Goal: Information Seeking & Learning: Learn about a topic

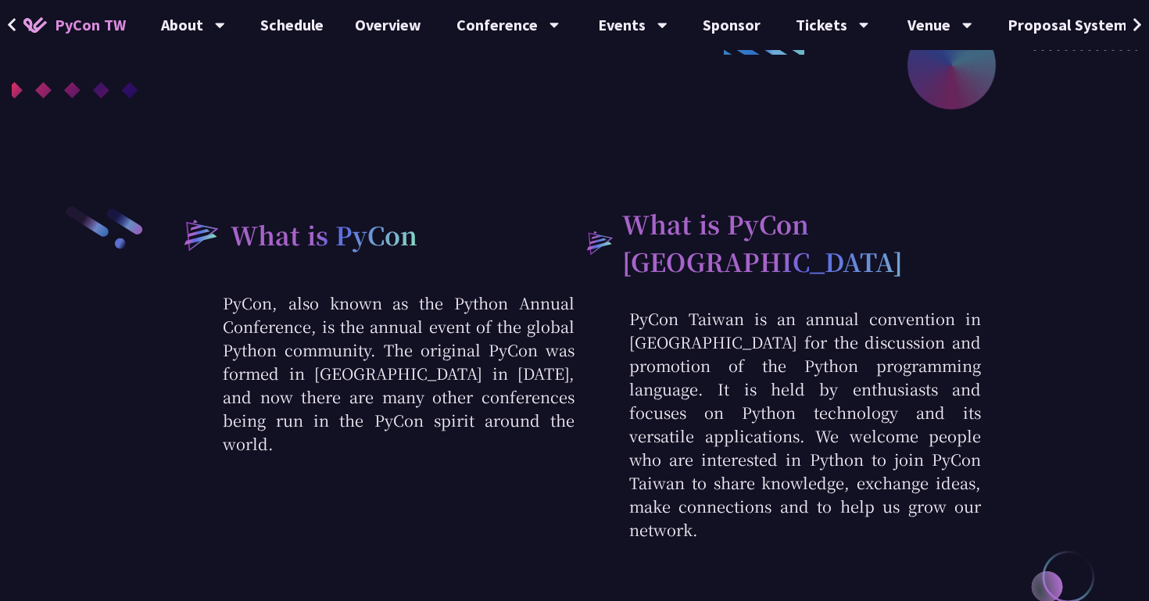
scroll to position [125, 0]
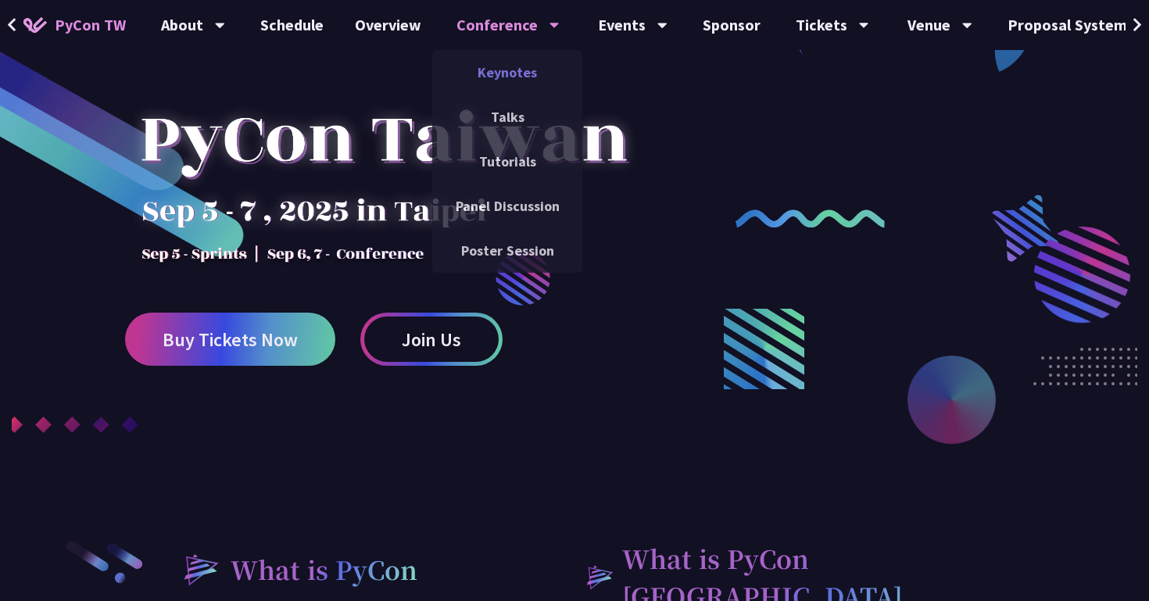
click at [505, 78] on link "Keynotes" at bounding box center [507, 72] width 150 height 37
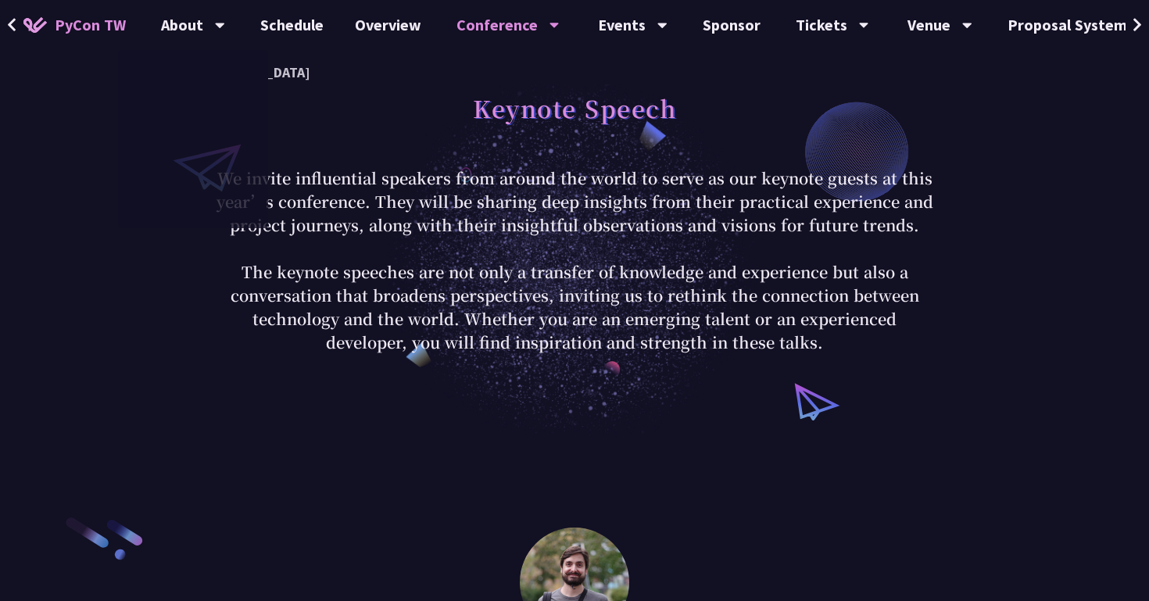
click at [71, 30] on span "PyCon TW" at bounding box center [90, 24] width 71 height 23
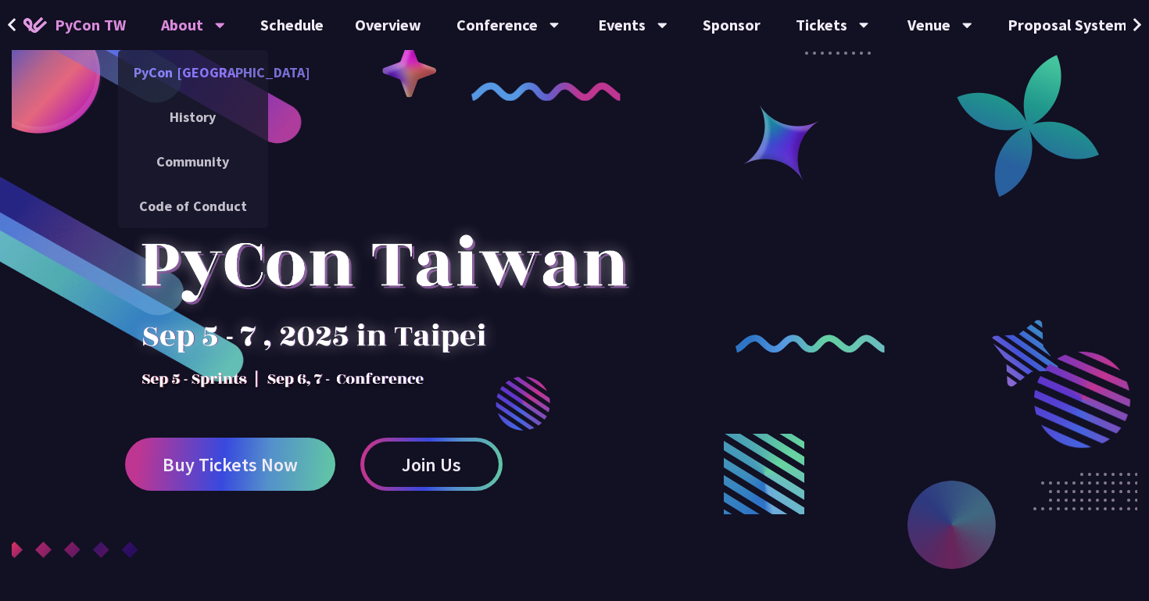
click at [190, 84] on link "PyCon [GEOGRAPHIC_DATA]" at bounding box center [193, 72] width 150 height 37
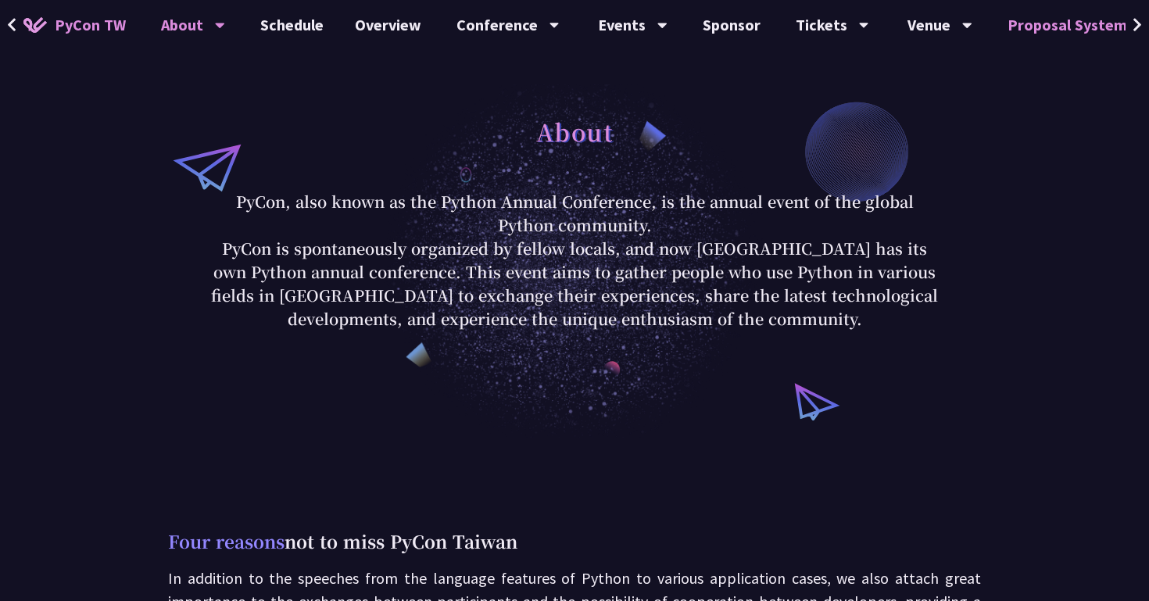
click at [1062, 35] on link "Proposal System" at bounding box center [1067, 25] width 151 height 50
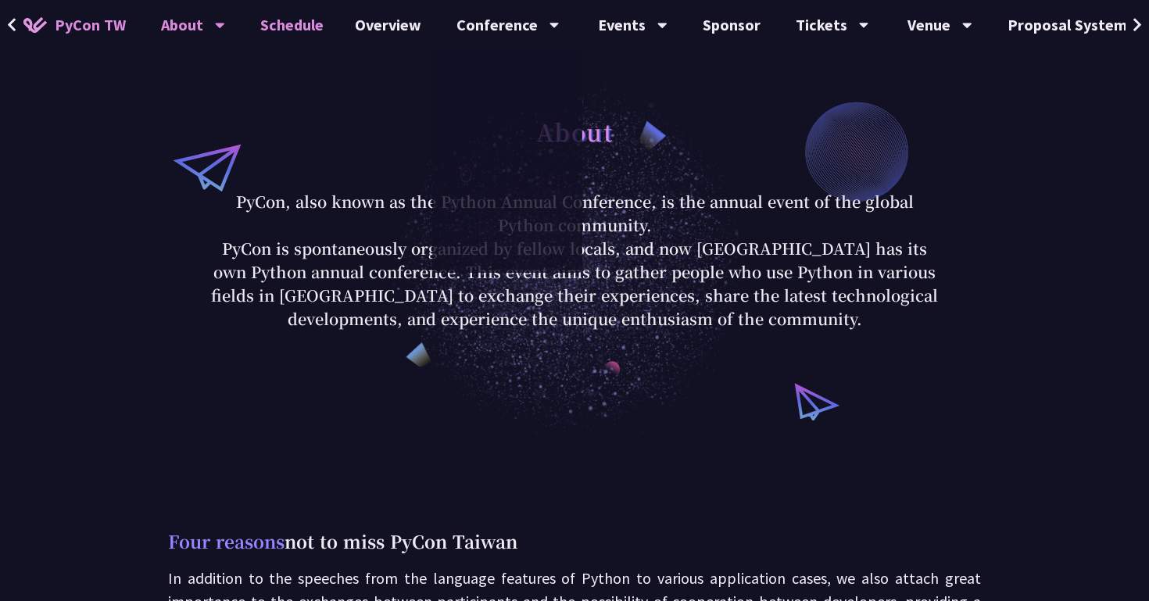
click at [295, 25] on link "Schedule" at bounding box center [292, 25] width 95 height 50
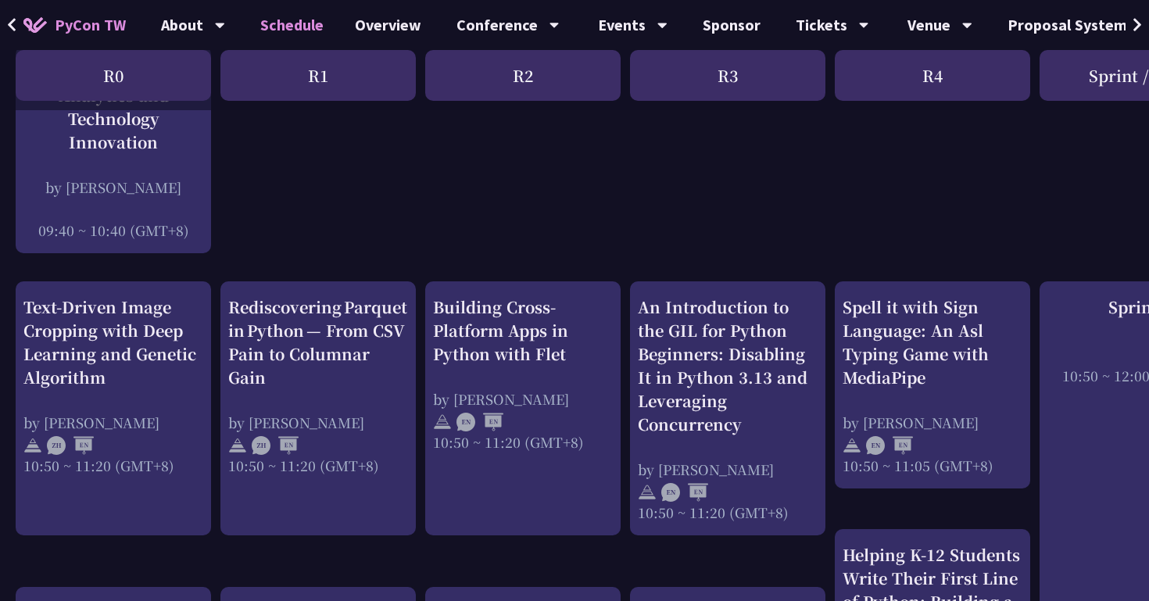
scroll to position [413, 0]
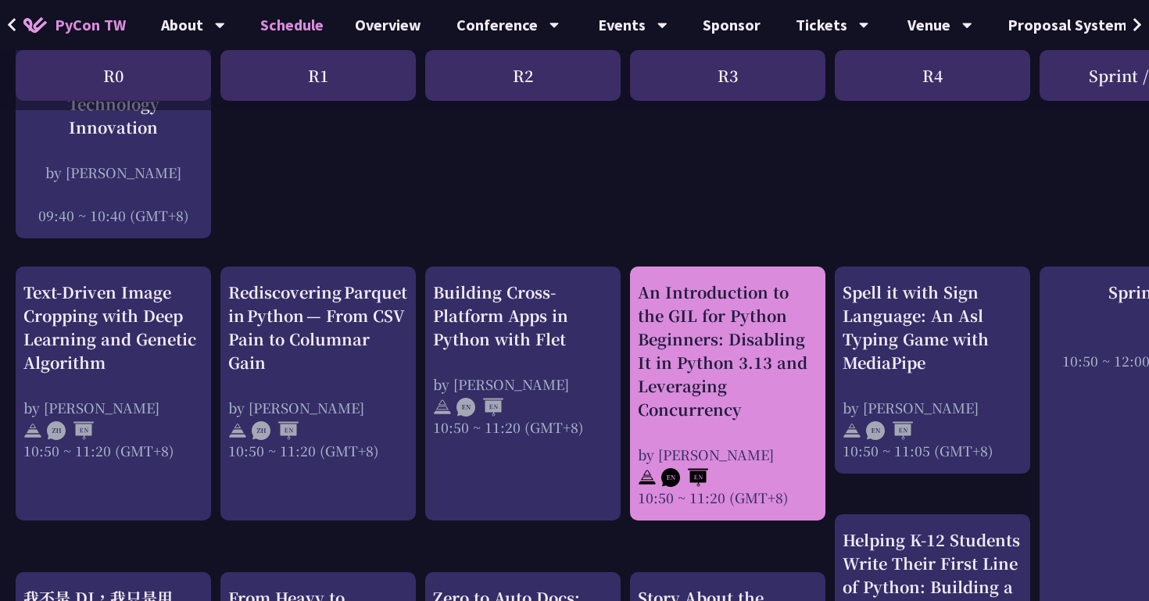
click at [712, 382] on div "An Introduction to the GIL for Python Beginners: Disabling It in Python 3.13 an…" at bounding box center [728, 351] width 180 height 141
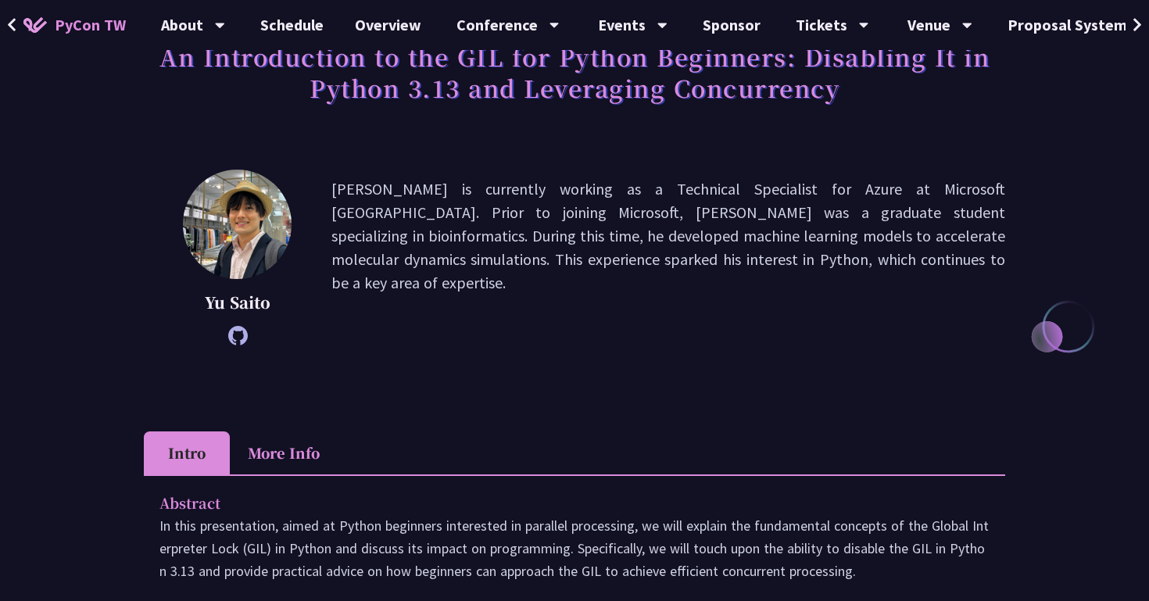
scroll to position [123, 0]
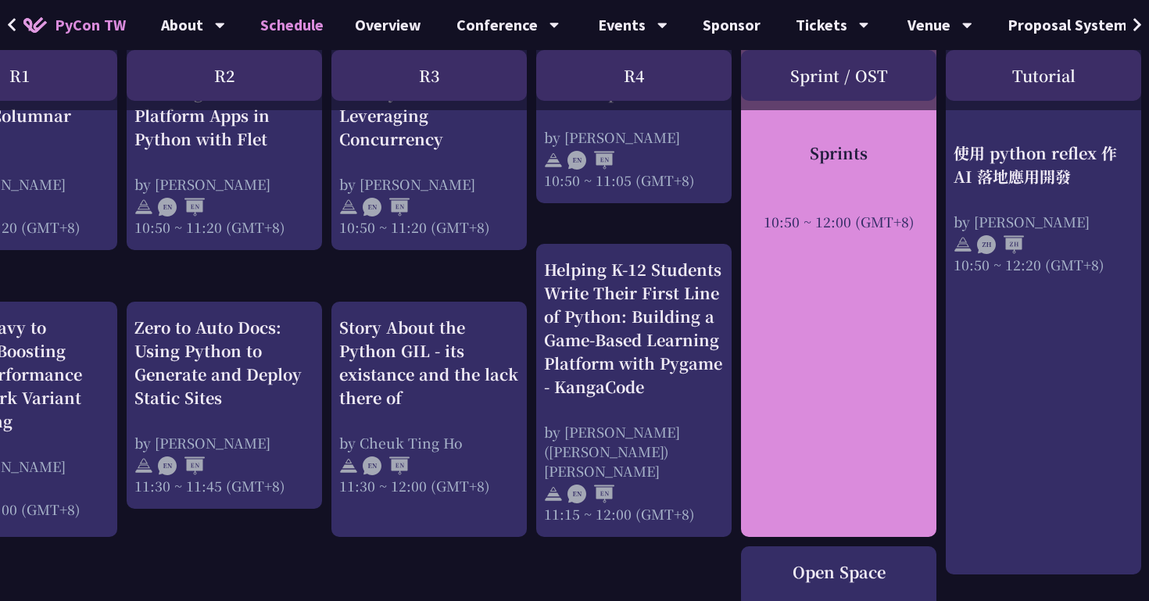
scroll to position [536, 298]
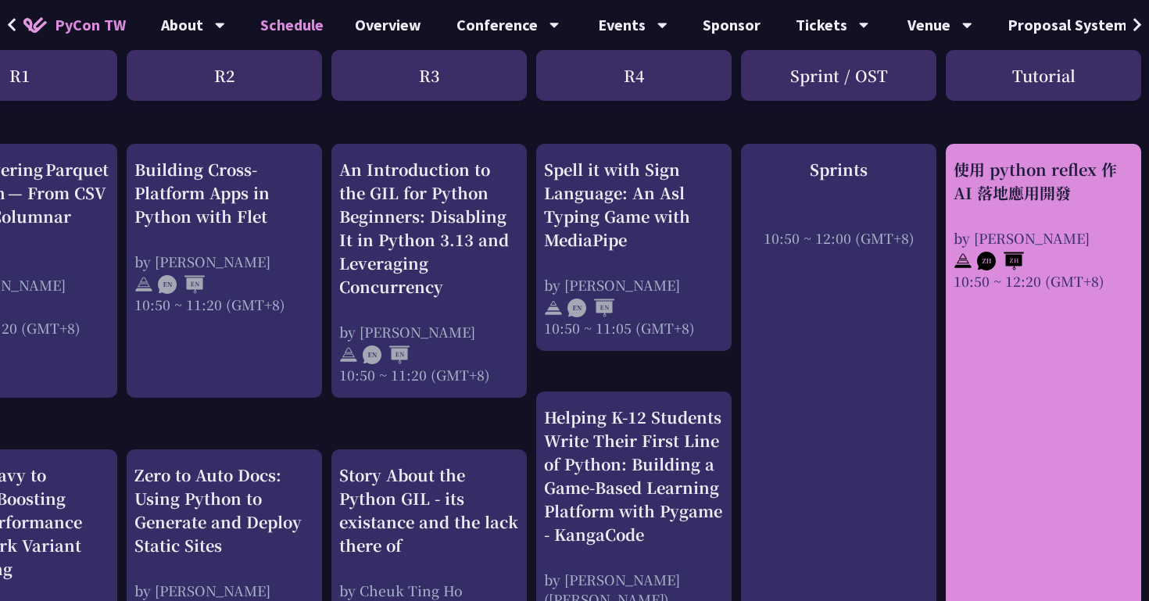
click at [1067, 336] on div "使用 python reflex 作 AI 落地應用開發 by [PERSON_NAME] 10:50 ~ 12:20 (GMT+8)" at bounding box center [1042, 433] width 195 height 578
click at [1031, 183] on div "使用 python reflex 作 AI 落地應用開發" at bounding box center [1043, 181] width 180 height 47
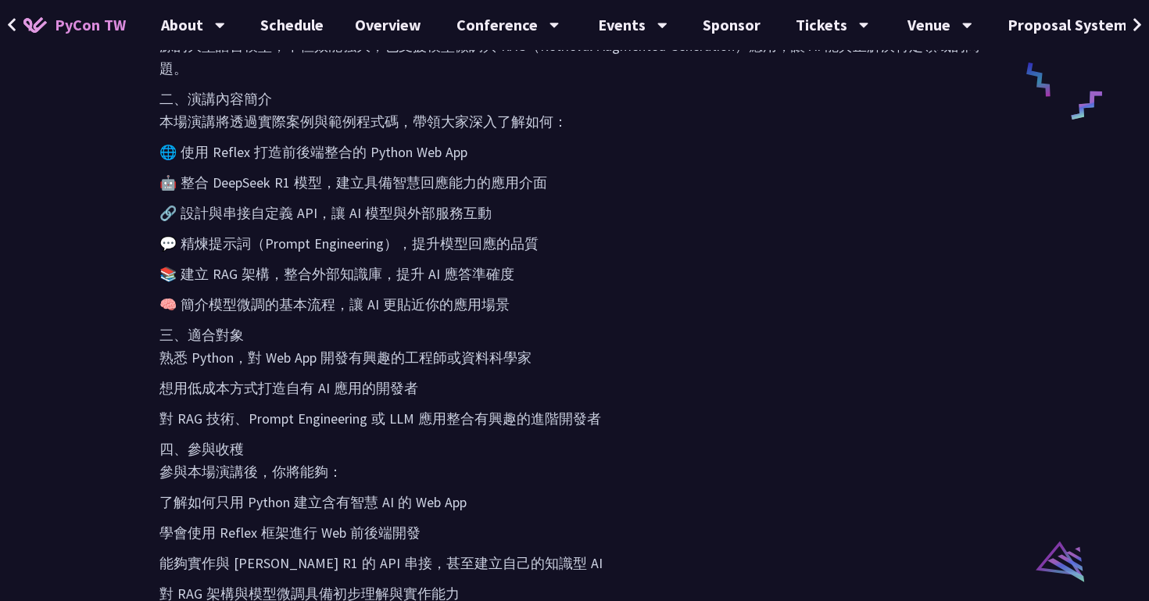
scroll to position [796, 0]
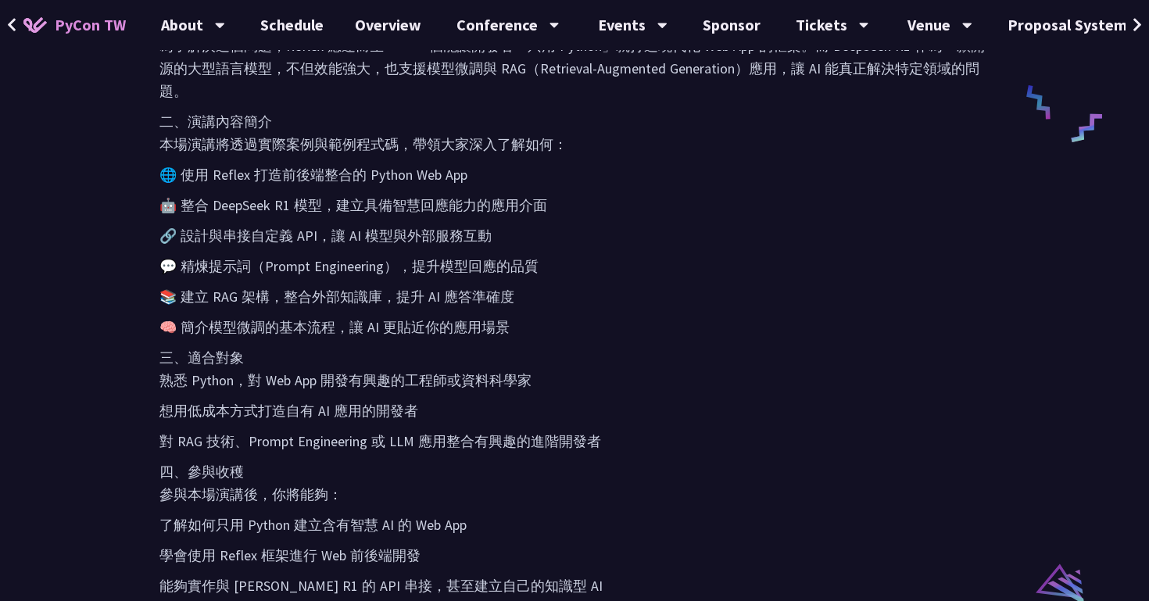
click at [235, 170] on p "🌐 使用 Reflex 打造前後端整合的 Python Web App" at bounding box center [574, 174] width 830 height 23
copy p "eflex"
click at [470, 199] on p "🤖 整合 DeepSeek R1 模型，建立具備智慧回應能力的應用介面" at bounding box center [574, 205] width 830 height 23
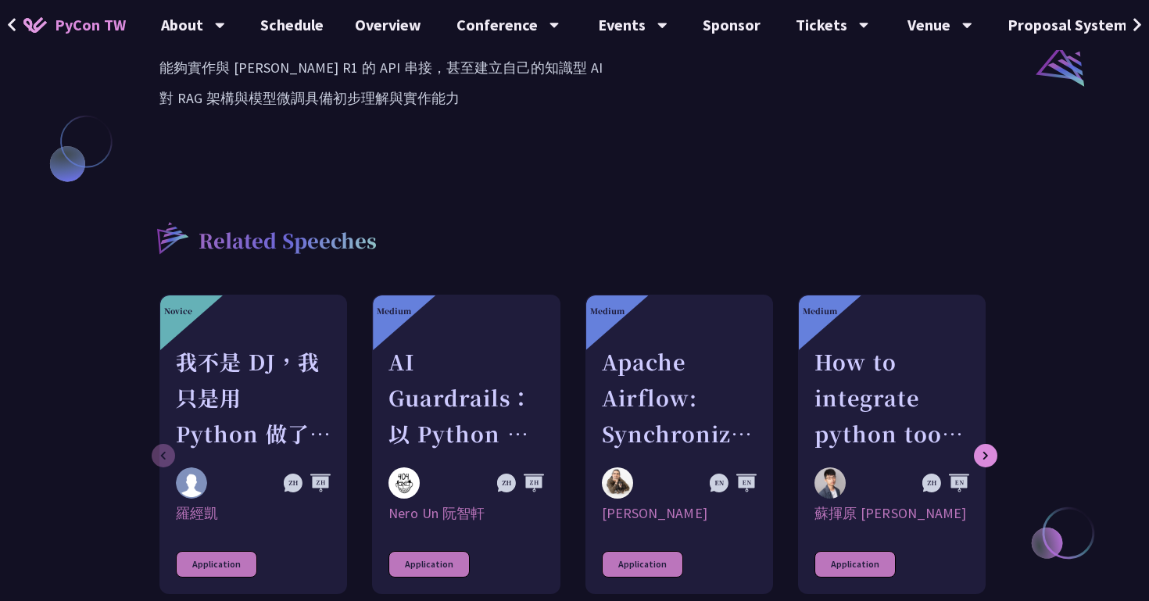
scroll to position [1362, 0]
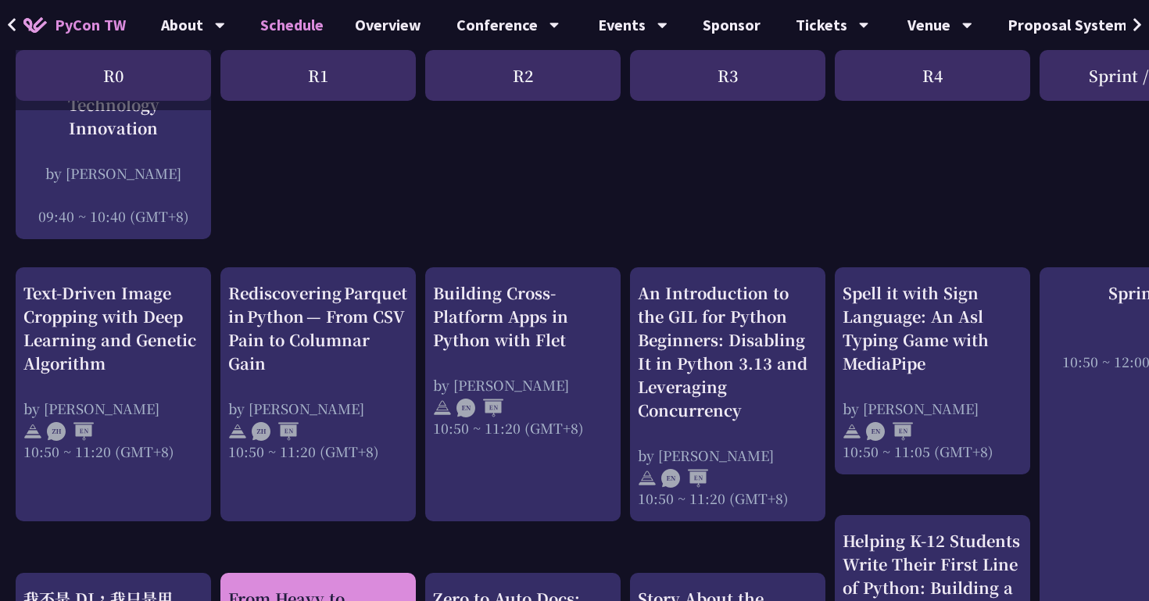
scroll to position [411, 0]
click at [333, 400] on div "by [PERSON_NAME]" at bounding box center [318, 410] width 180 height 20
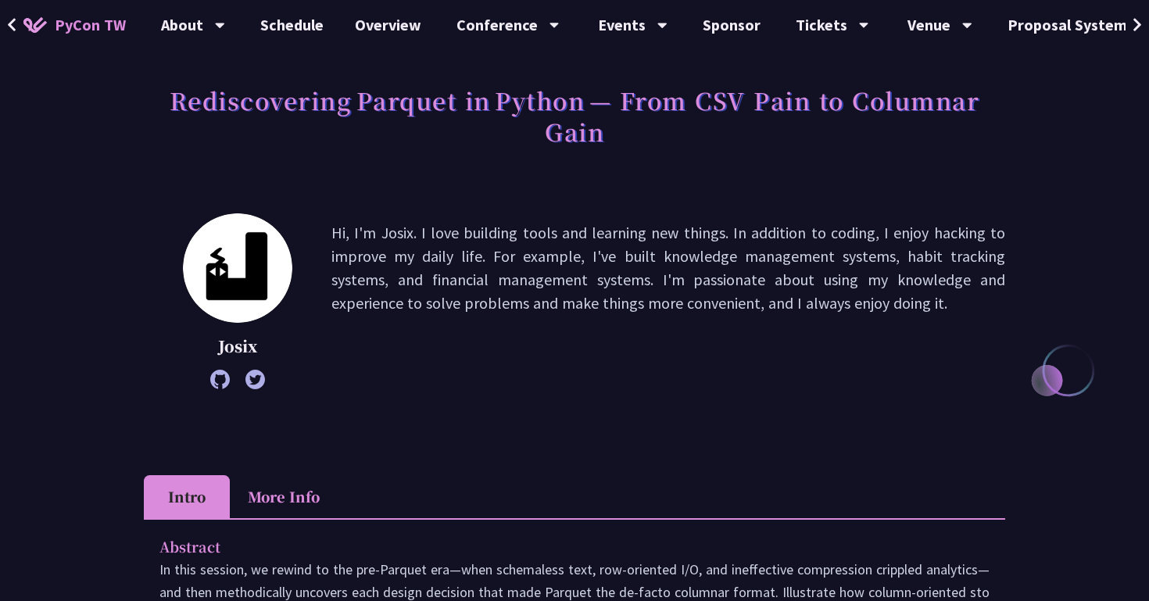
scroll to position [82, 0]
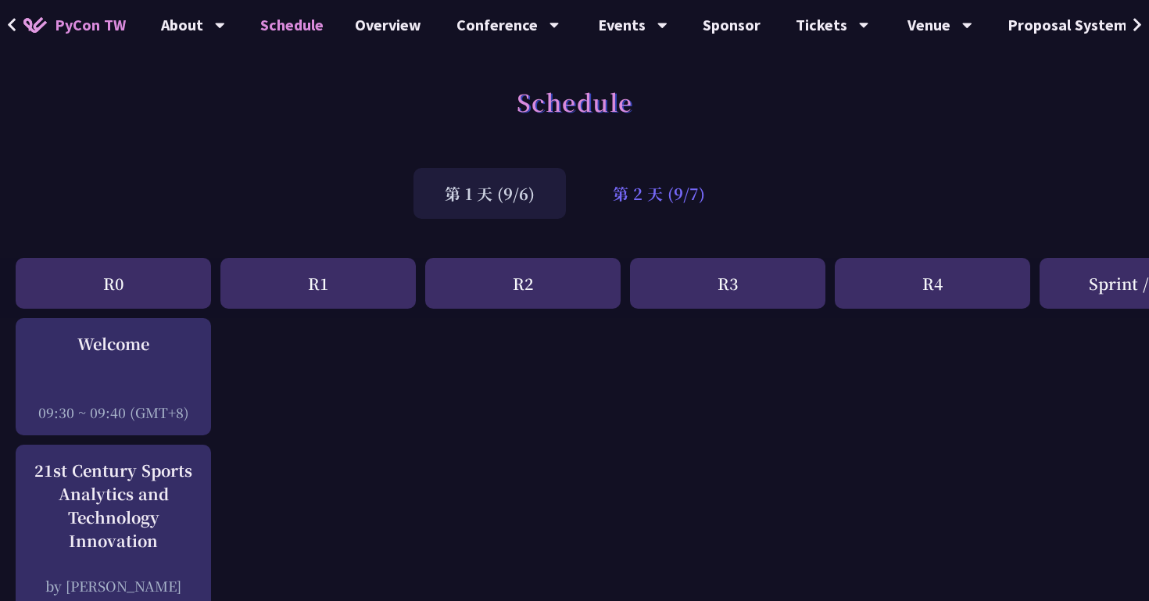
click at [655, 195] on div "第 2 天 (9/7)" at bounding box center [658, 193] width 155 height 51
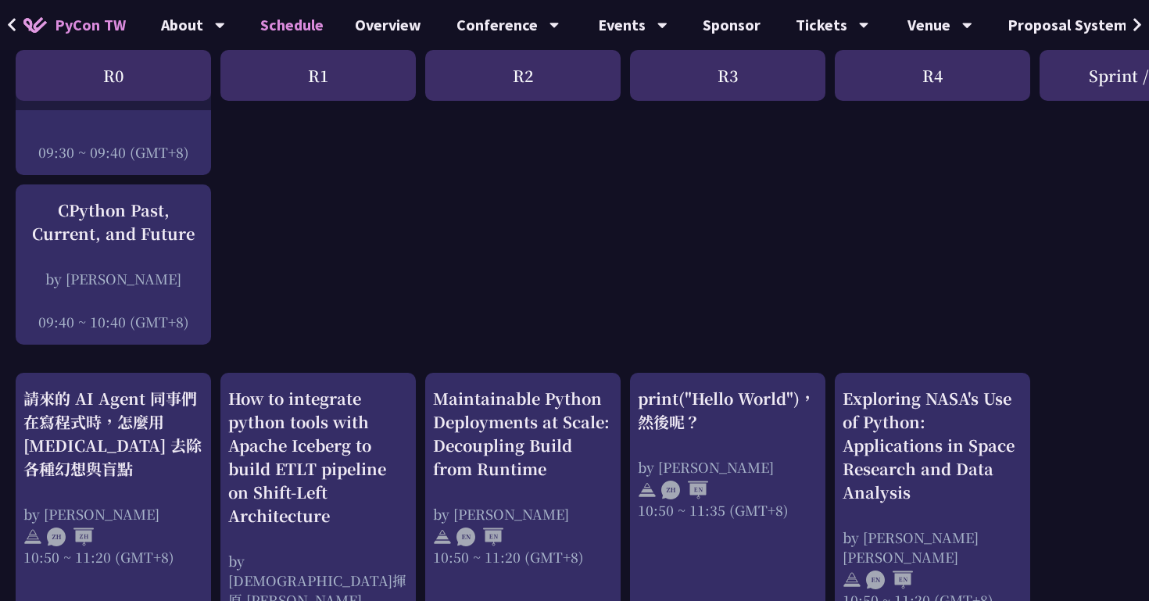
scroll to position [177, 0]
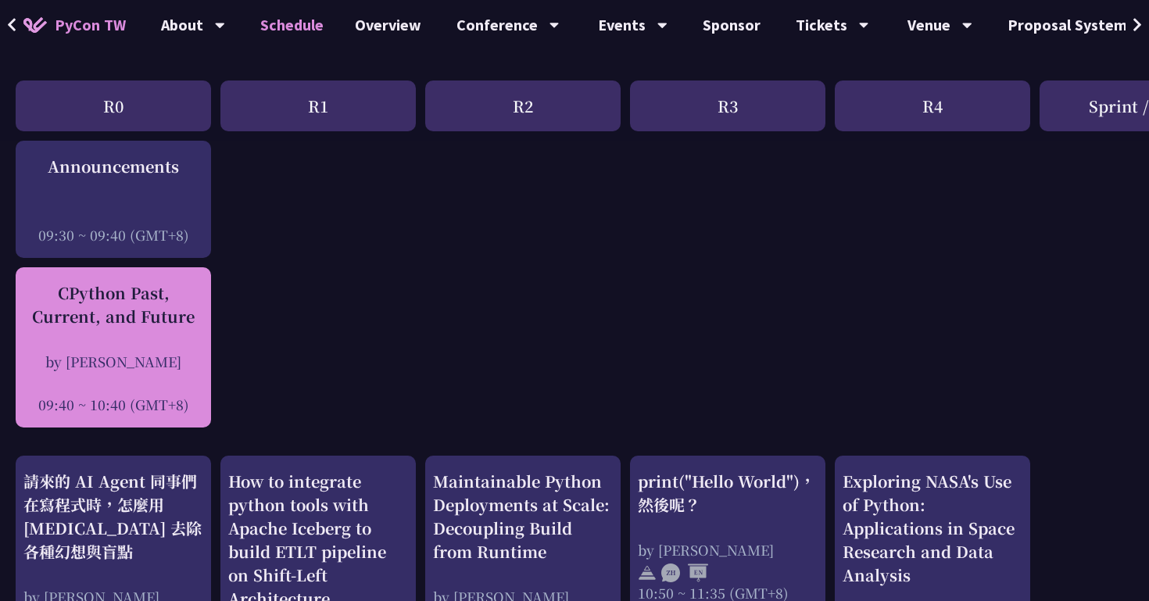
click at [152, 360] on div "by [PERSON_NAME]" at bounding box center [113, 362] width 180 height 20
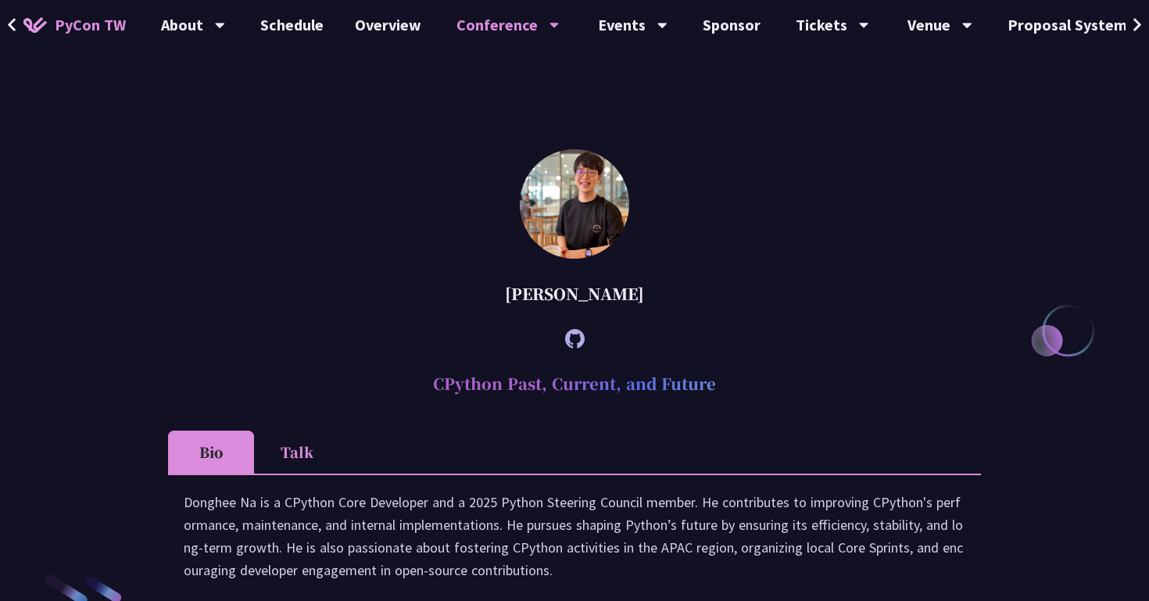
scroll to position [1942, 0]
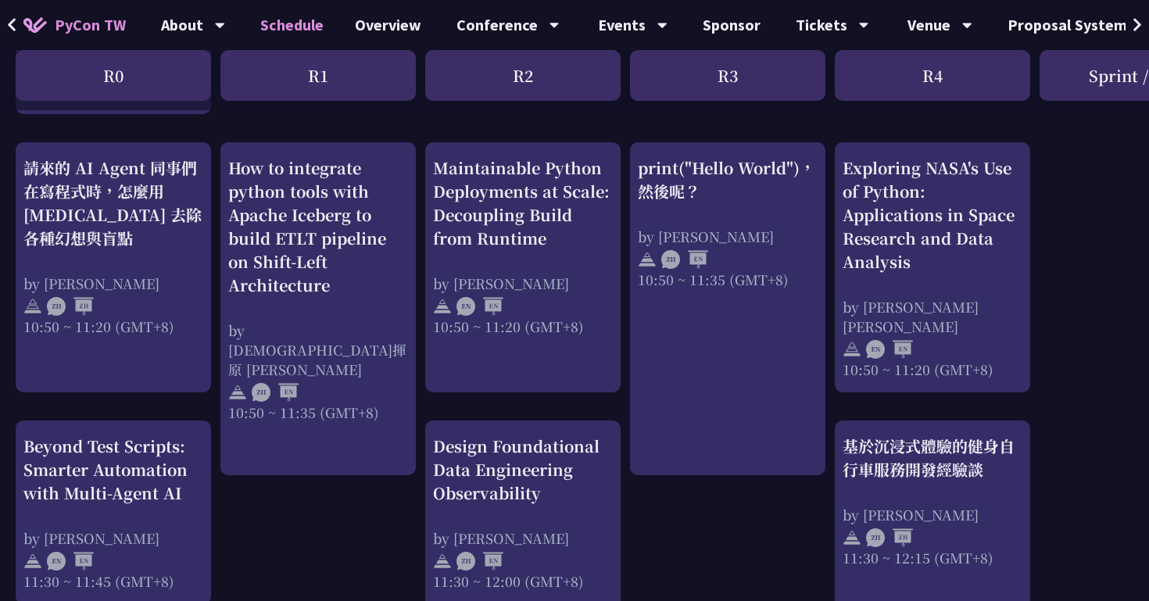
scroll to position [490, 0]
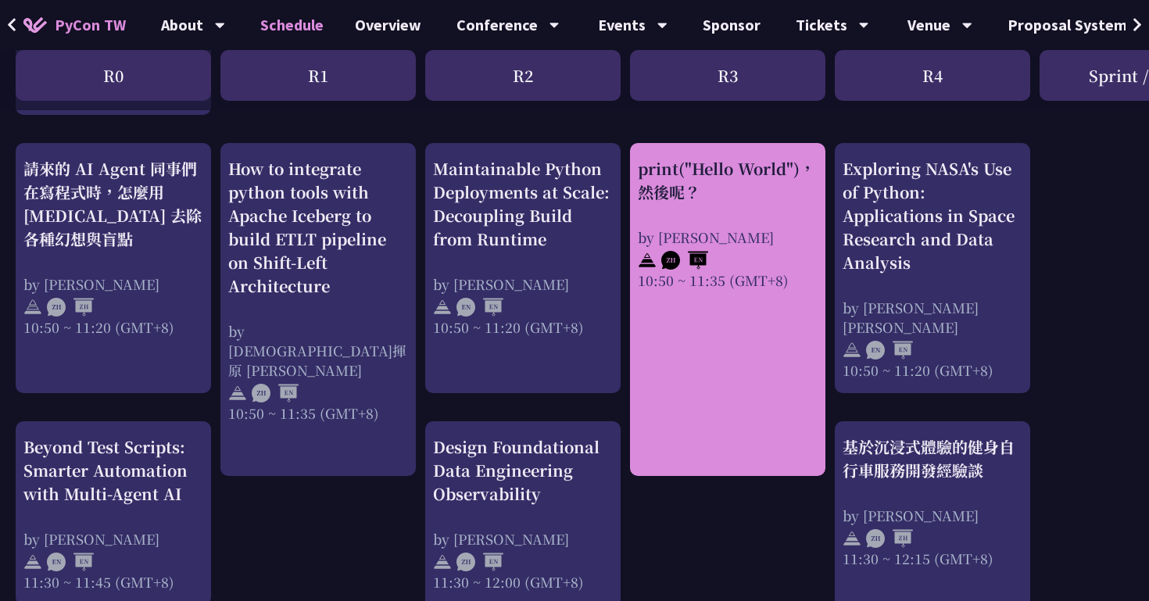
click at [745, 243] on div "by [PERSON_NAME]" at bounding box center [728, 237] width 180 height 20
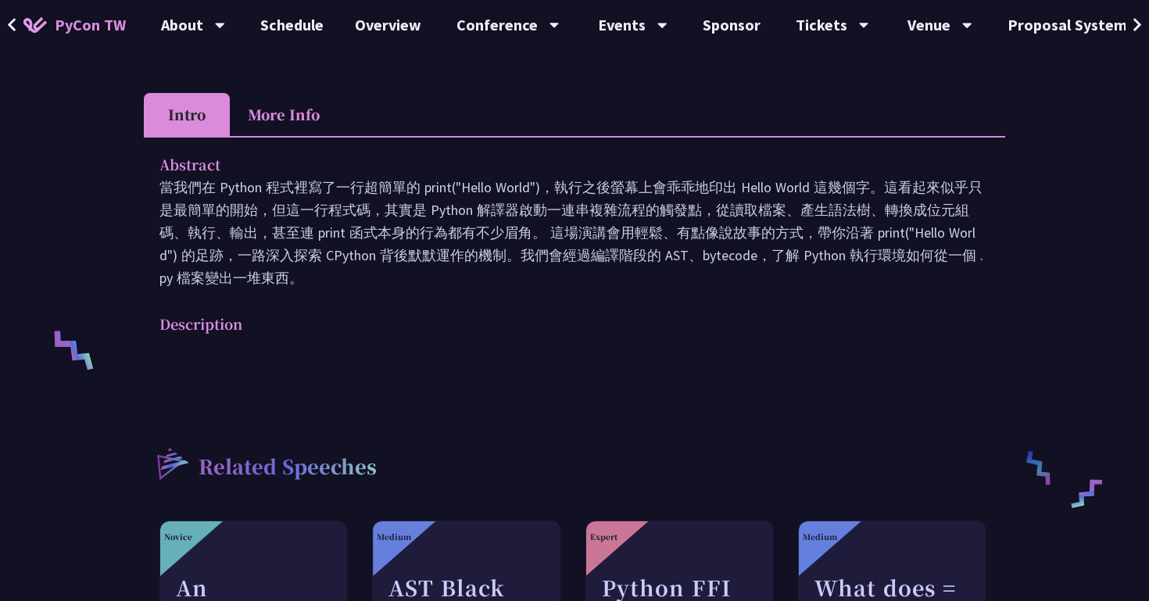
scroll to position [427, 0]
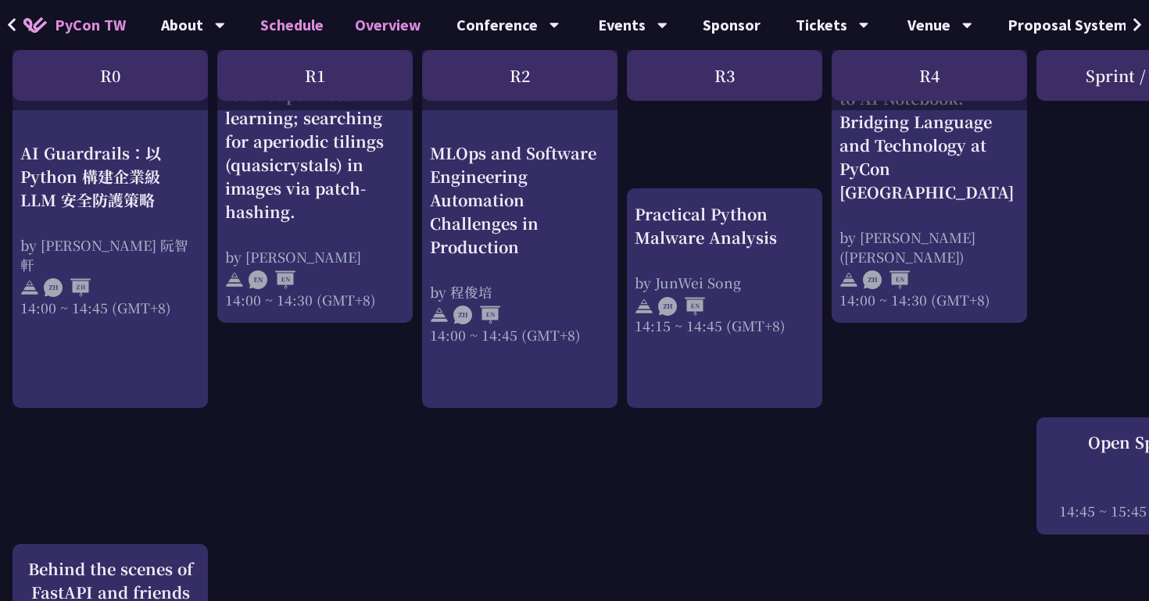
scroll to position [1604, 3]
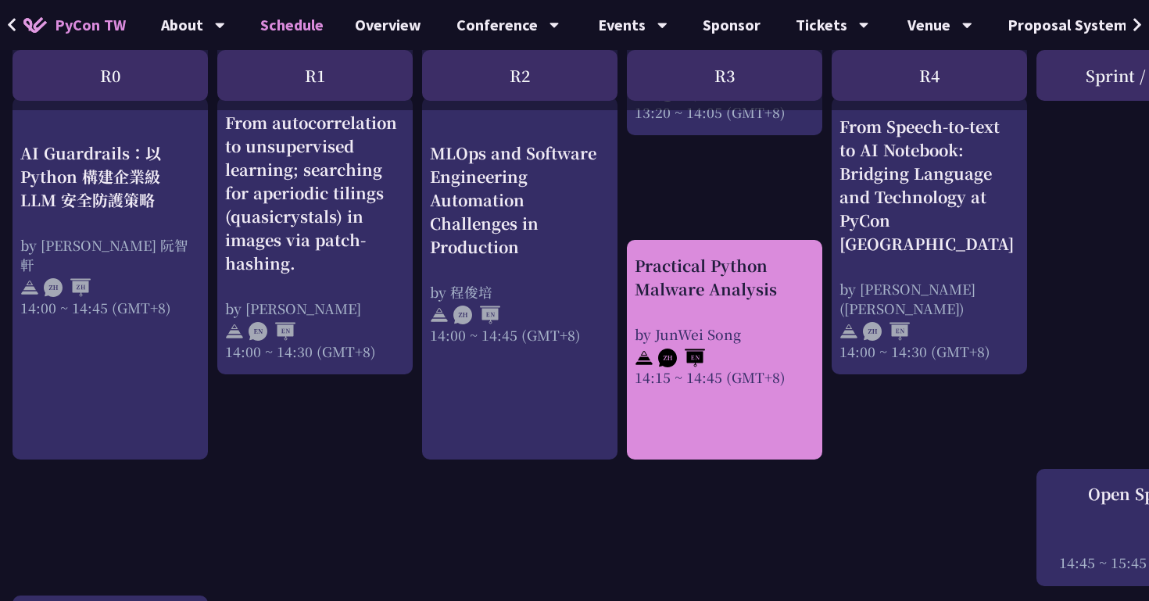
click at [735, 314] on div "Practical Python Malware Analysis by JunWei Song 14:15 ~ 14:45 (GMT+8)" at bounding box center [724, 320] width 180 height 133
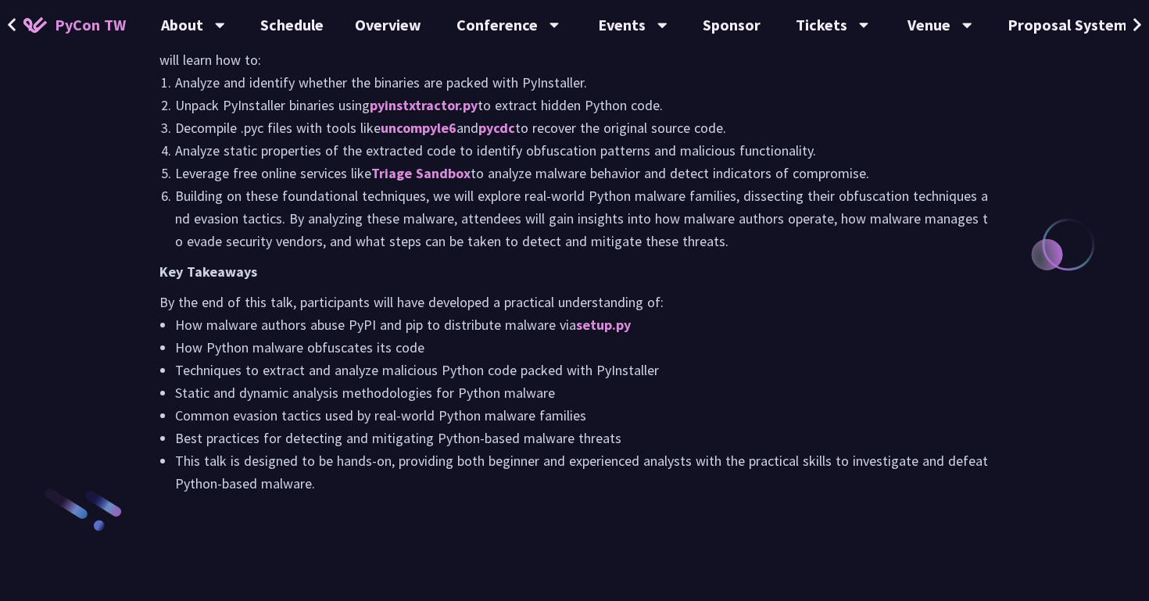
scroll to position [1606, 0]
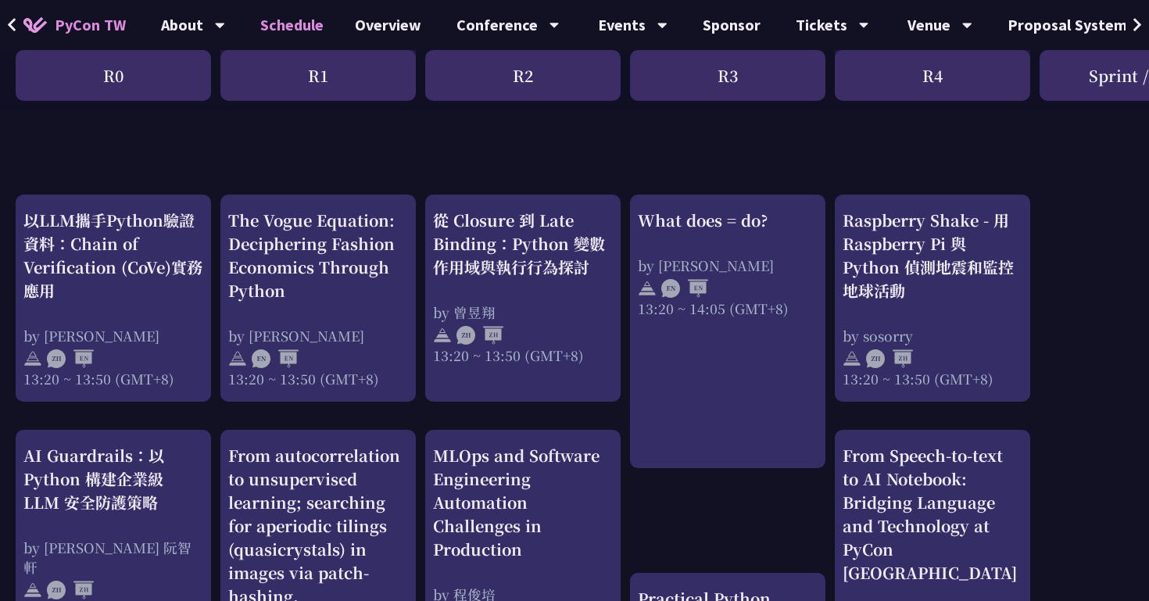
scroll to position [1279, 0]
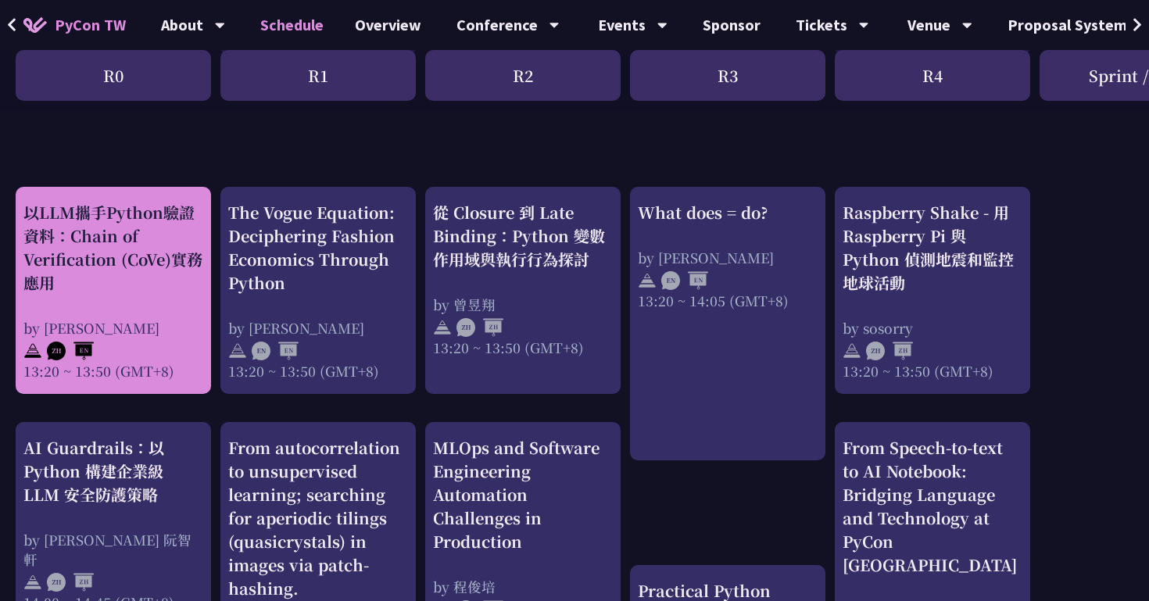
click at [147, 292] on div "以LLM攜手Python驗證資料：Chain of Verification (CoVe)實務應用" at bounding box center [113, 248] width 180 height 94
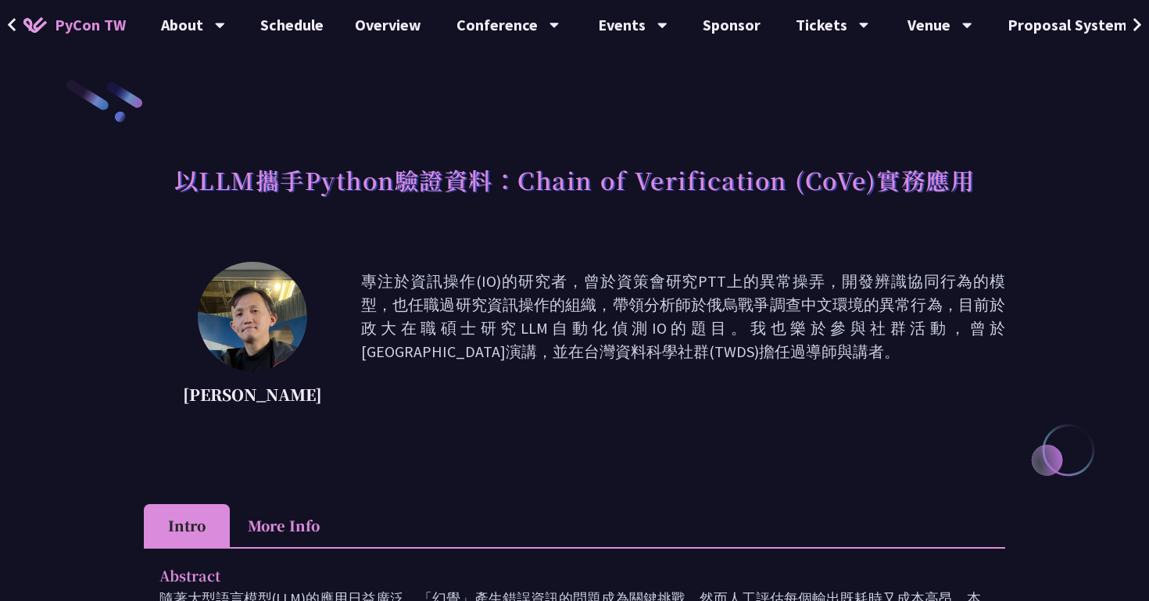
click at [581, 545] on ul "Intro More Info" at bounding box center [574, 525] width 861 height 43
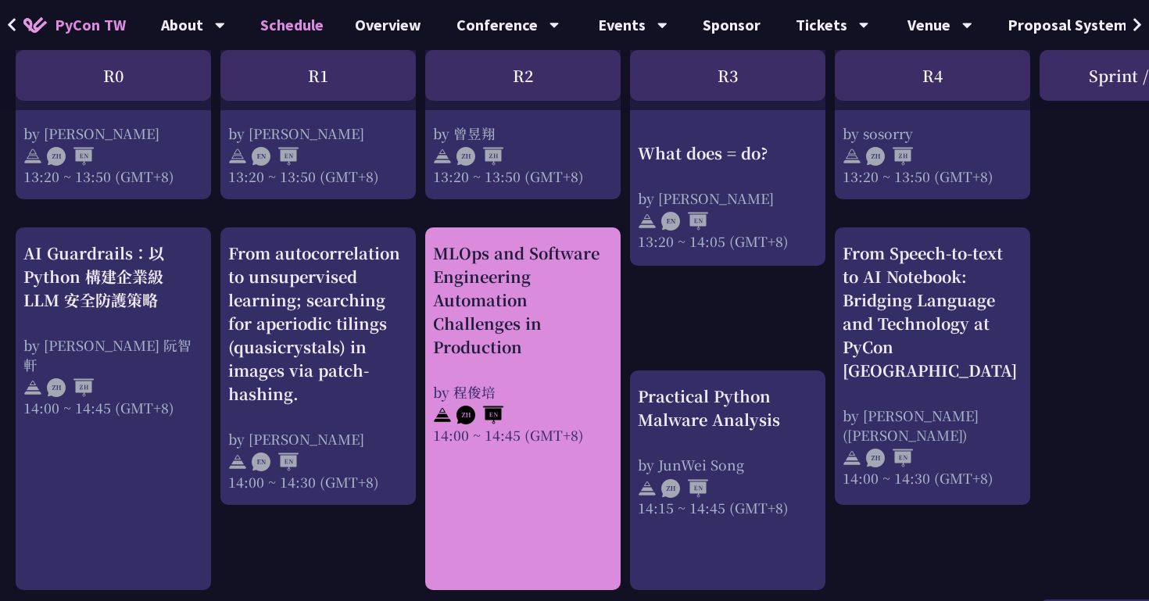
scroll to position [1474, 0]
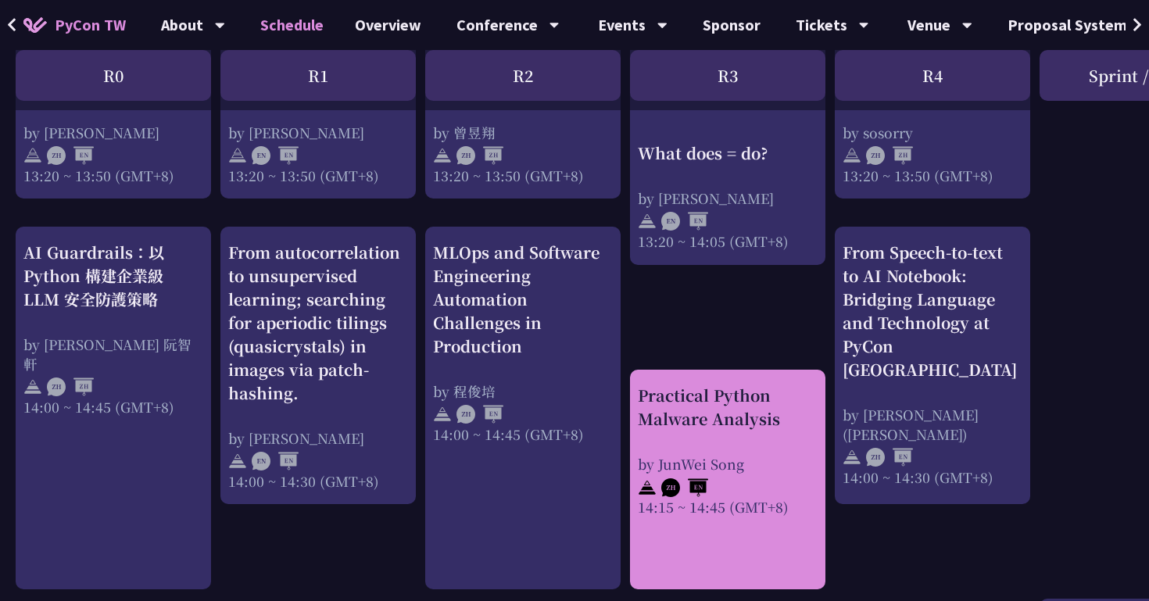
click at [688, 434] on div "Practical Python Malware Analysis by JunWei Song 14:15 ~ 14:45 (GMT+8)" at bounding box center [728, 450] width 180 height 133
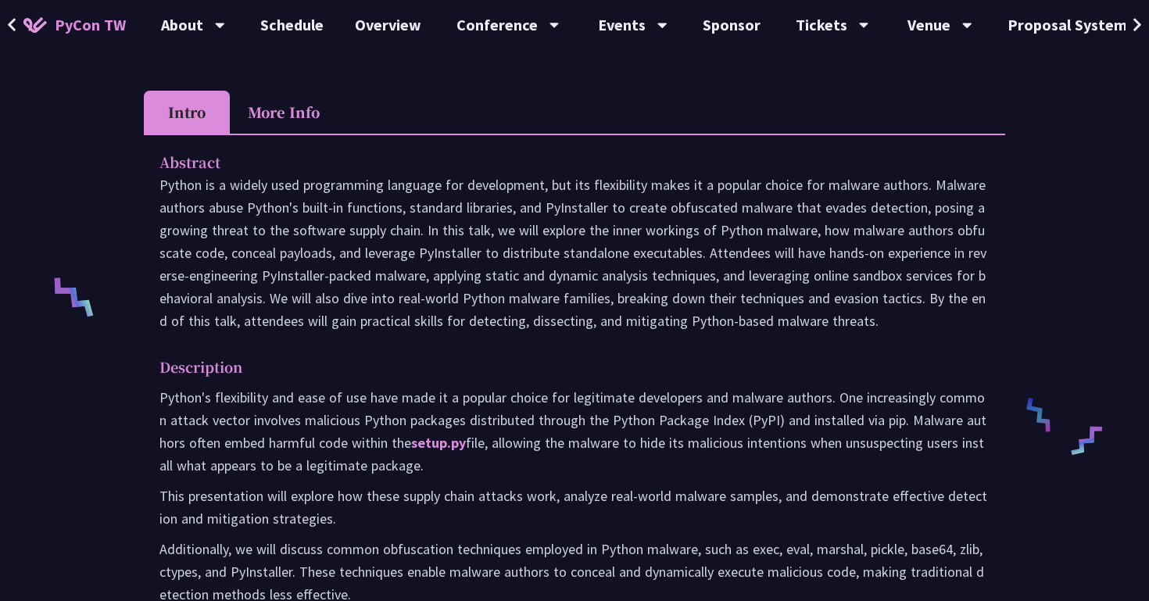
scroll to position [488, 0]
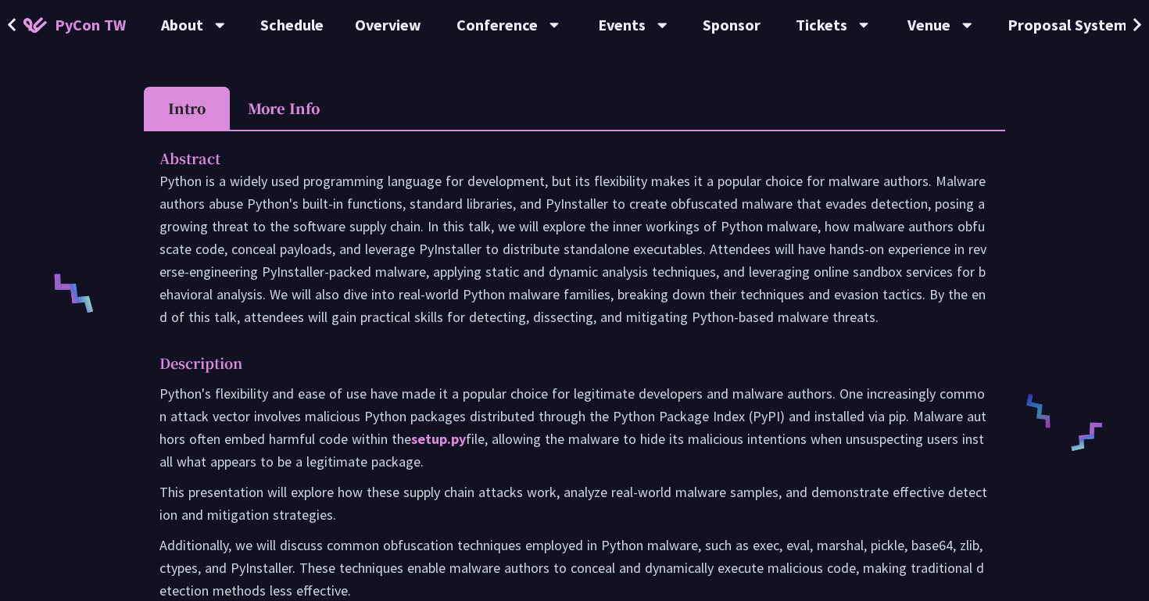
click at [294, 109] on li "More Info" at bounding box center [284, 108] width 108 height 43
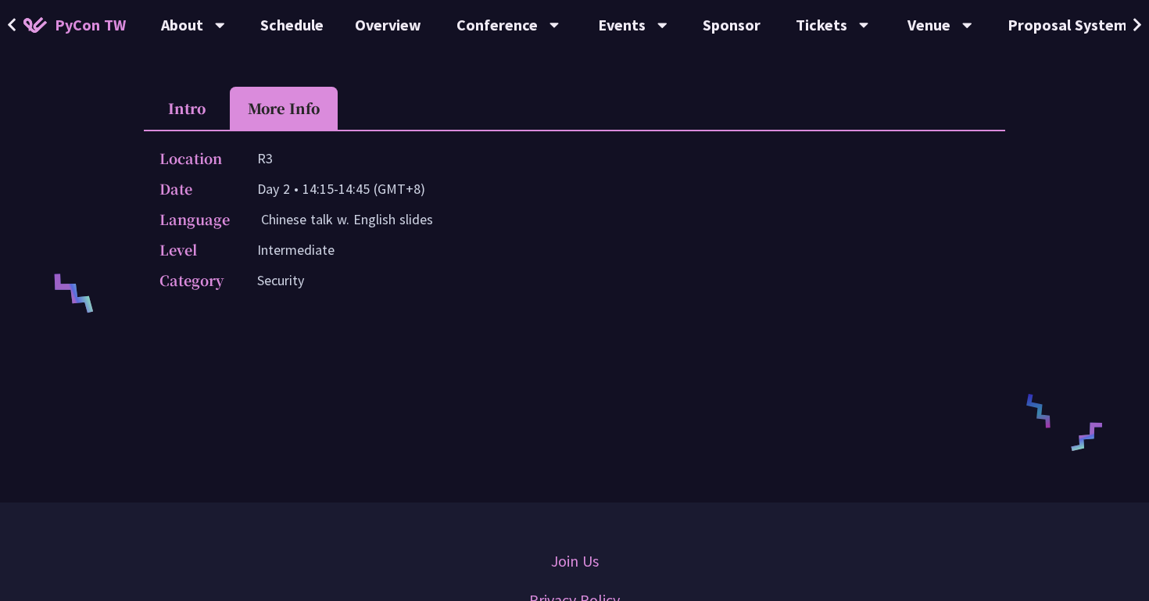
click at [176, 119] on li "Intro" at bounding box center [187, 108] width 86 height 43
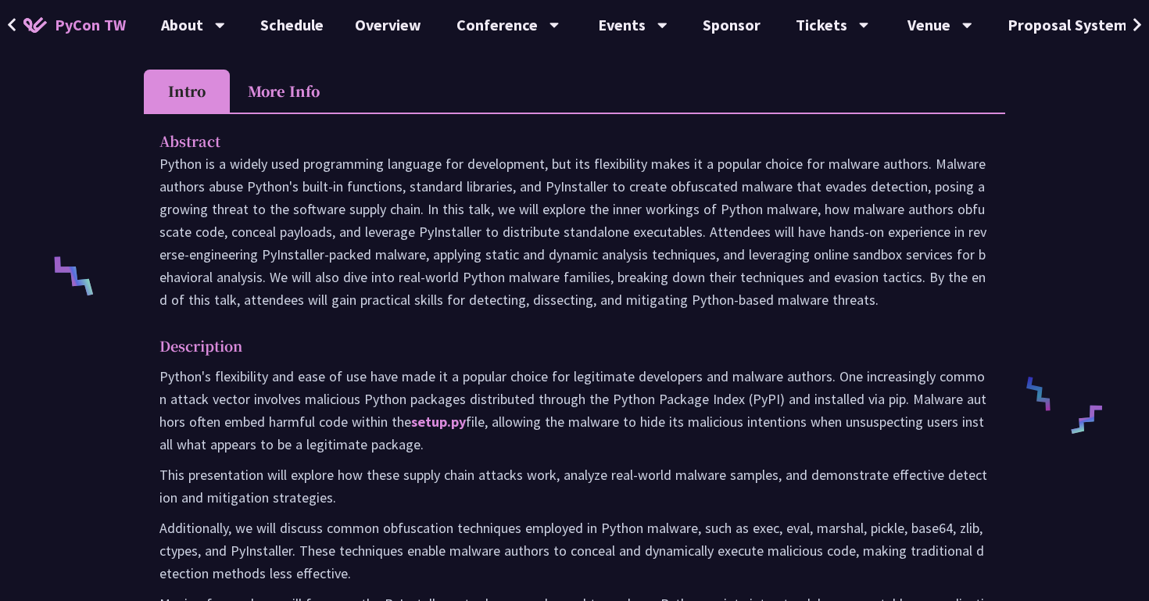
scroll to position [502, 0]
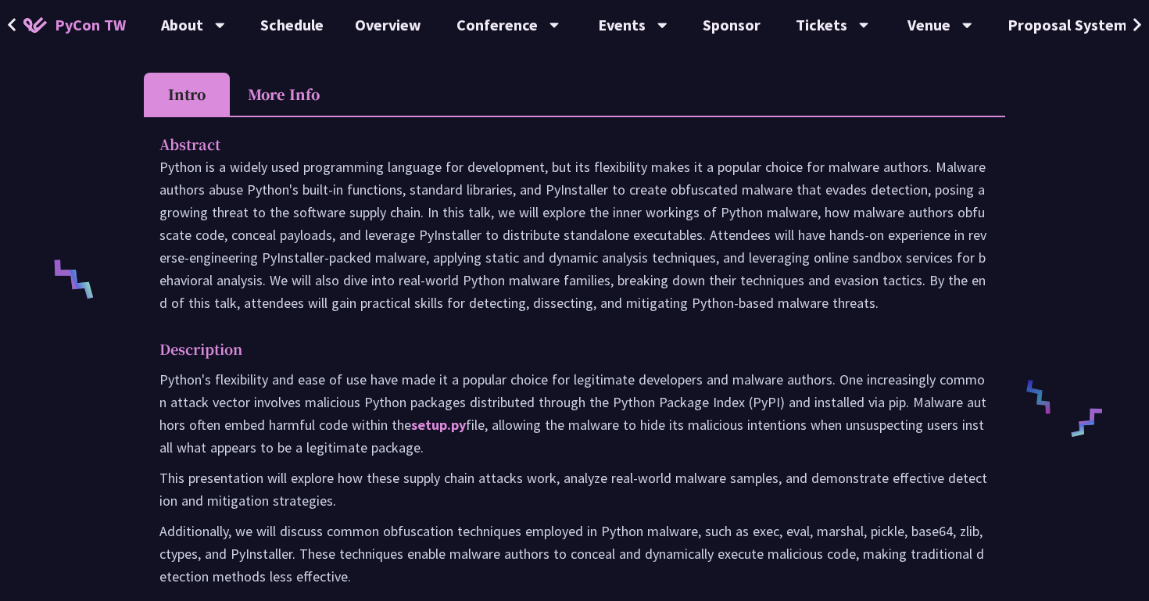
drag, startPoint x: 869, startPoint y: 305, endPoint x: 134, endPoint y: 156, distance: 750.1
click at [625, 305] on p "Python is a widely used programming language for development, but its flexibili…" at bounding box center [574, 234] width 830 height 159
drag, startPoint x: 871, startPoint y: 307, endPoint x: 145, endPoint y: 169, distance: 739.7
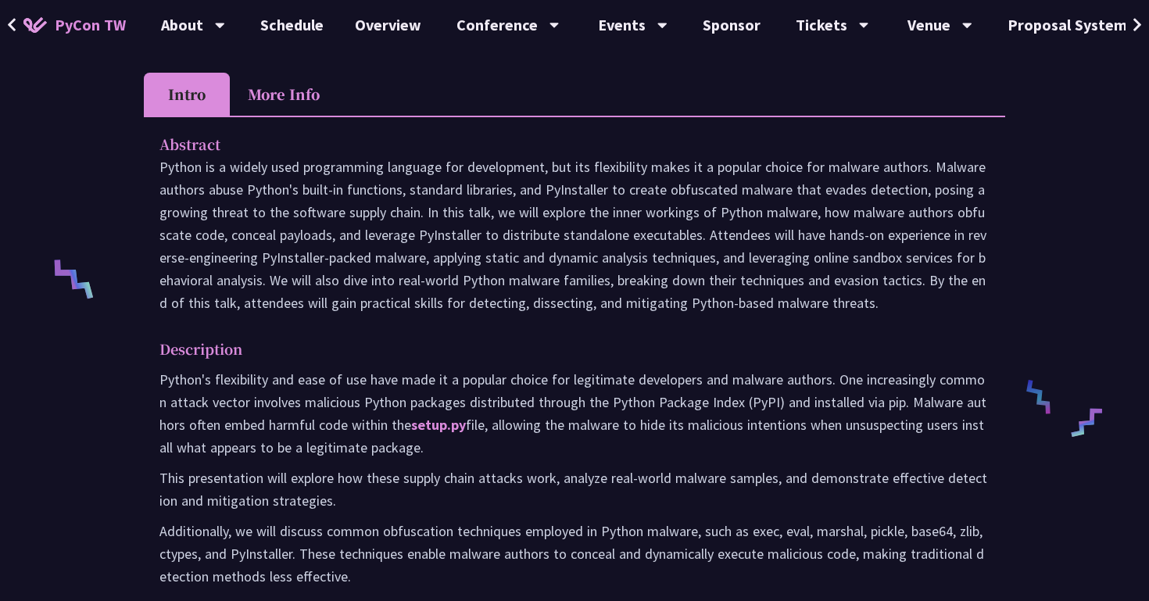
click at [559, 283] on p "Python is a widely used programming language for development, but its flexibili…" at bounding box center [574, 234] width 830 height 159
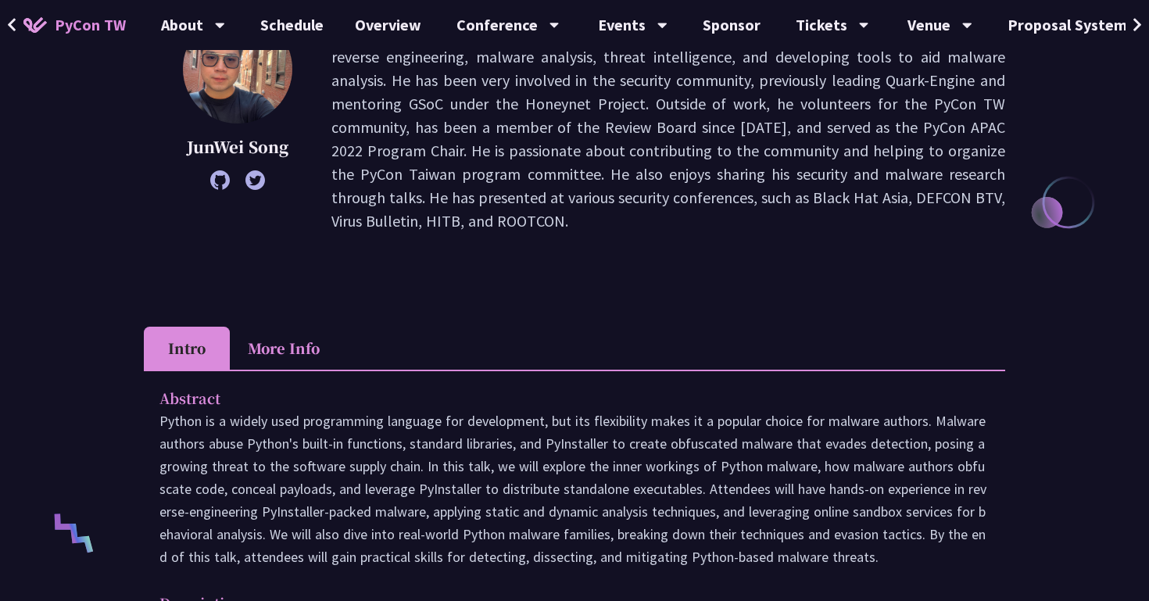
click at [559, 285] on div "JunWei [PERSON_NAME] is a senior malware researcher at Recorded Future Triage S…" at bounding box center [574, 150] width 861 height 273
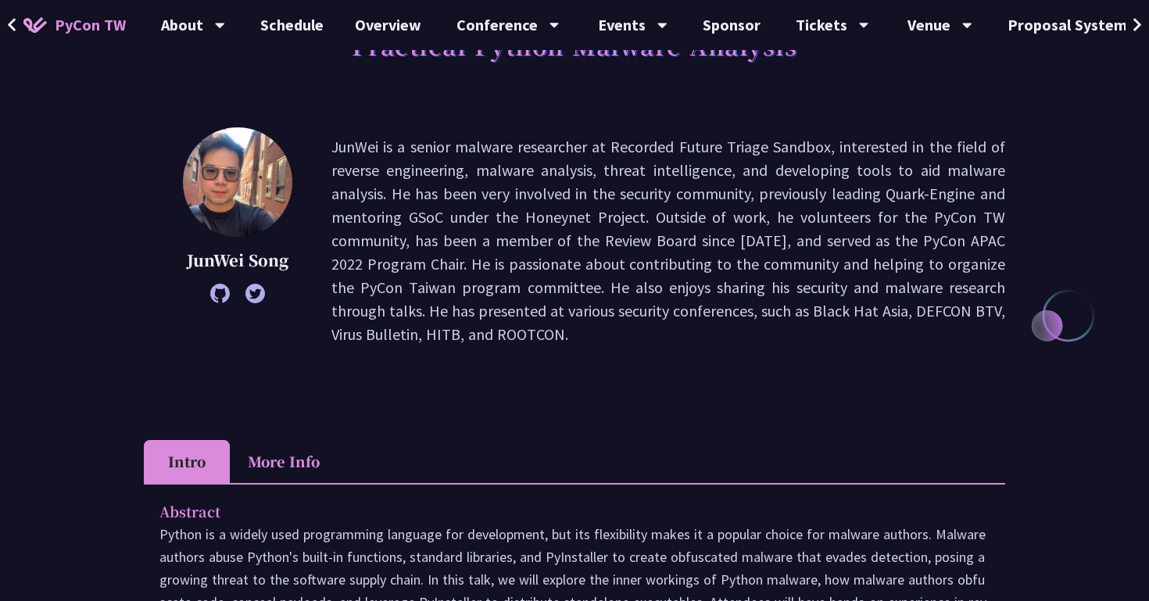
scroll to position [120, 0]
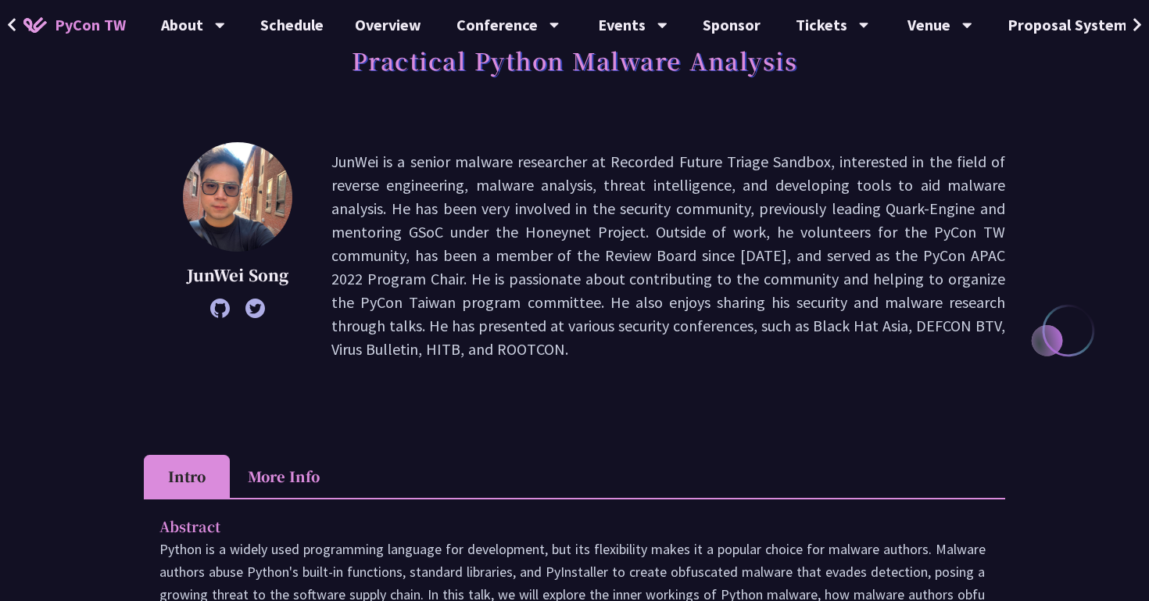
click at [216, 312] on icon at bounding box center [220, 308] width 20 height 20
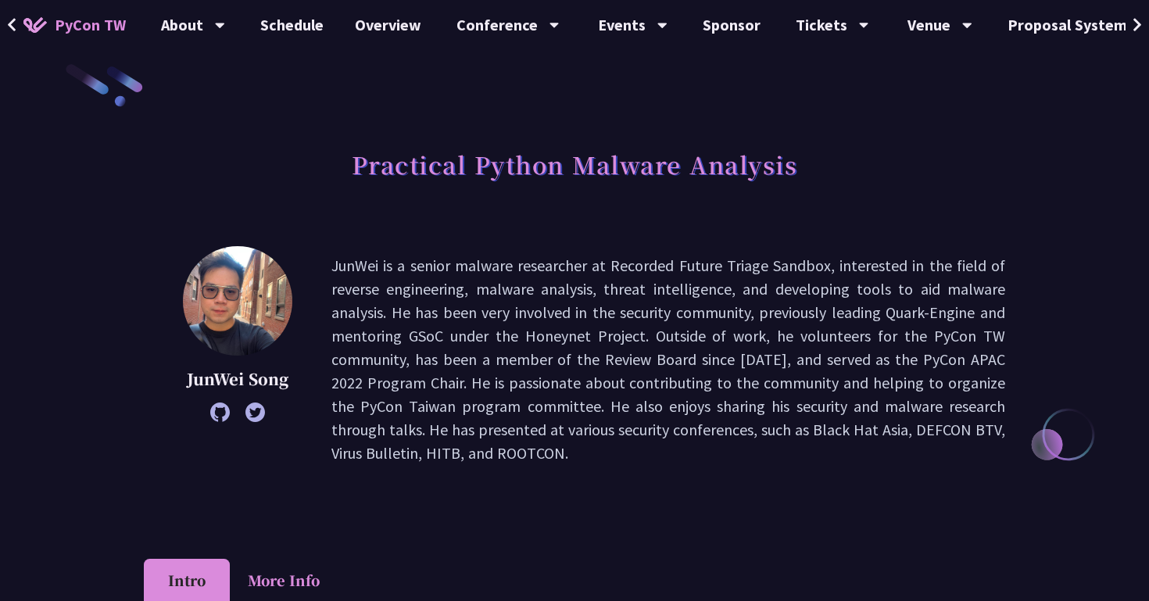
scroll to position [0, 0]
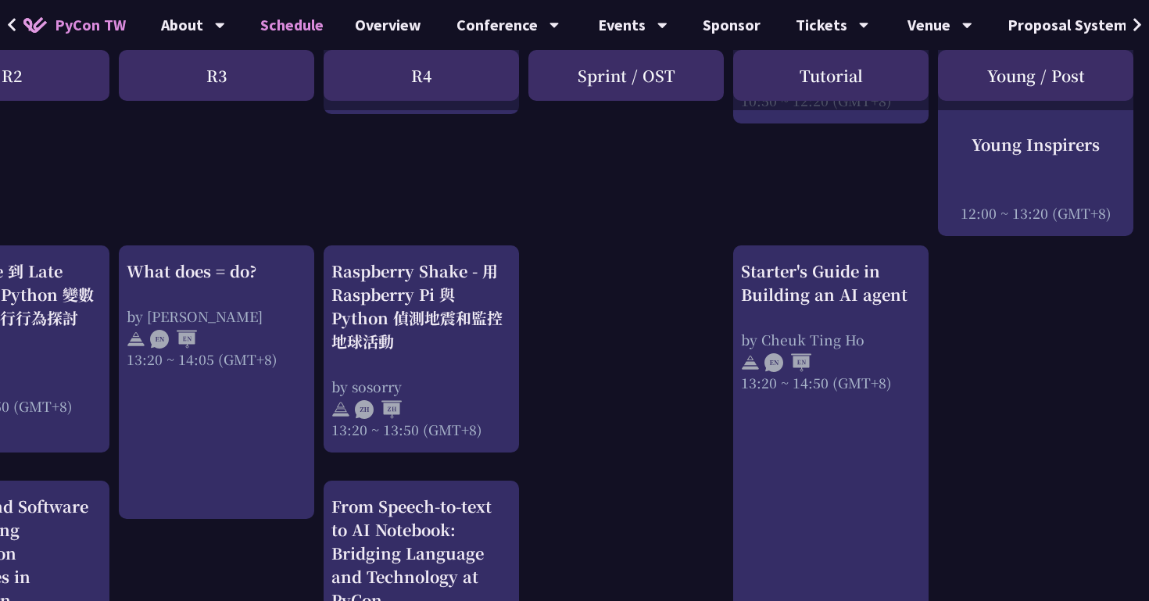
scroll to position [1218, 511]
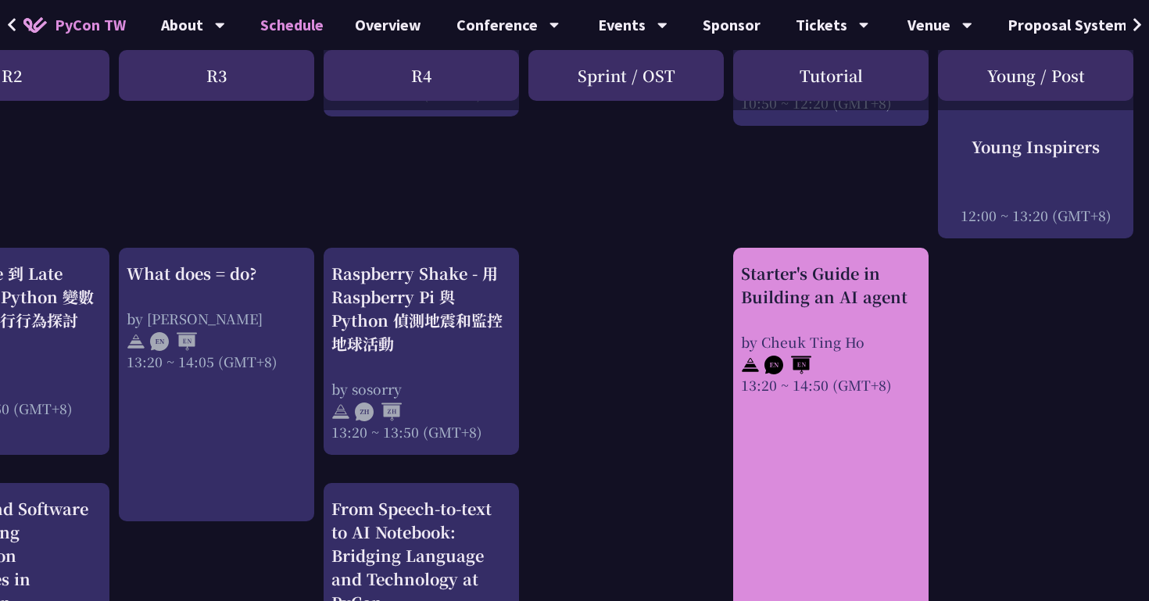
click at [820, 294] on div "Starter's Guide in Building an AI agent" at bounding box center [831, 285] width 180 height 47
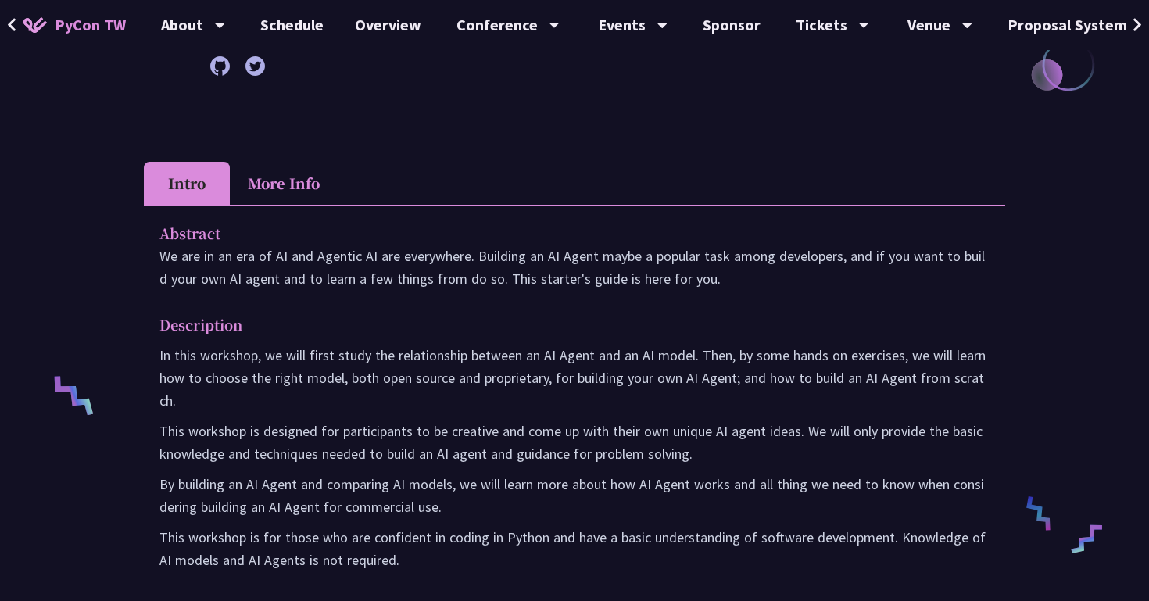
scroll to position [352, 0]
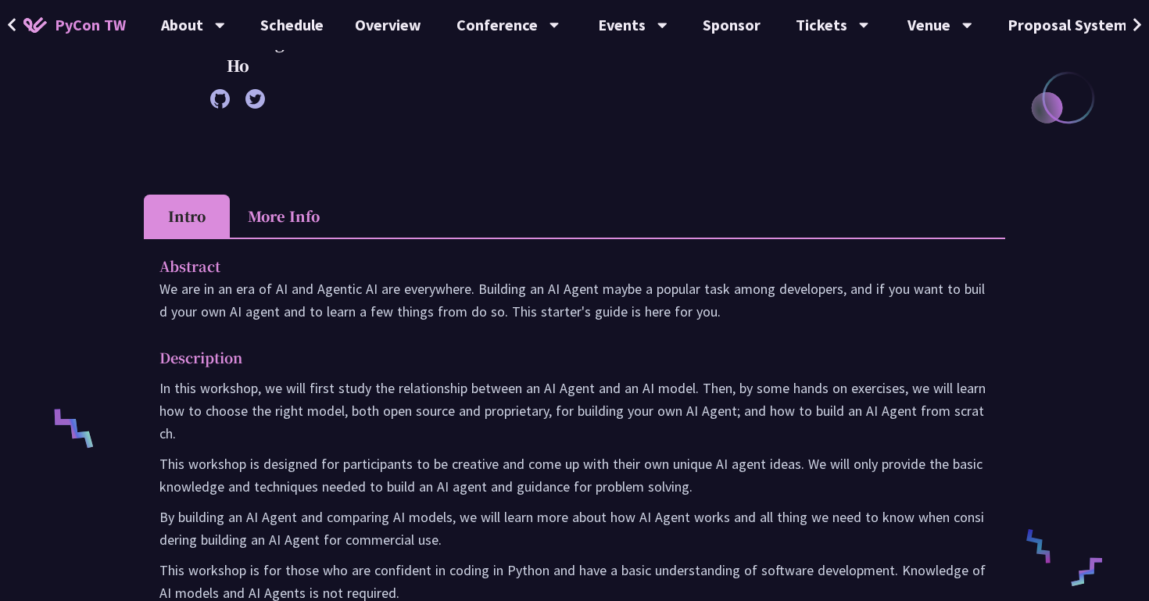
click at [292, 216] on li "More Info" at bounding box center [284, 216] width 108 height 43
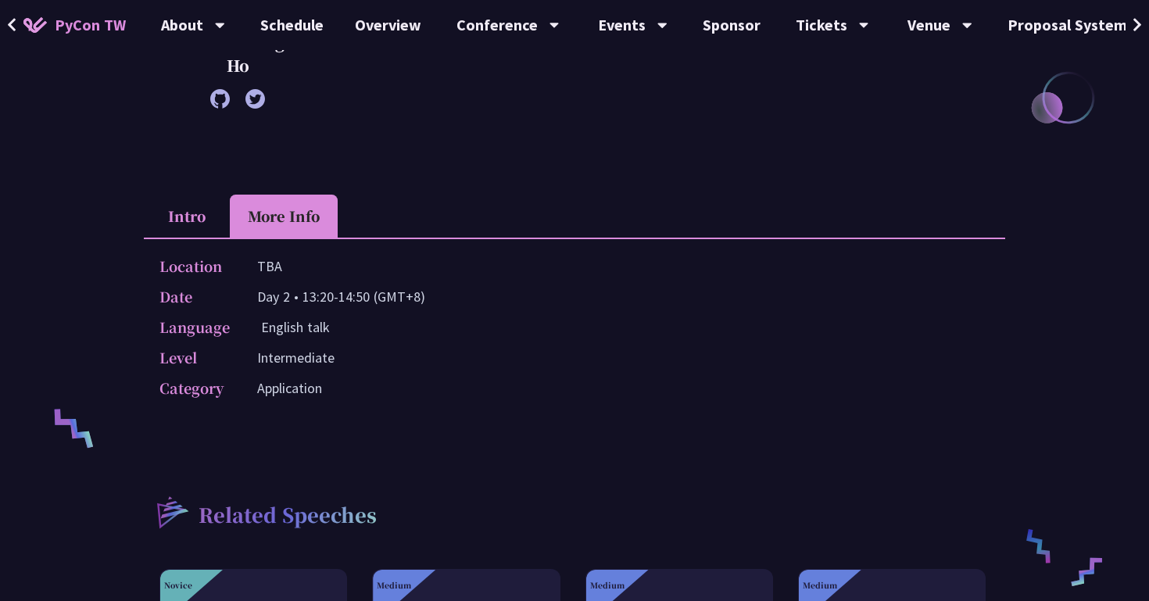
click at [178, 227] on li "Intro" at bounding box center [187, 216] width 86 height 43
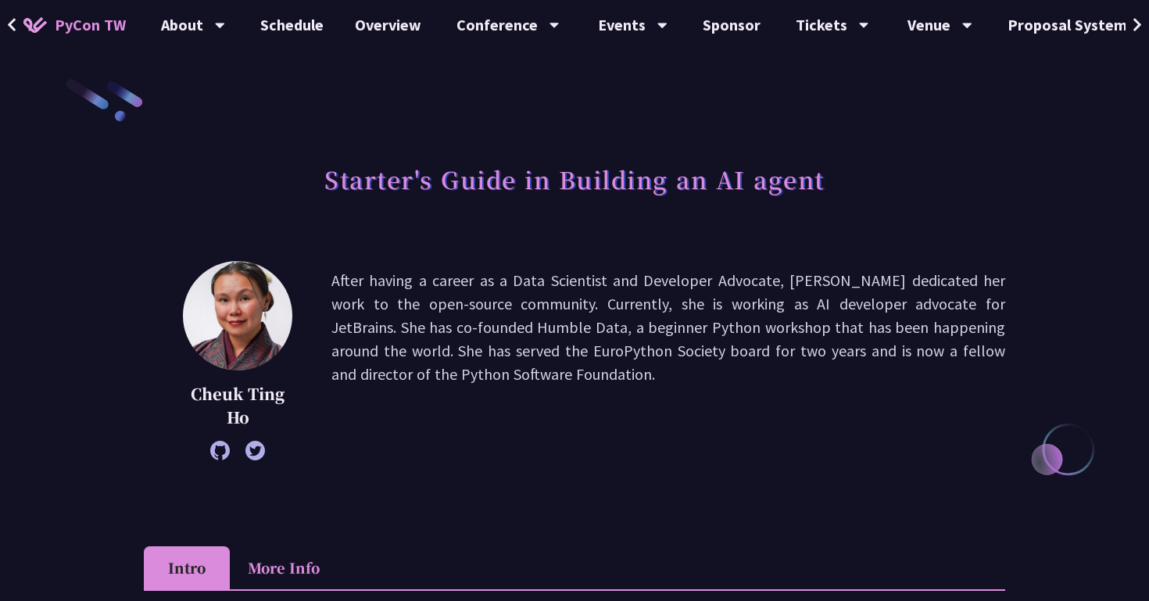
scroll to position [0, 0]
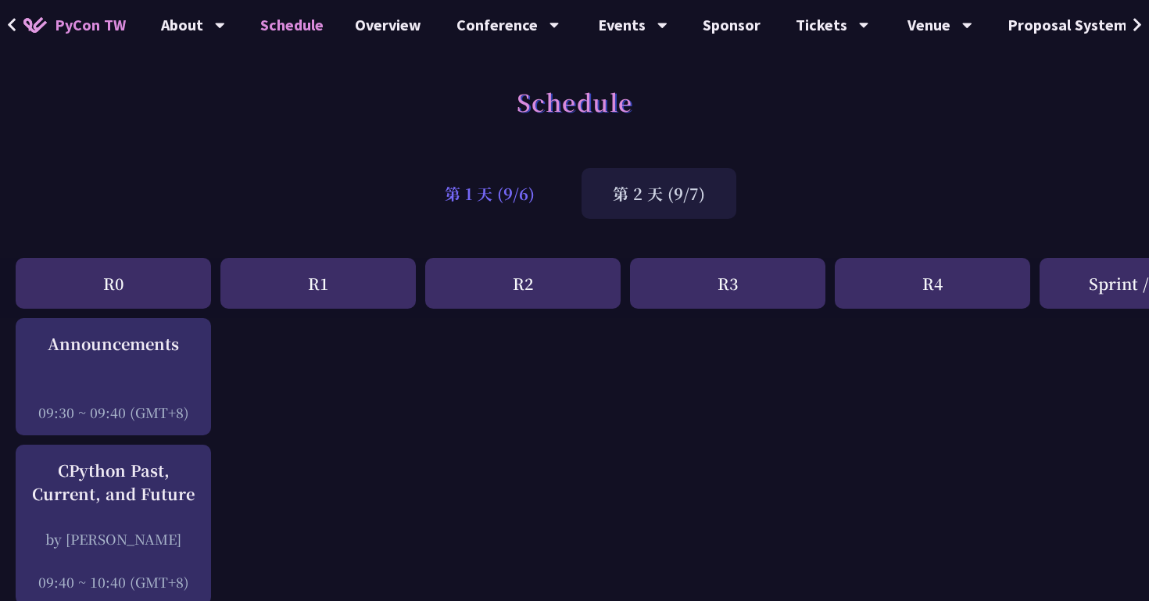
click at [470, 196] on div "第 1 天 (9/6)" at bounding box center [489, 193] width 152 height 51
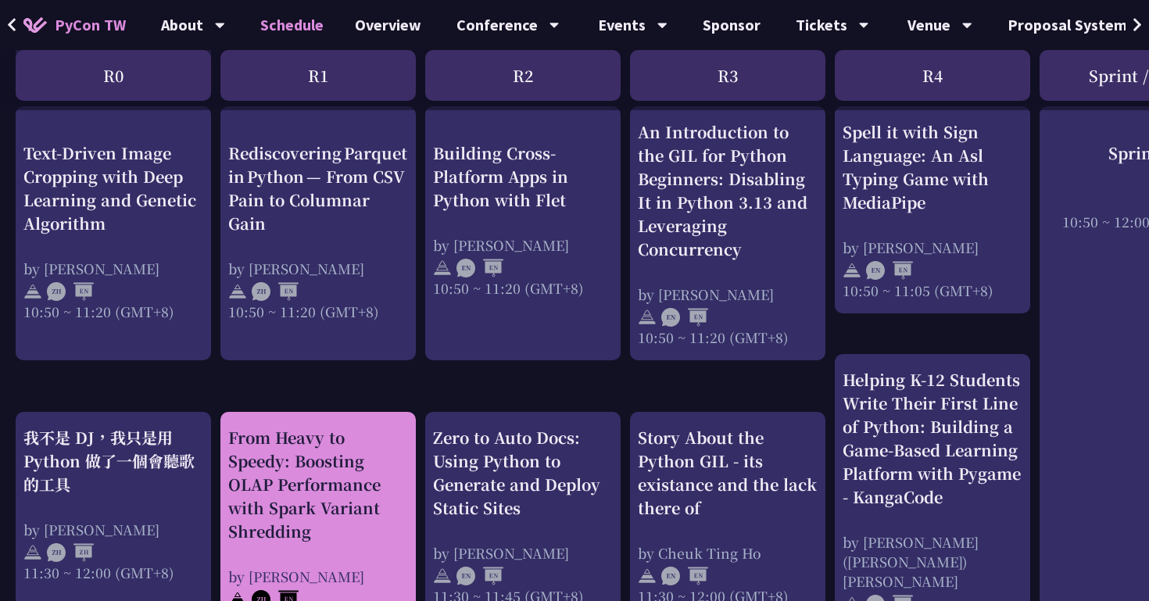
scroll to position [573, 0]
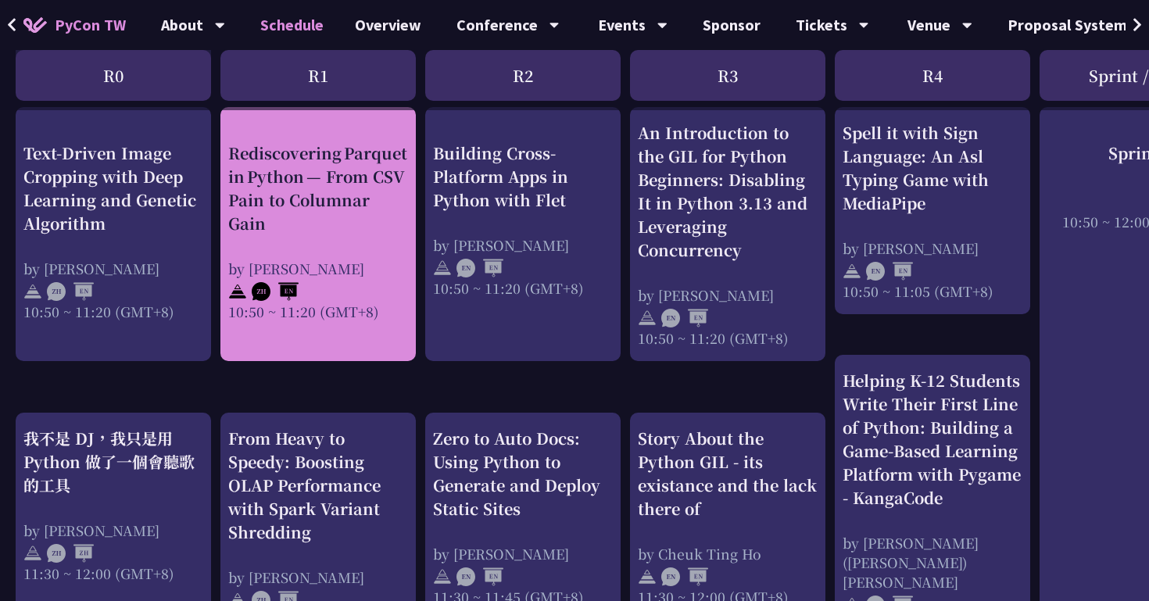
click at [367, 252] on div "Rediscovering Parquet in Python — From CSV Pain to Columnar Gain by [PERSON_NAM…" at bounding box center [318, 231] width 180 height 180
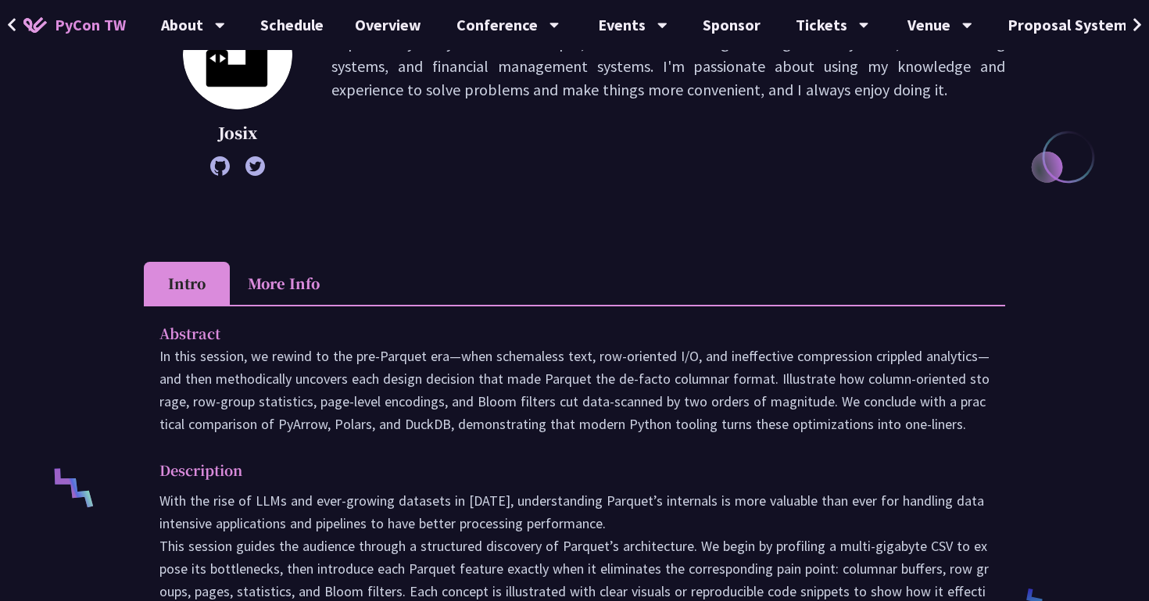
scroll to position [254, 0]
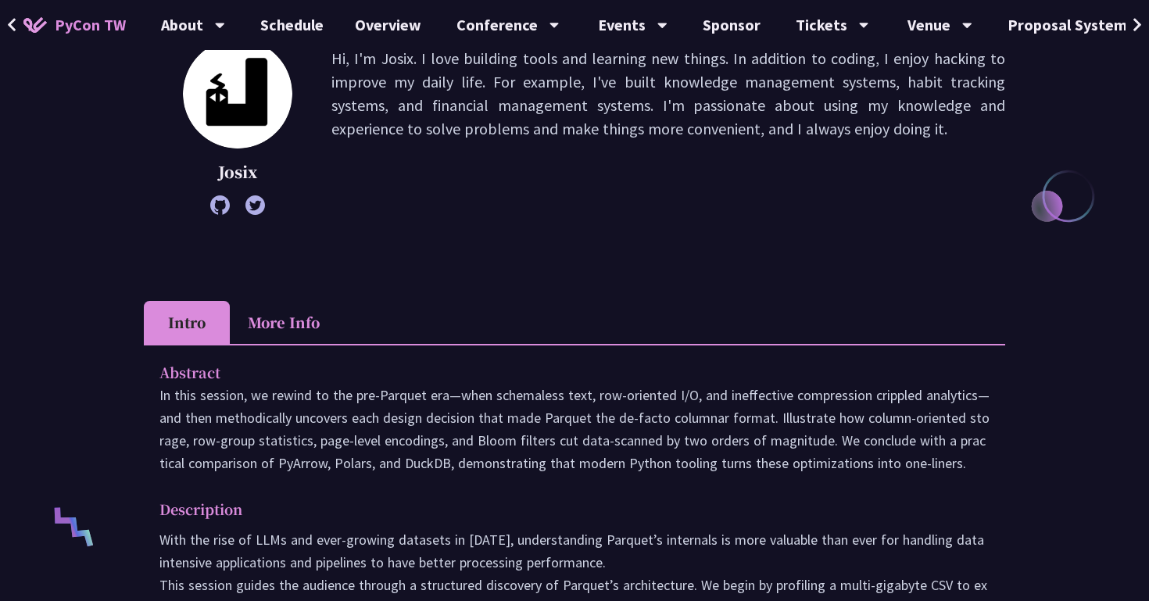
click at [301, 338] on li "More Info" at bounding box center [284, 322] width 108 height 43
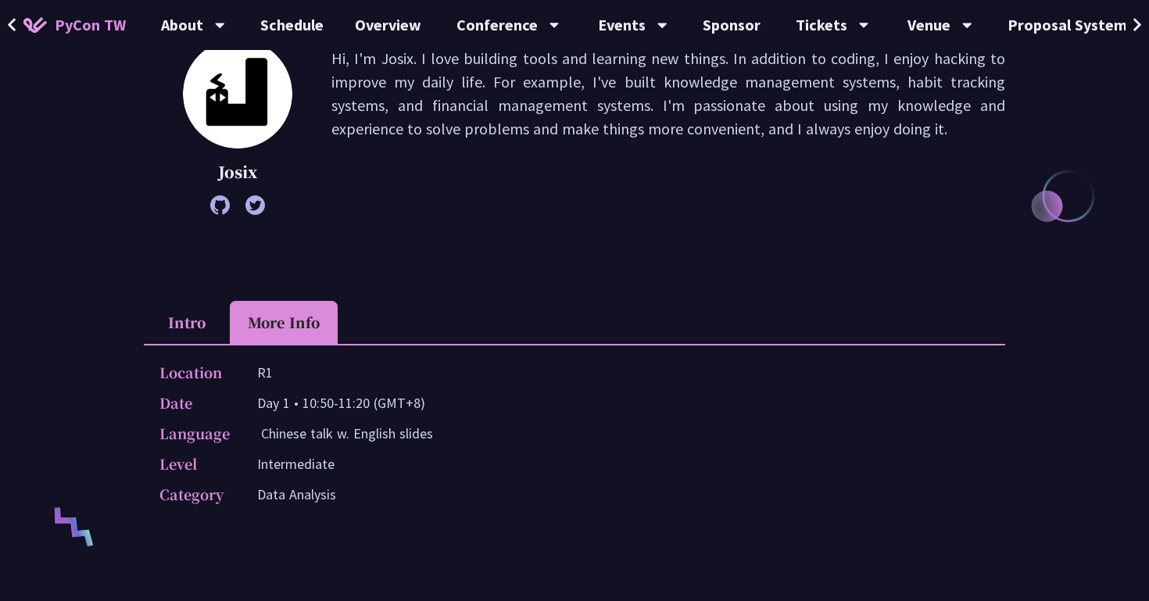
click at [194, 325] on li "Intro" at bounding box center [187, 322] width 86 height 43
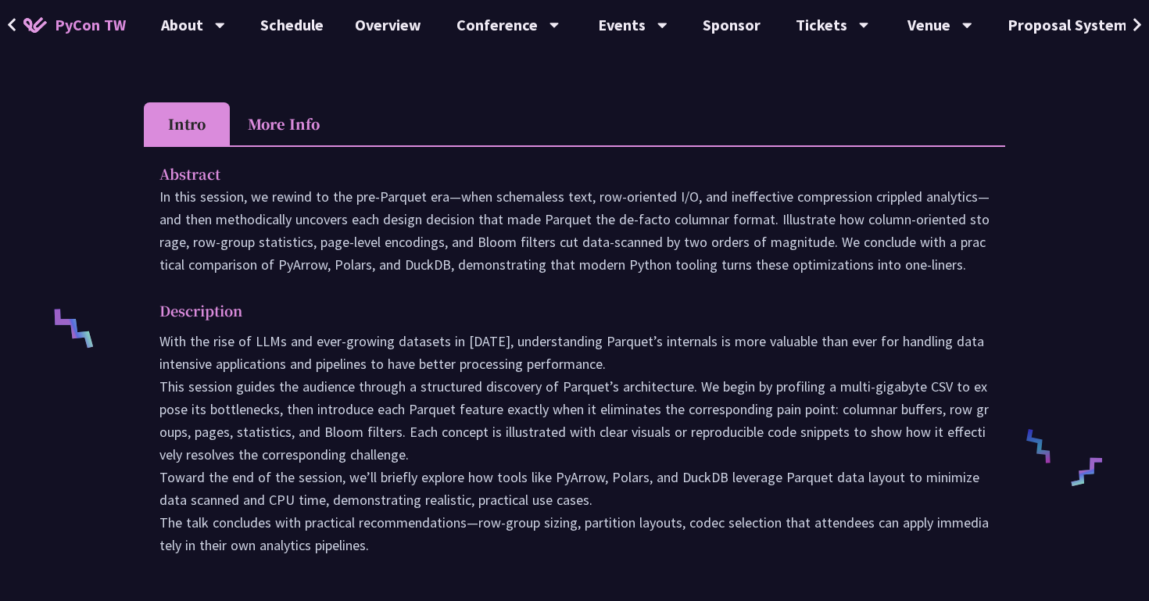
scroll to position [481, 0]
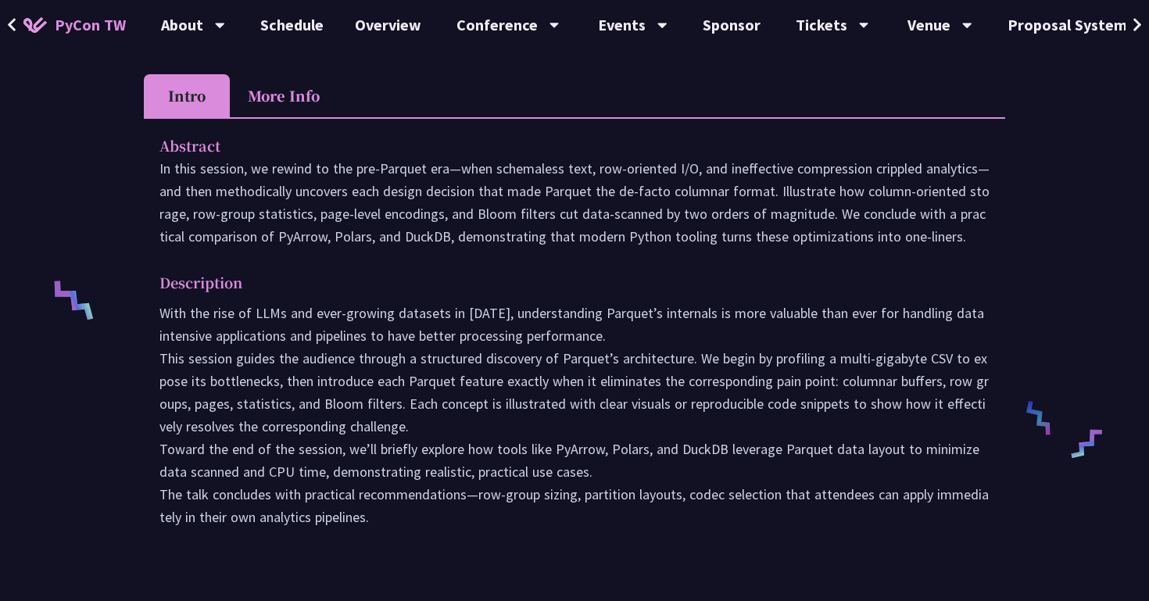
drag, startPoint x: 381, startPoint y: 527, endPoint x: 153, endPoint y: 313, distance: 312.3
click at [153, 313] on div "Abstract In this session, we rewind to the pre‑Parquet era—when schemaless text…" at bounding box center [574, 342] width 861 height 450
copy p "Lore ips dolo si AMEt con adip-elitsed doeiusmo te 3356, incididuntutl Etdolor’…"
click at [600, 268] on div "Abstract In this session, we rewind to the pre‑Parquet era—when schemaless text…" at bounding box center [574, 342] width 861 height 450
click at [600, 268] on body "PyCon TW About PyCon [GEOGRAPHIC_DATA] History Community Code of Conduct Schedu…" at bounding box center [574, 591] width 1149 height 2144
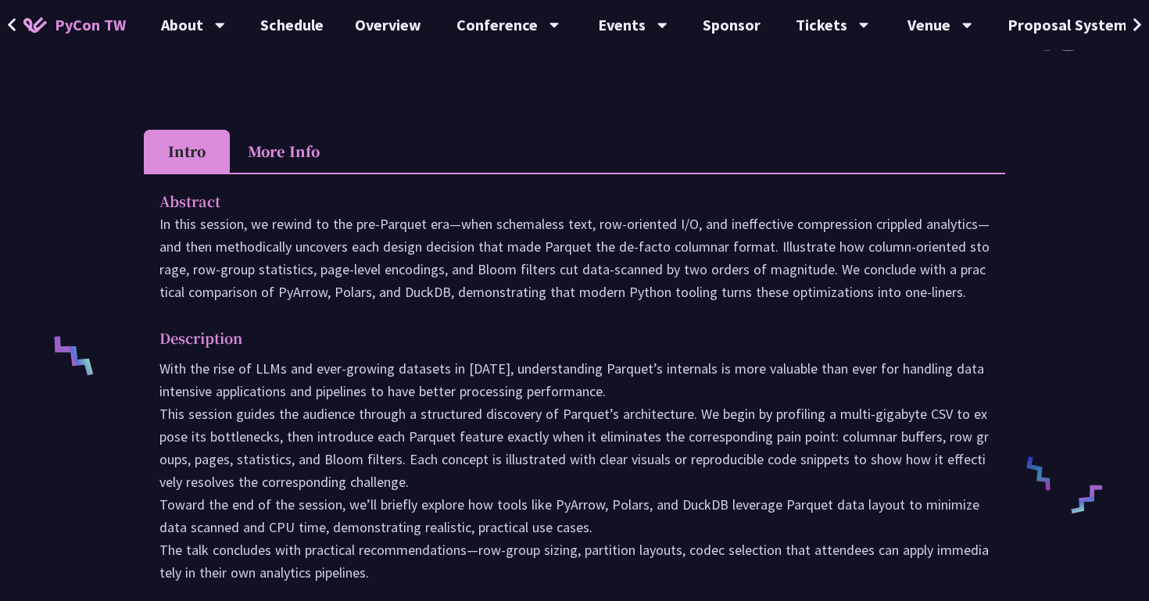
scroll to position [405, 0]
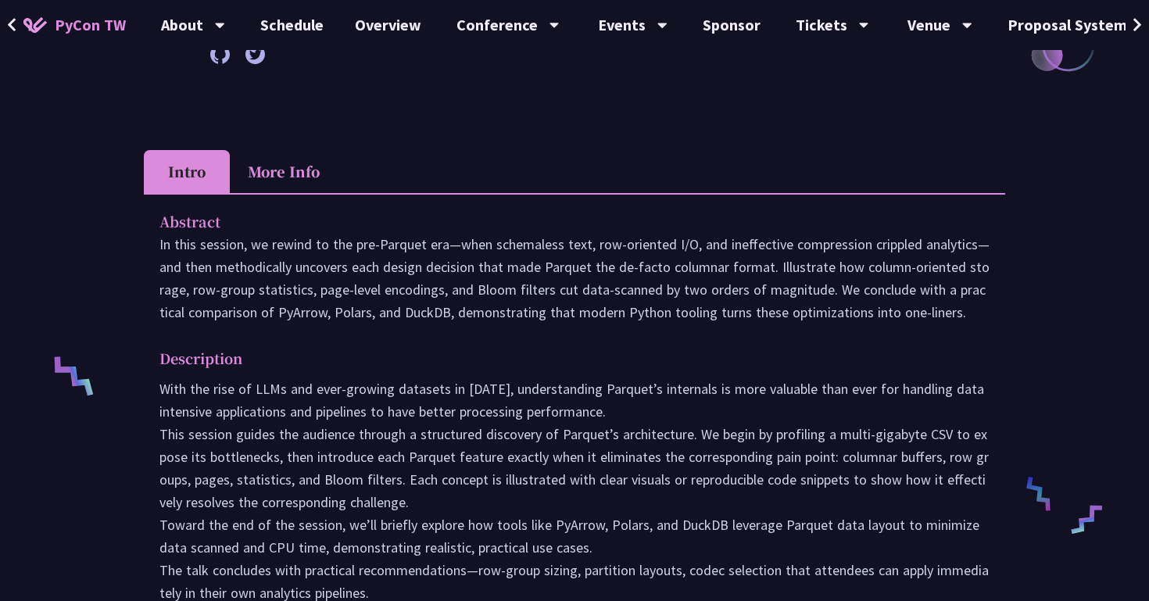
click at [545, 274] on p "In this session, we rewind to the pre‑Parquet era—when schemaless text, row‑ori…" at bounding box center [574, 278] width 830 height 91
click at [483, 352] on p "Description" at bounding box center [558, 358] width 799 height 23
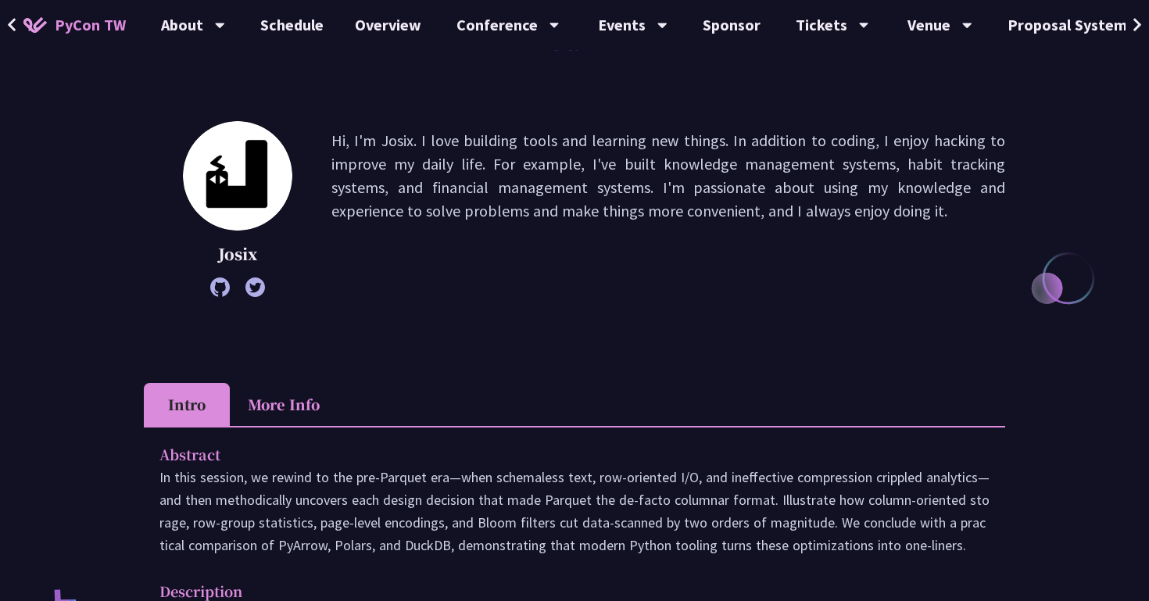
scroll to position [0, 0]
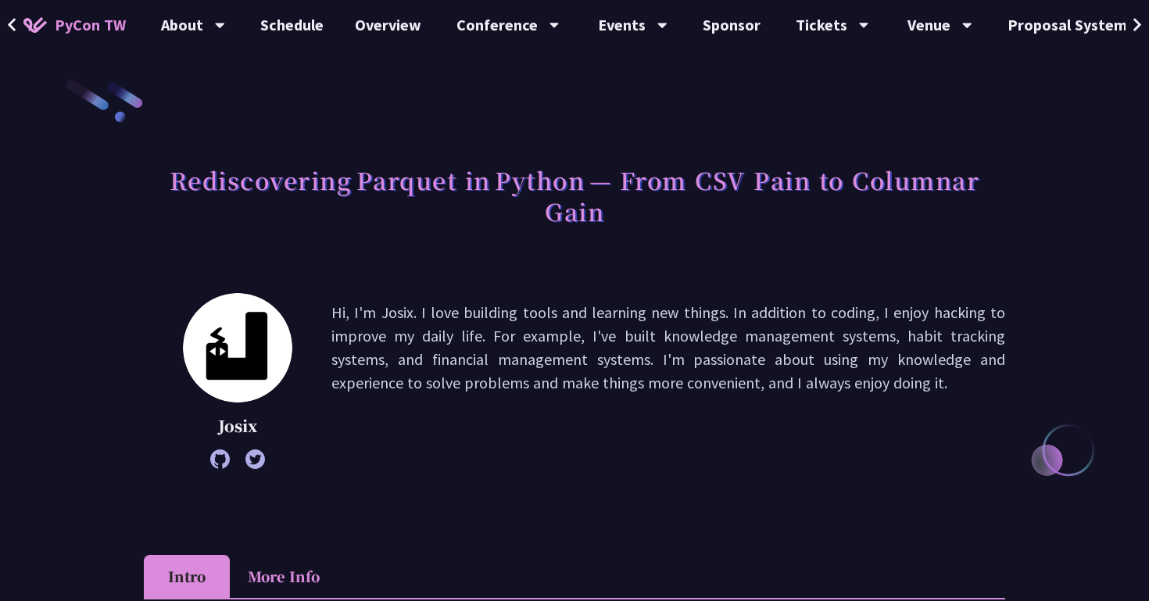
click at [218, 466] on icon at bounding box center [220, 459] width 20 height 20
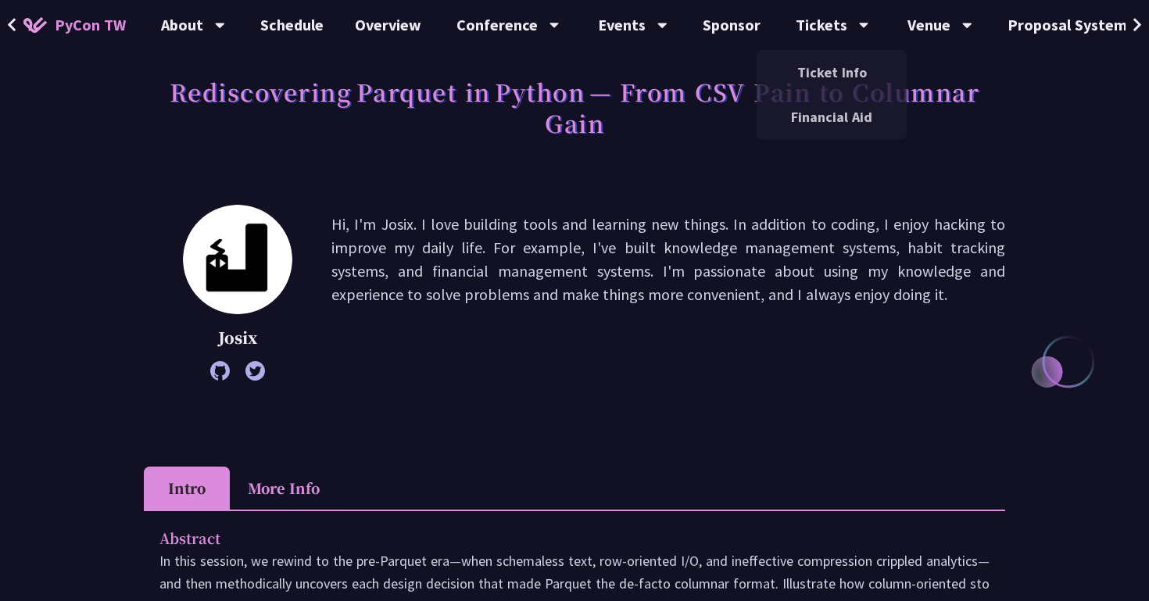
scroll to position [256, 0]
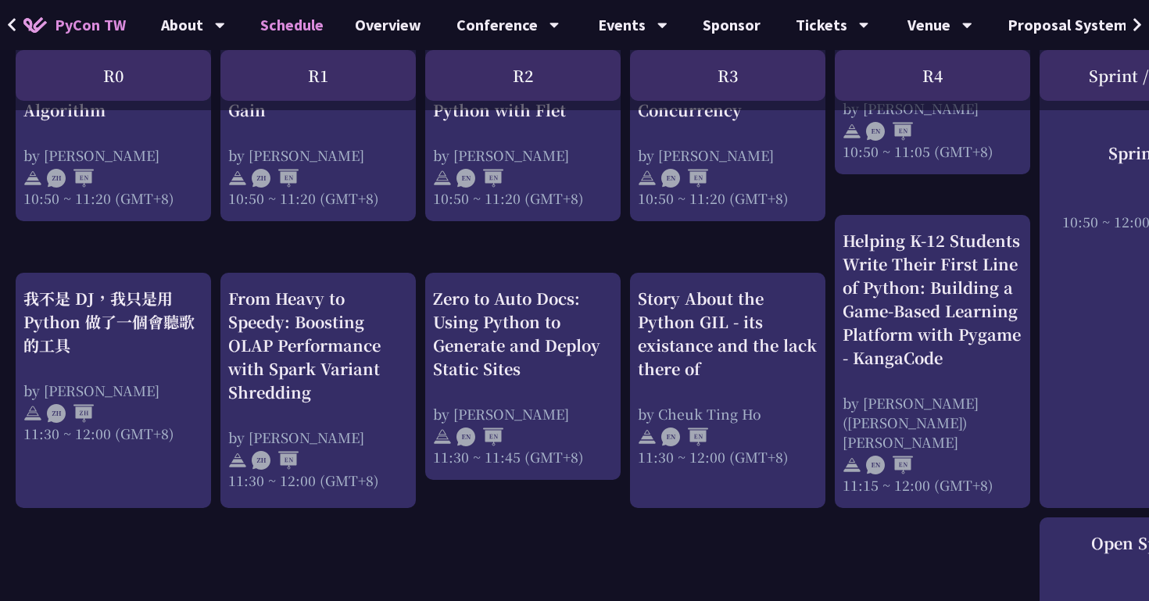
scroll to position [697, 0]
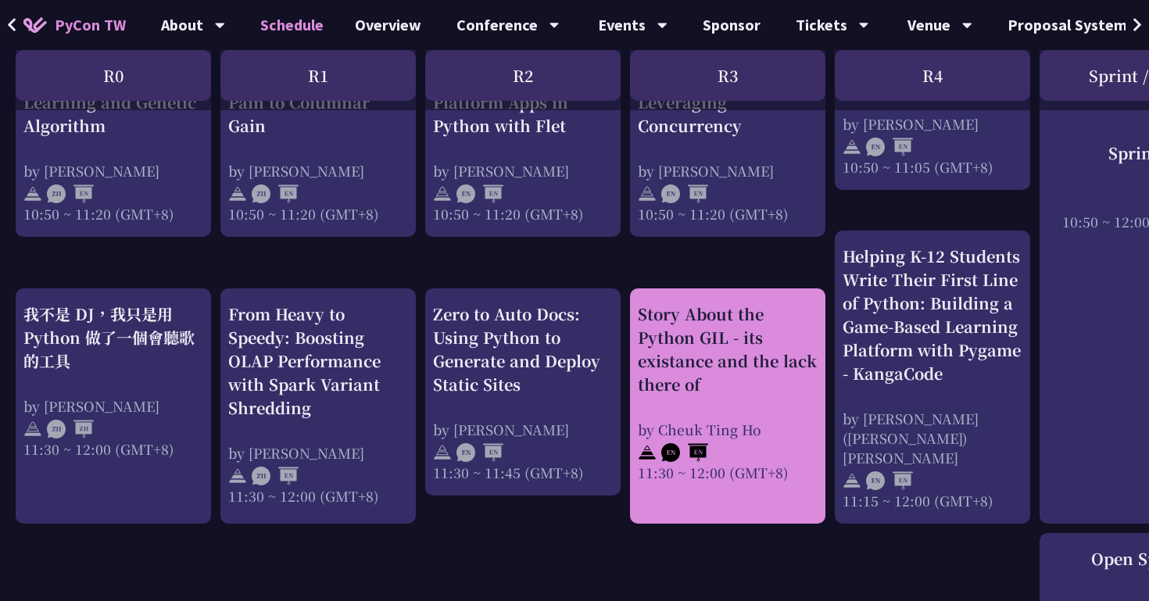
click at [700, 359] on div "Story About the Python GIL - its existance and the lack there of" at bounding box center [728, 349] width 180 height 94
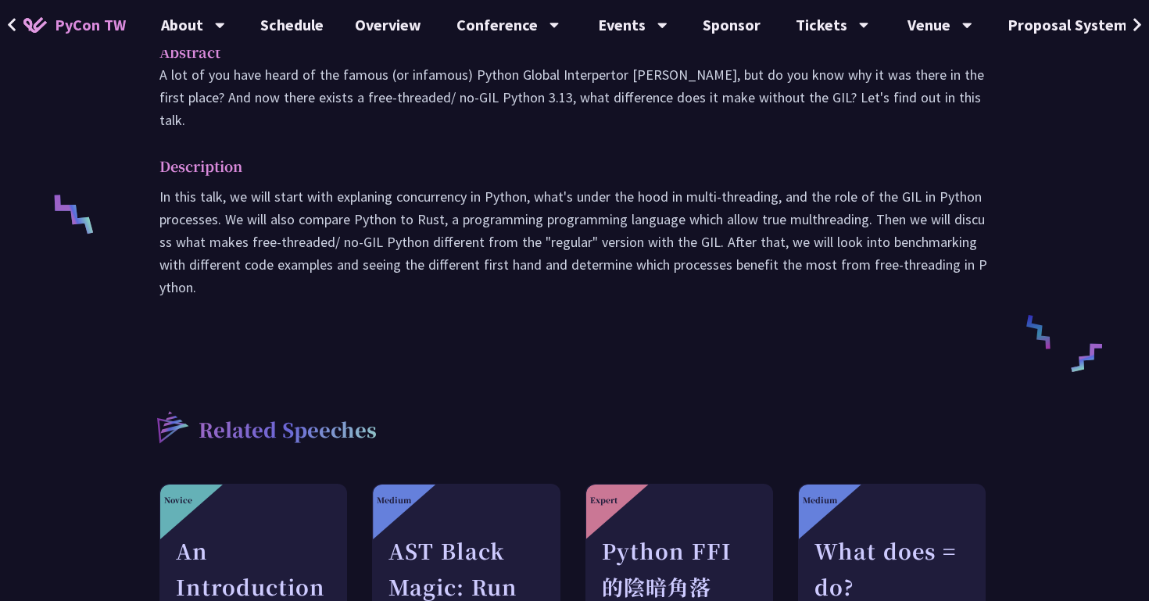
scroll to position [580, 0]
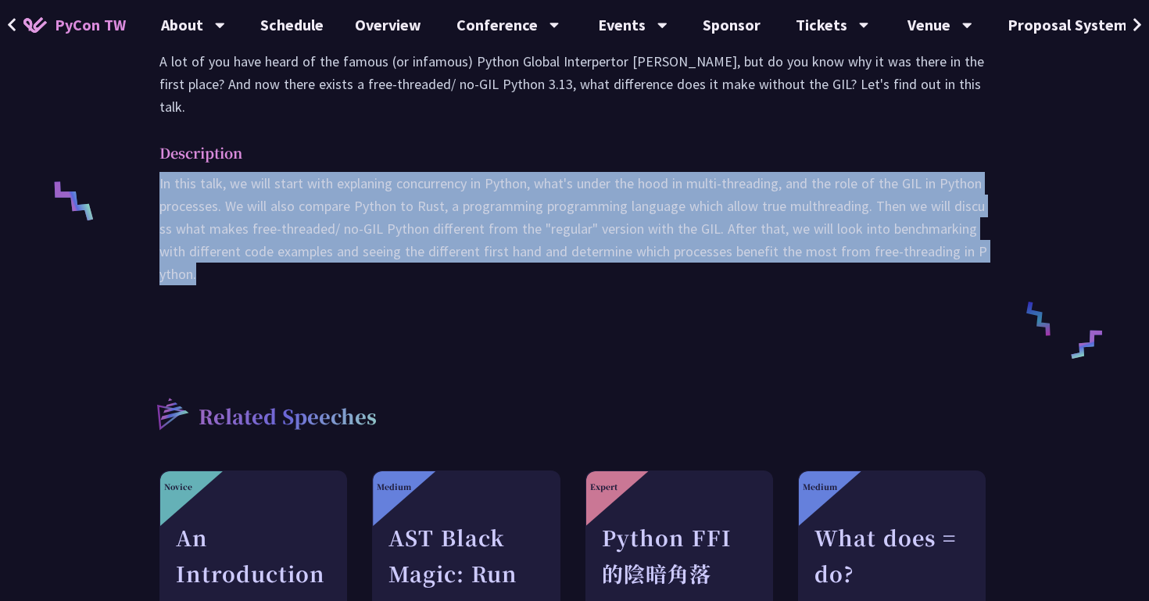
drag, startPoint x: 205, startPoint y: 269, endPoint x: 158, endPoint y: 163, distance: 116.2
click at [158, 163] on div "Abstract A lot of you have heard of the famous (or infamous) Python Global Inte…" at bounding box center [574, 167] width 861 height 314
copy p "In this talk, we will start with explaning concurrency in Python, what's under …"
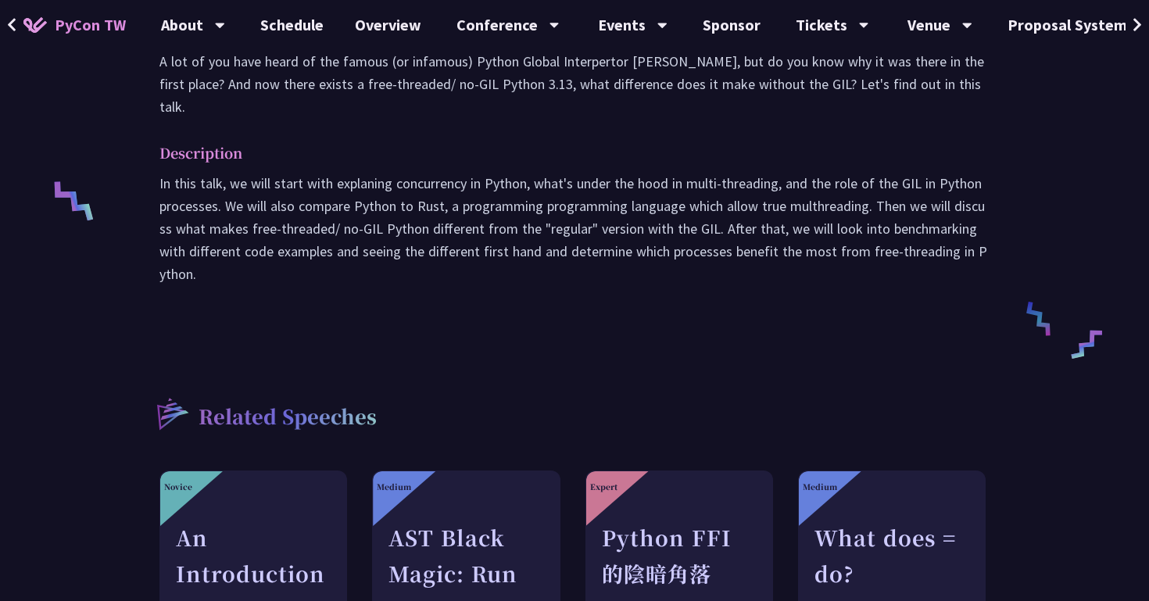
click at [581, 320] on div "Story About the Python GIL - its existance and the lack there of [PERSON_NAME] …" at bounding box center [574, 149] width 861 height 1303
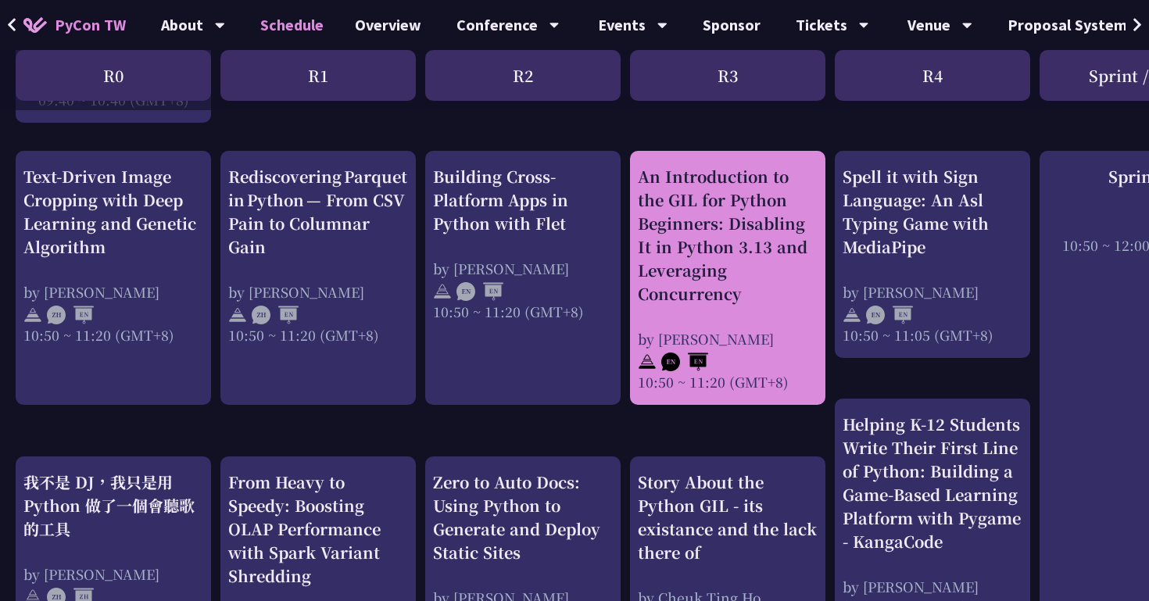
scroll to position [522, 0]
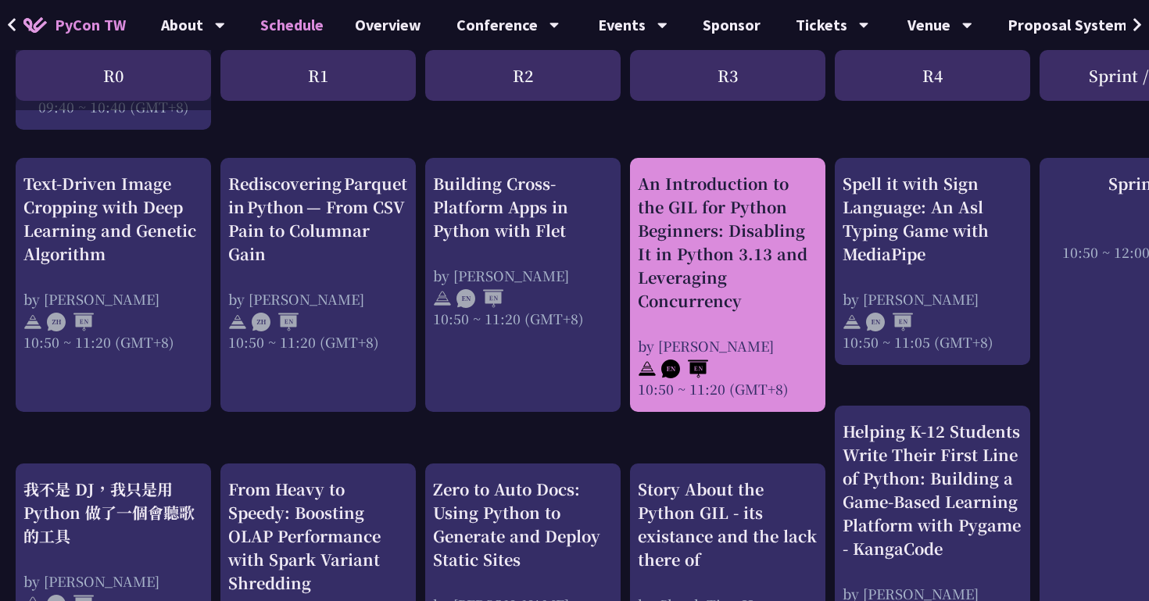
click at [697, 236] on div "An Introduction to the GIL for Python Beginners: Disabling It in Python 3.13 an…" at bounding box center [728, 242] width 180 height 141
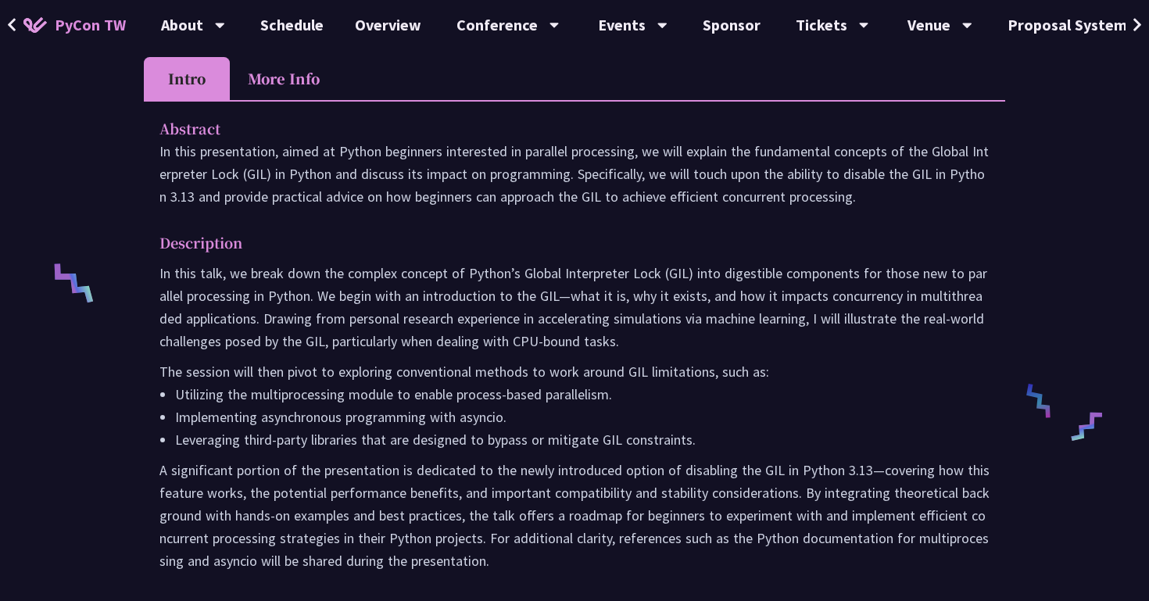
scroll to position [603, 0]
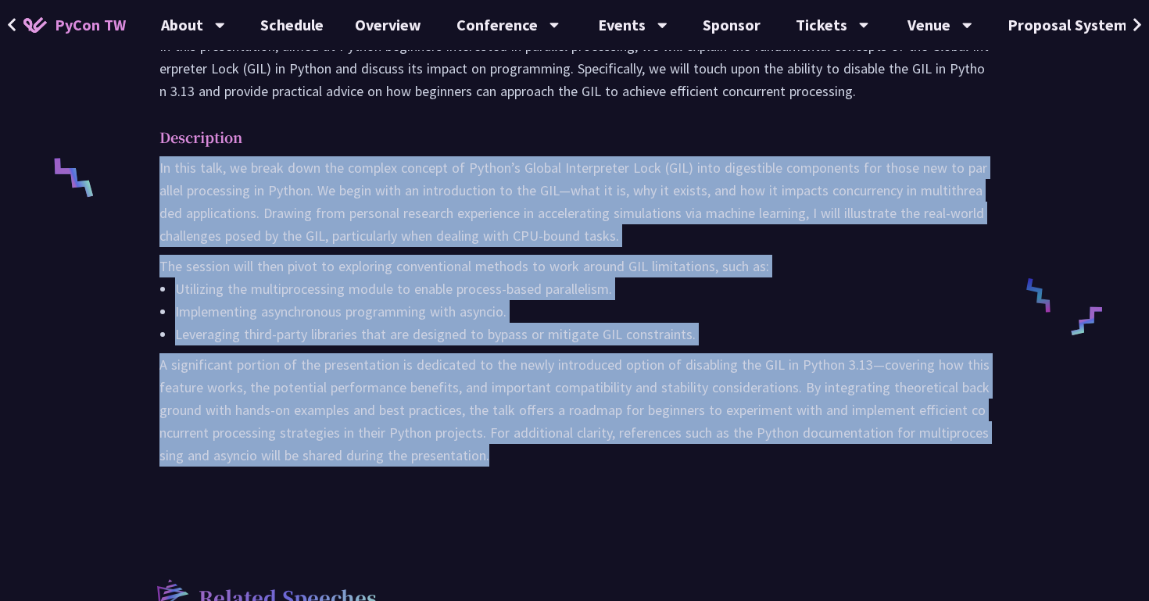
drag, startPoint x: 517, startPoint y: 467, endPoint x: 148, endPoint y: 172, distance: 473.1
click at [148, 172] on div "Abstract In this presentation, aimed at Python beginners interested in parallel…" at bounding box center [574, 250] width 861 height 511
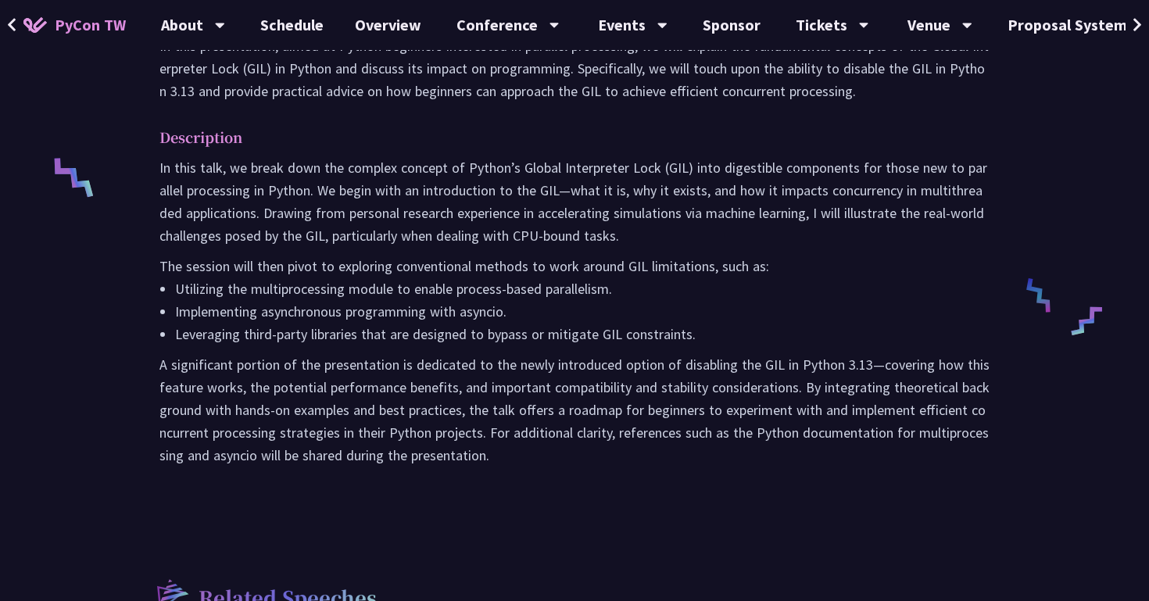
click at [438, 474] on div "Abstract In this presentation, aimed at Python beginners interested in parallel…" at bounding box center [574, 250] width 861 height 511
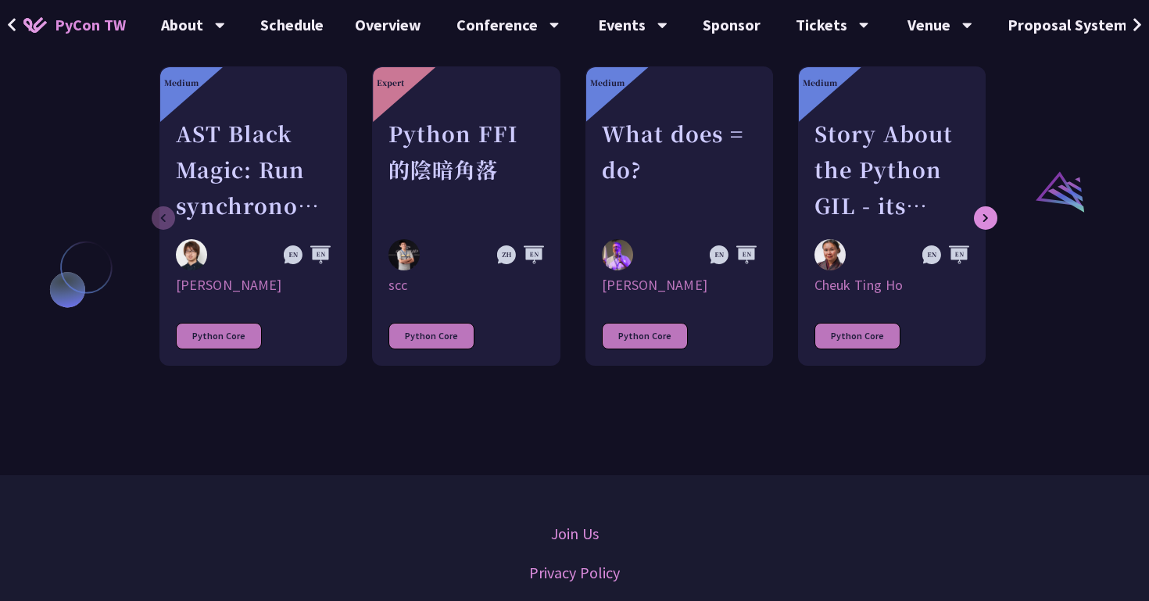
scroll to position [1202, 0]
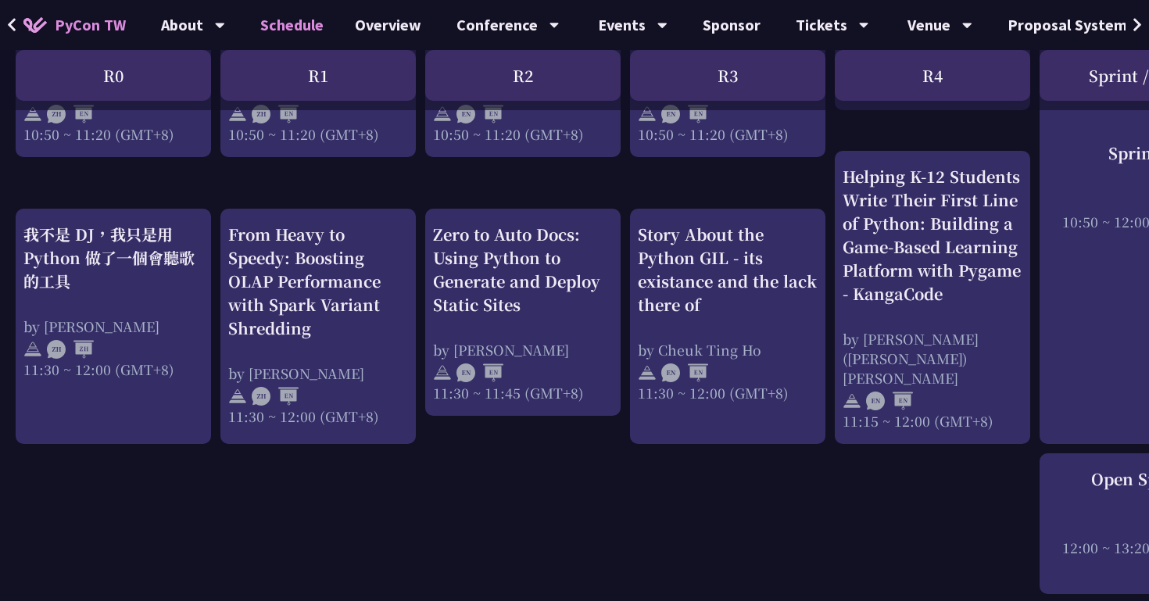
scroll to position [762, 0]
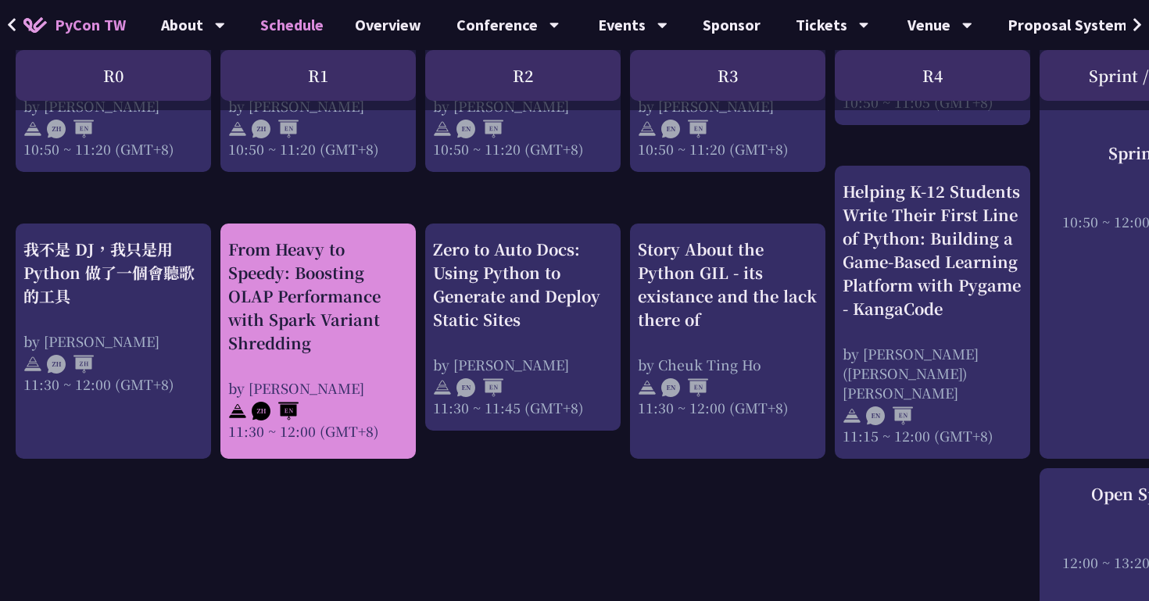
click at [361, 348] on div "From Heavy to Speedy: Boosting OLAP Performance with Spark Variant Shredding by…" at bounding box center [318, 339] width 180 height 203
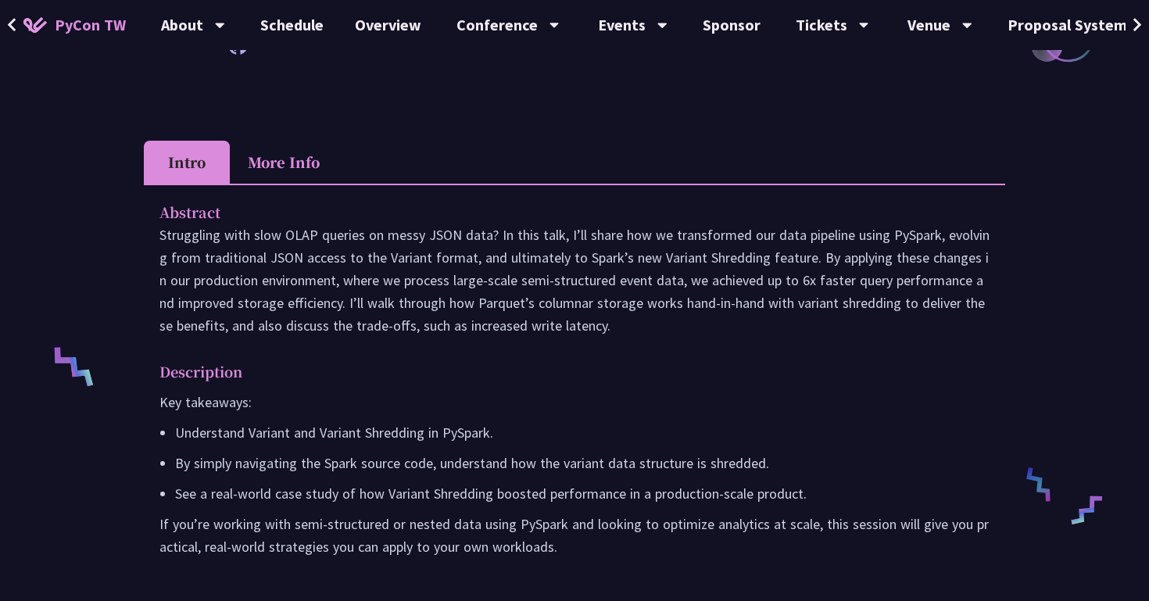
scroll to position [471, 0]
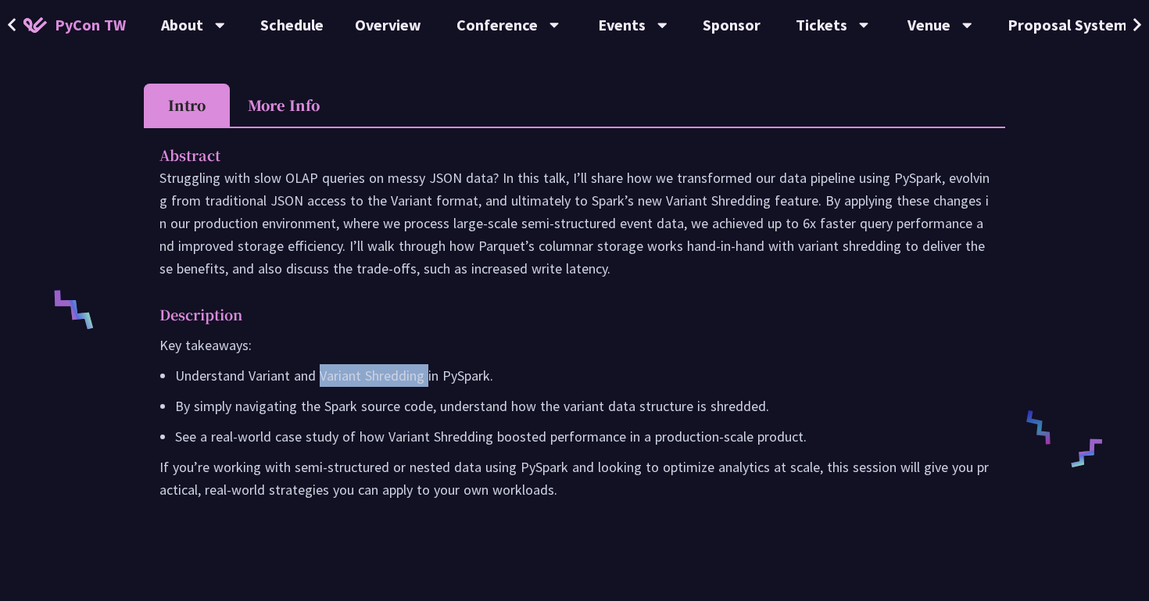
drag, startPoint x: 427, startPoint y: 377, endPoint x: 317, endPoint y: 371, distance: 110.4
click at [317, 371] on p "Understand Variant and Variant Shredding in PySpark." at bounding box center [582, 375] width 814 height 23
click at [307, 345] on div at bounding box center [307, 345] width 0 height 0
click at [608, 341] on p "Key takeaways:" at bounding box center [574, 345] width 830 height 23
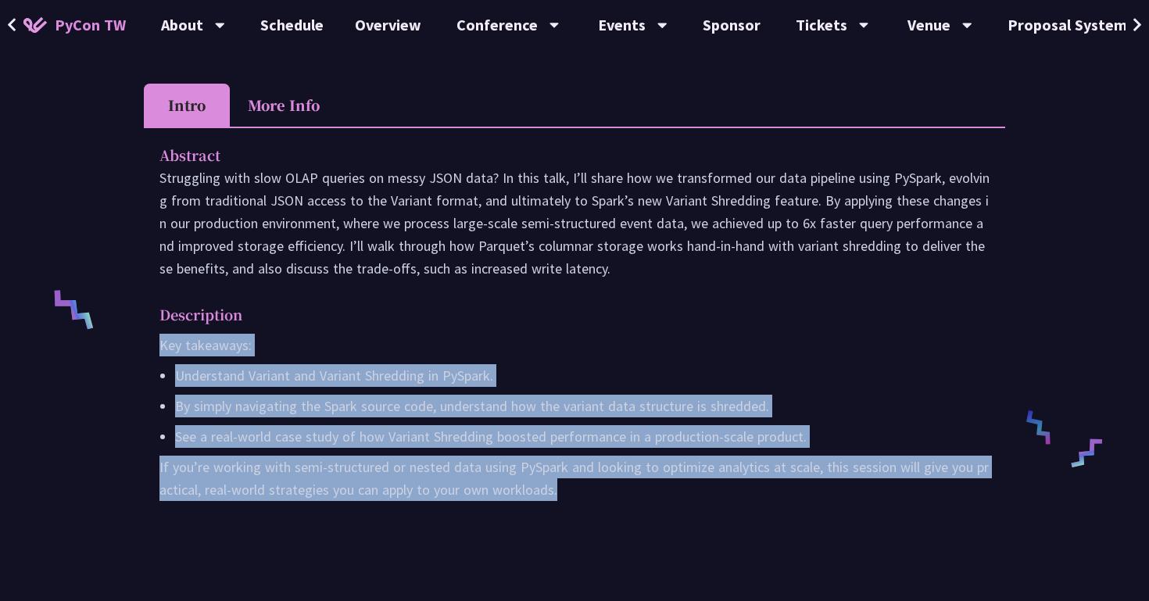
drag, startPoint x: 586, startPoint y: 491, endPoint x: 148, endPoint y: 338, distance: 463.6
click at [148, 338] on div "Abstract Struggling with slow OLAP queries on messy JSON data? In this talk, I’…" at bounding box center [574, 333] width 861 height 413
click at [574, 522] on div "Abstract Struggling with slow OLAP queries on messy JSON data? In this talk, I’…" at bounding box center [574, 333] width 861 height 413
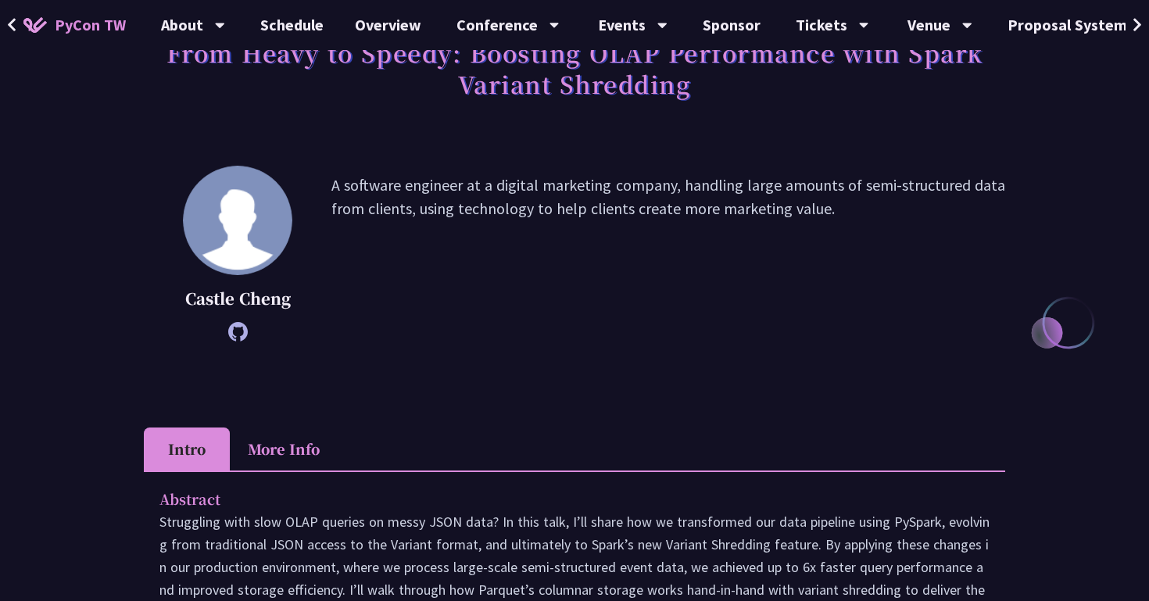
scroll to position [0, 0]
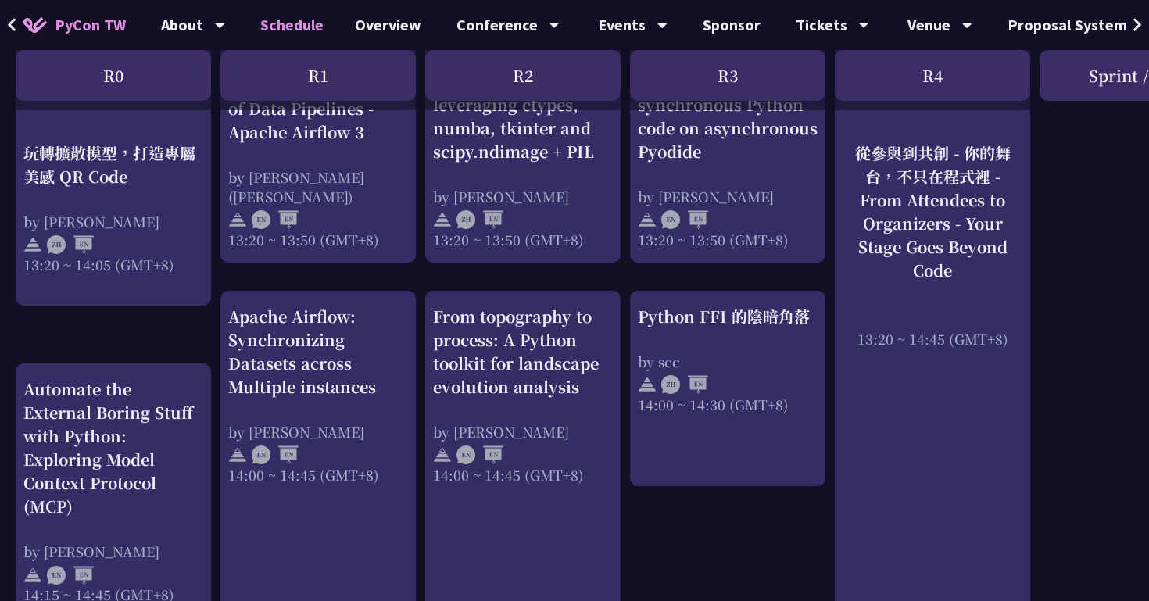
scroll to position [1452, 0]
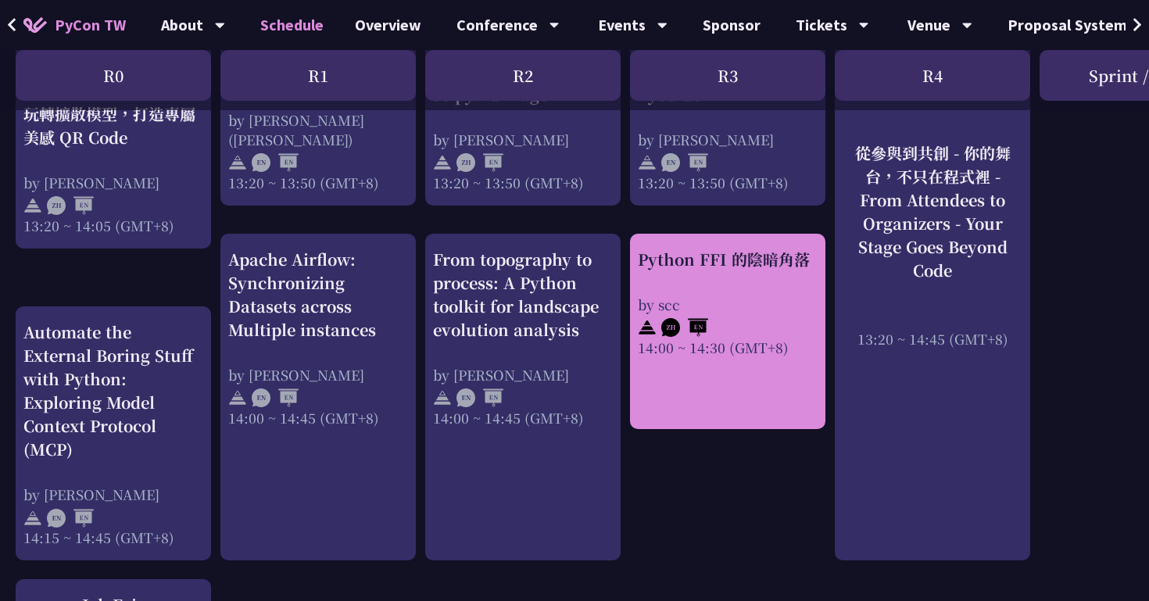
click at [737, 295] on div "by scc" at bounding box center [728, 305] width 180 height 20
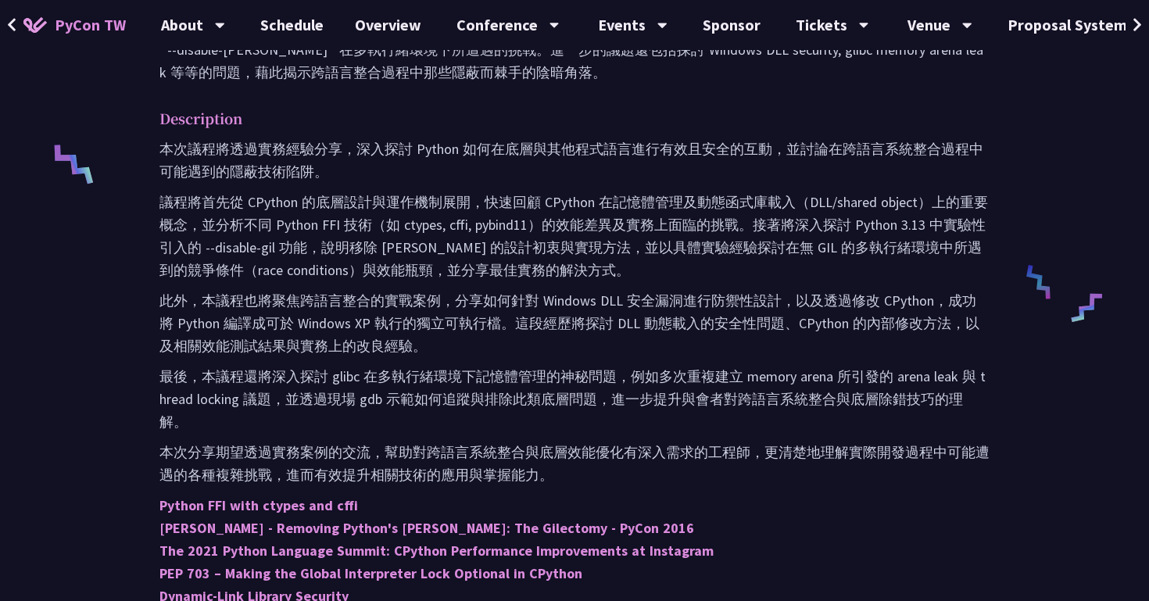
scroll to position [643, 0]
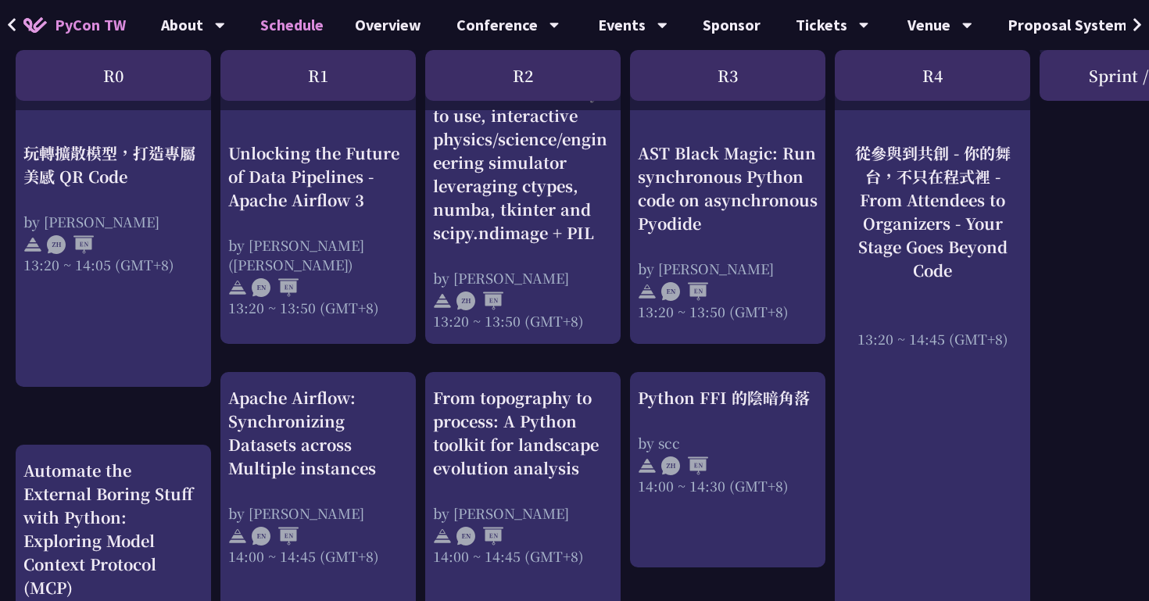
scroll to position [1292, 0]
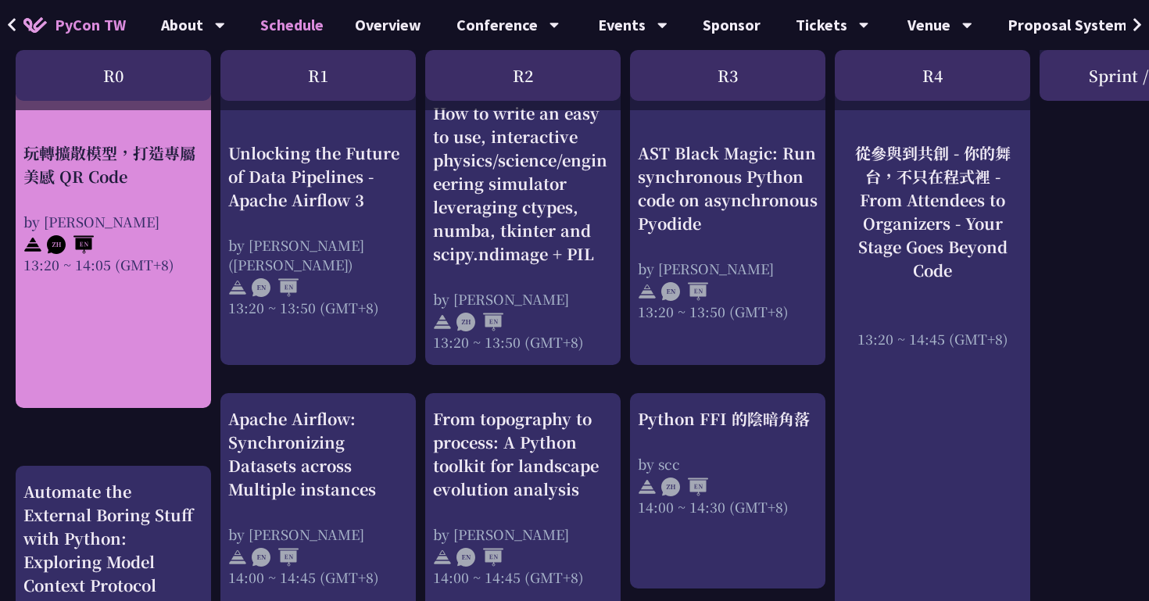
click at [102, 259] on div "13:20 ~ 14:05 (GMT+8)" at bounding box center [113, 264] width 180 height 20
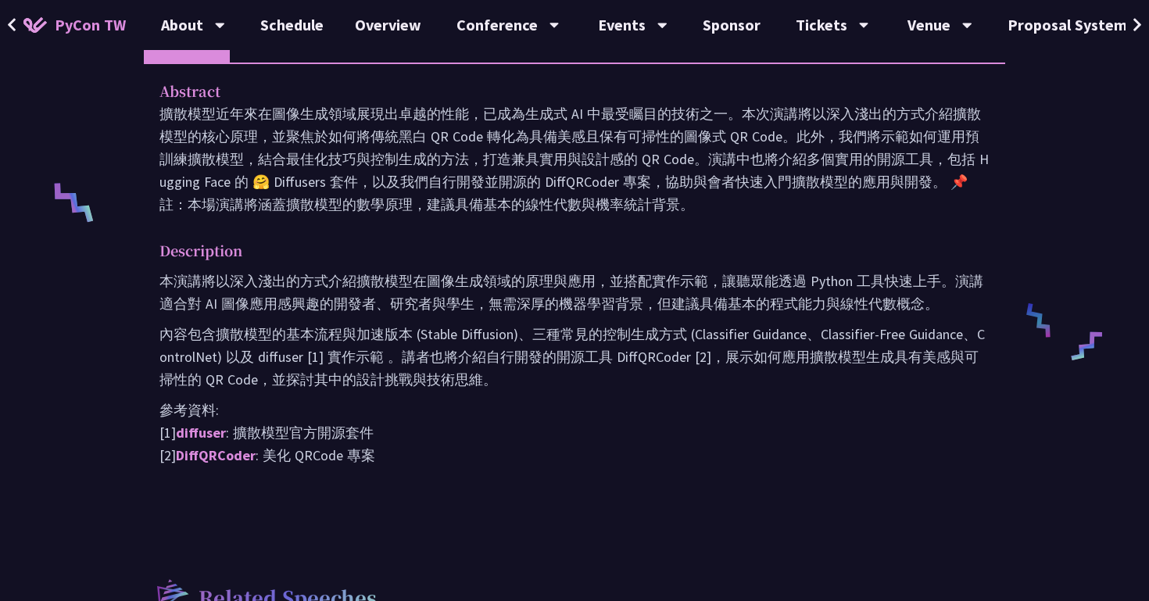
scroll to position [547, 0]
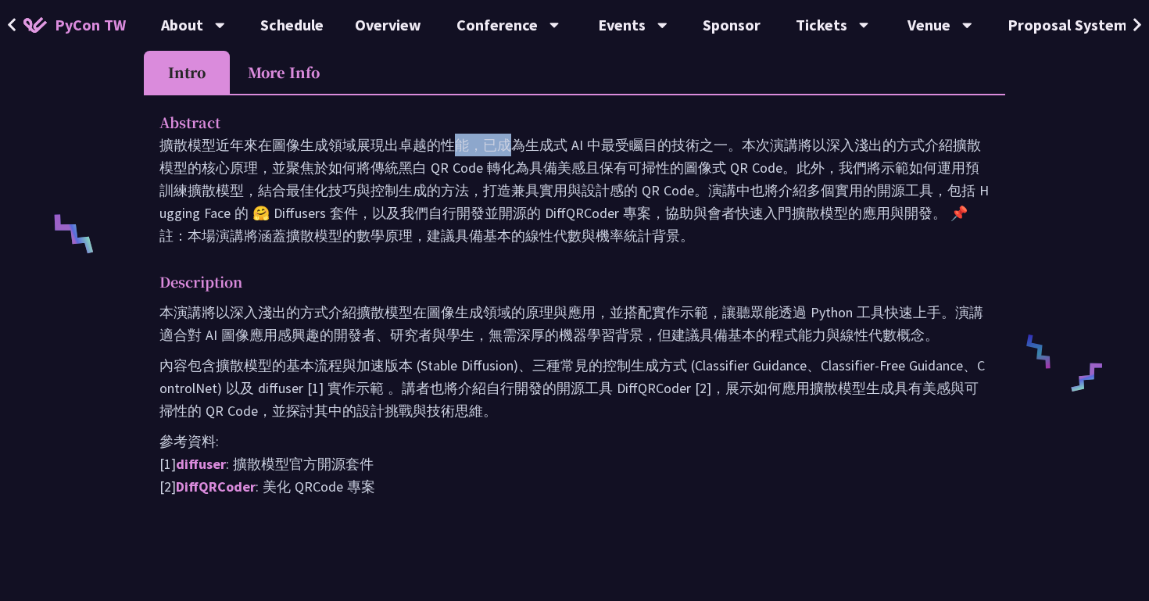
drag, startPoint x: 213, startPoint y: 146, endPoint x: 159, endPoint y: 140, distance: 54.3
click at [159, 140] on p "擴散模型近年來在圖像生成領域展現出卓越的性能，已成為生成式 AI 中最受矚目的技術之一。本次演講將以深入淺出的方式介紹擴散模型的核心原理，並聚焦於如何將傳統黑…" at bounding box center [574, 190] width 830 height 113
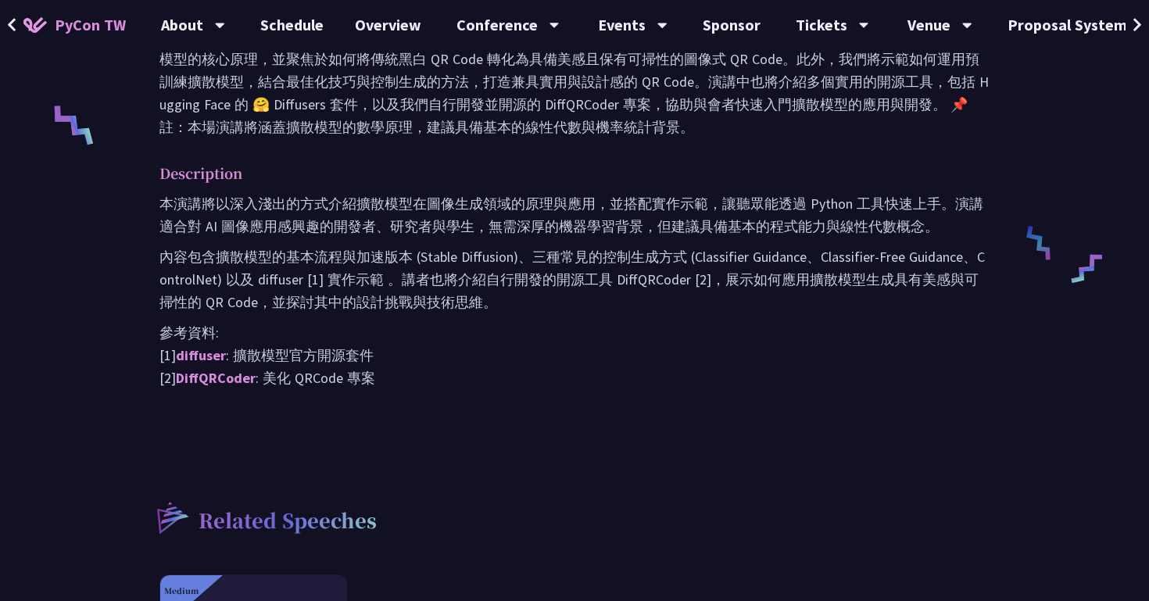
scroll to position [582, 0]
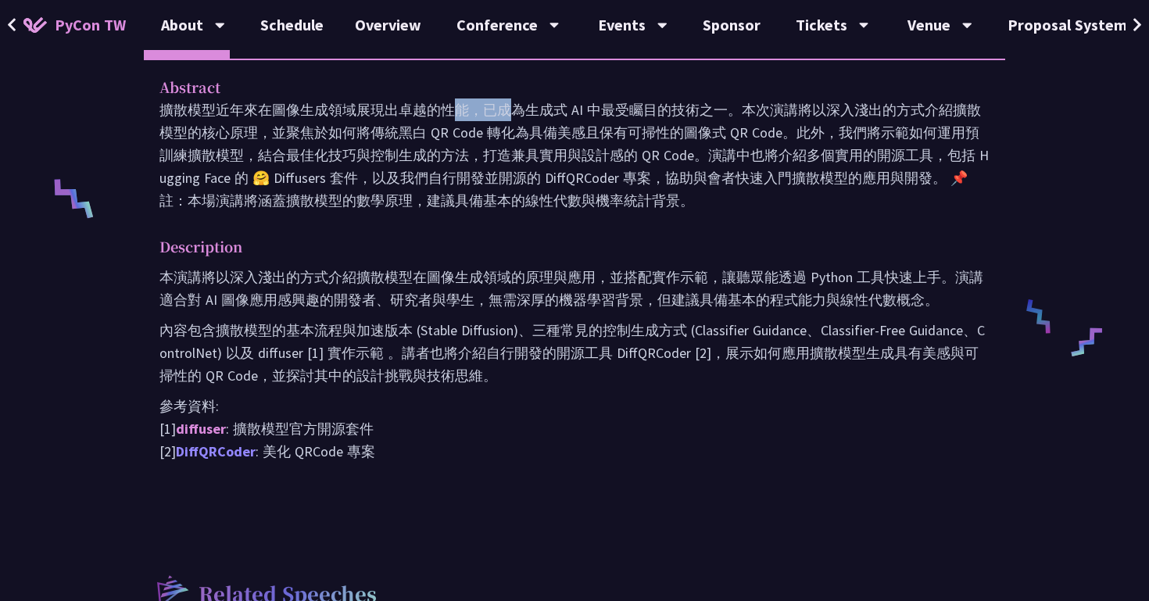
click at [232, 452] on link "DiffQRCoder" at bounding box center [216, 451] width 80 height 18
click at [207, 430] on link "diffuser" at bounding box center [201, 429] width 50 height 18
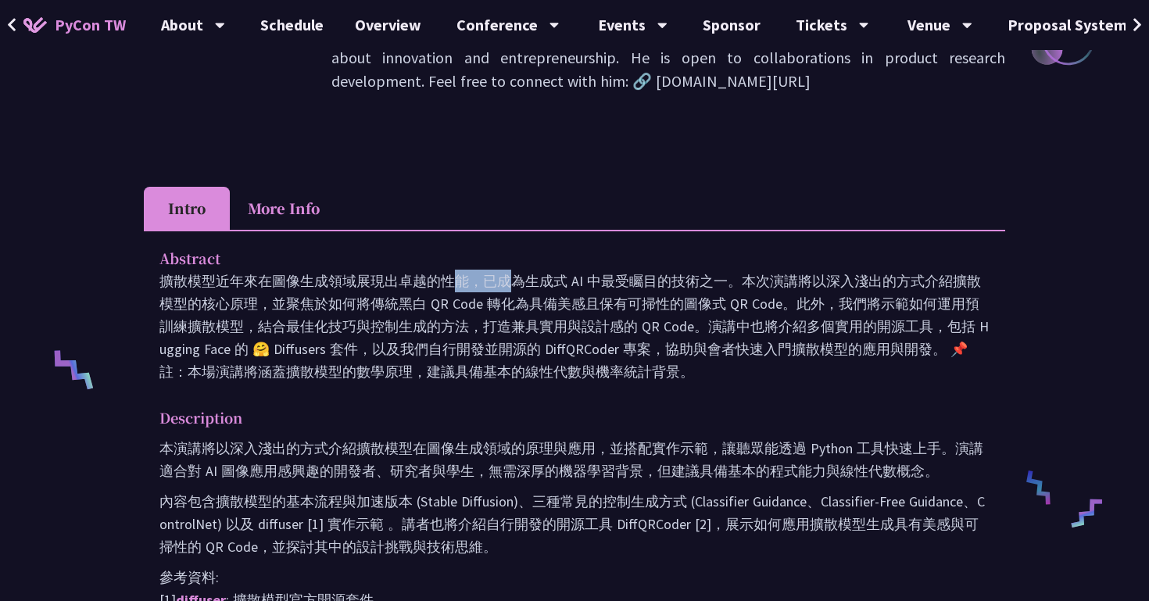
scroll to position [413, 0]
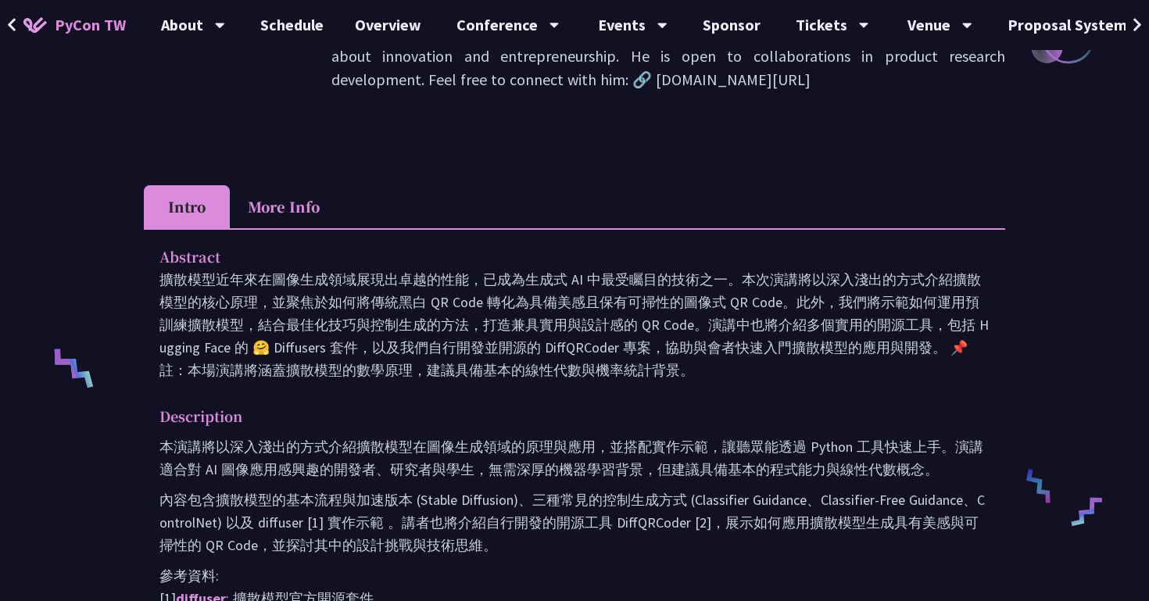
click at [442, 327] on p "擴散模型近年來在圖像生成領域展現出卓越的性能，已成為生成式 AI 中最受矚目的技術之一。本次演講將以深入淺出的方式介紹擴散模型的核心原理，並聚焦於如何將傳統黑…" at bounding box center [574, 324] width 830 height 113
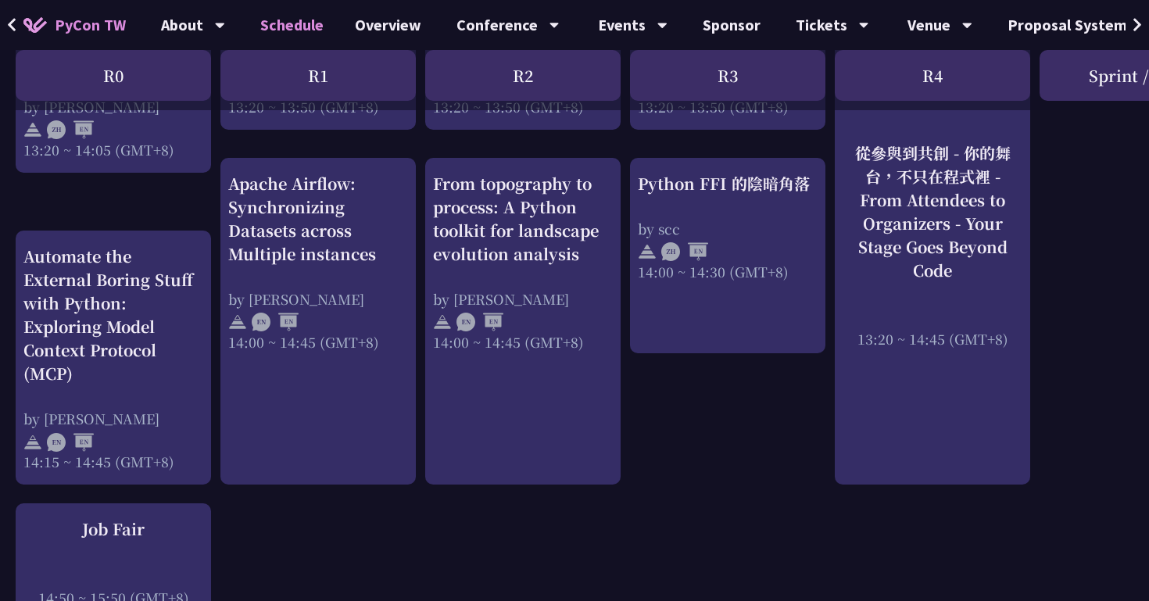
scroll to position [1509, 0]
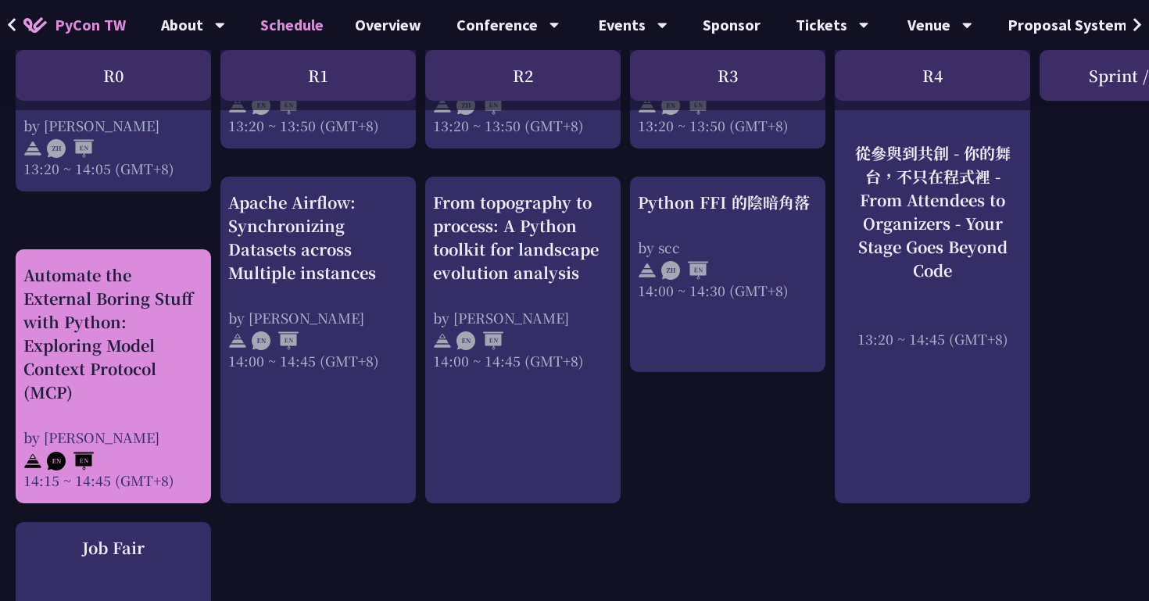
click at [124, 374] on div "Automate the External Boring Stuff with Python: Exploring Model Context Protoco…" at bounding box center [113, 333] width 180 height 141
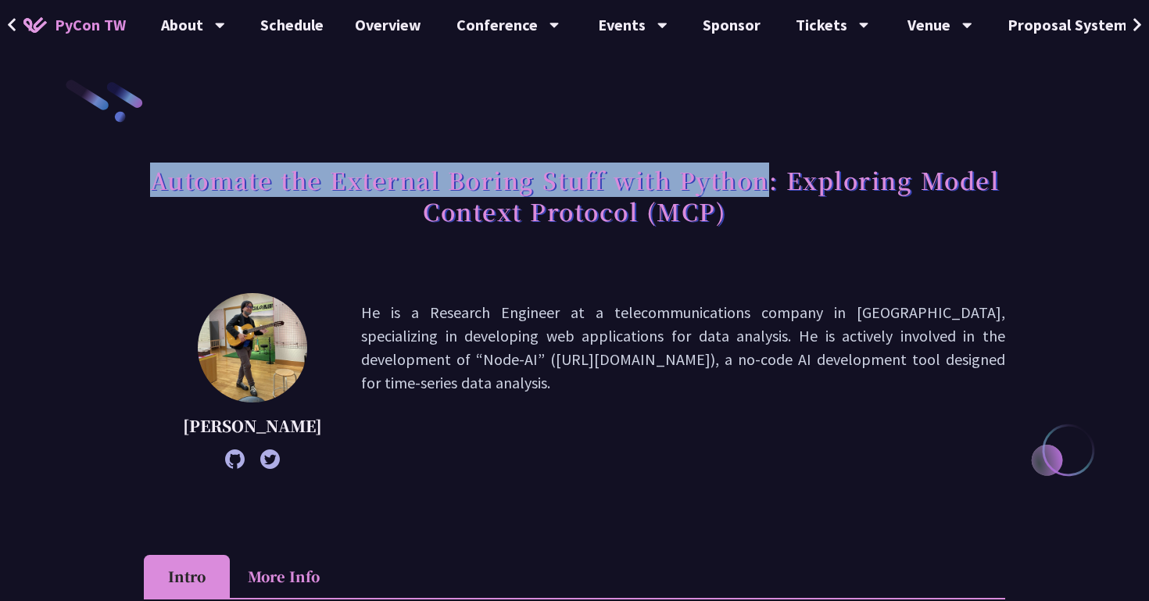
drag, startPoint x: 766, startPoint y: 185, endPoint x: 79, endPoint y: 157, distance: 687.4
click at [69, 141] on div at bounding box center [69, 141] width 0 height 0
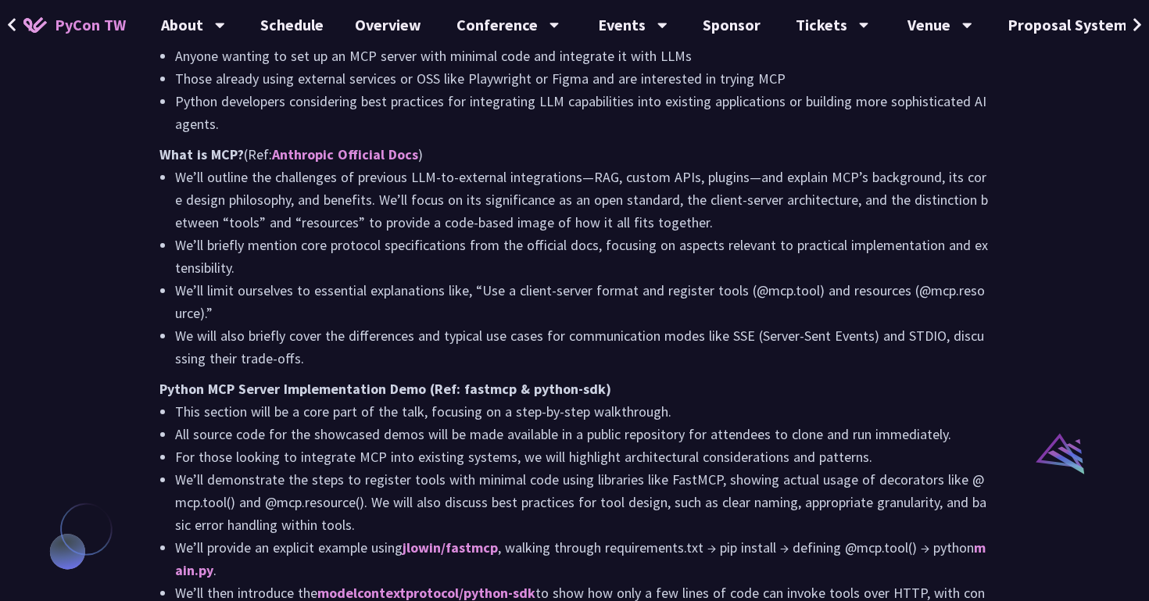
scroll to position [948, 0]
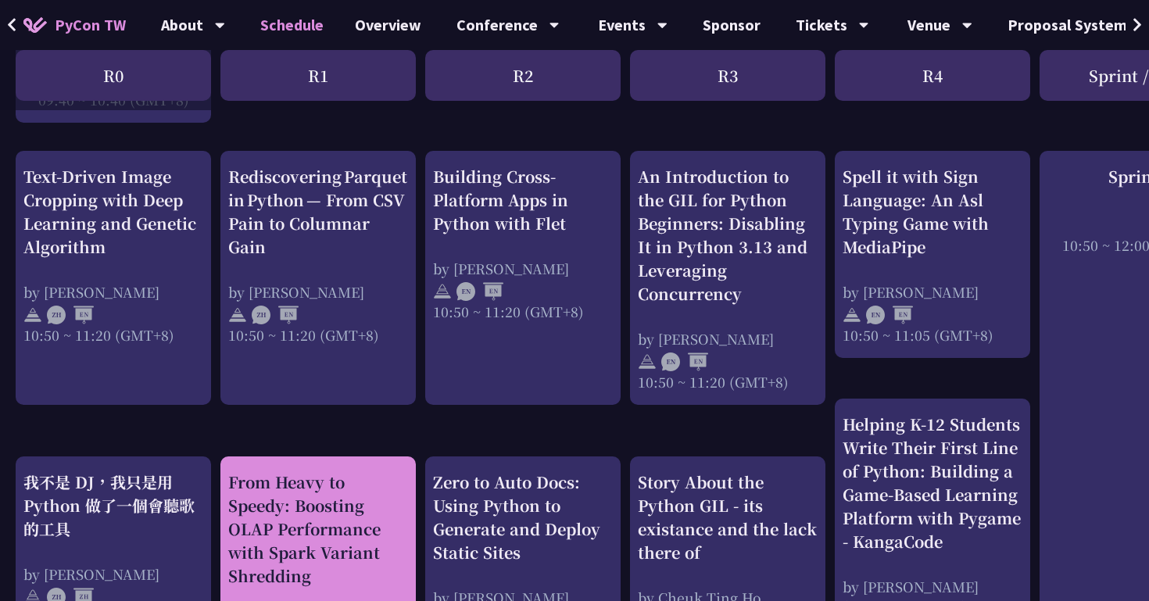
scroll to position [505, 0]
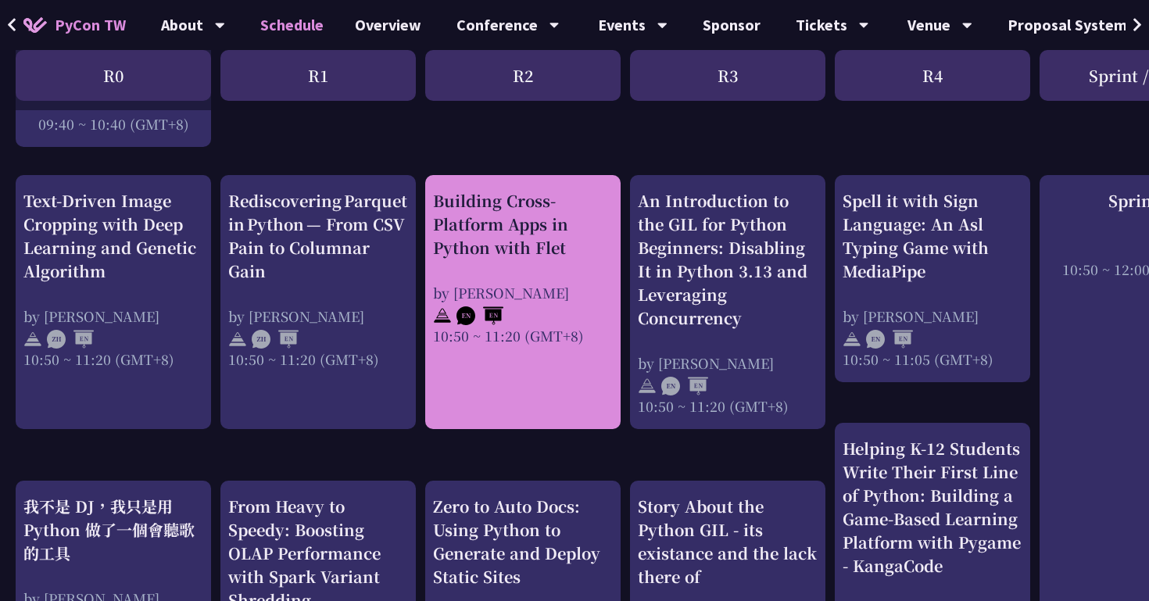
click at [525, 260] on div "Building Cross-Platform Apps in Python with Flet by [PERSON_NAME] 10:50 ~ 11:20…" at bounding box center [523, 267] width 180 height 156
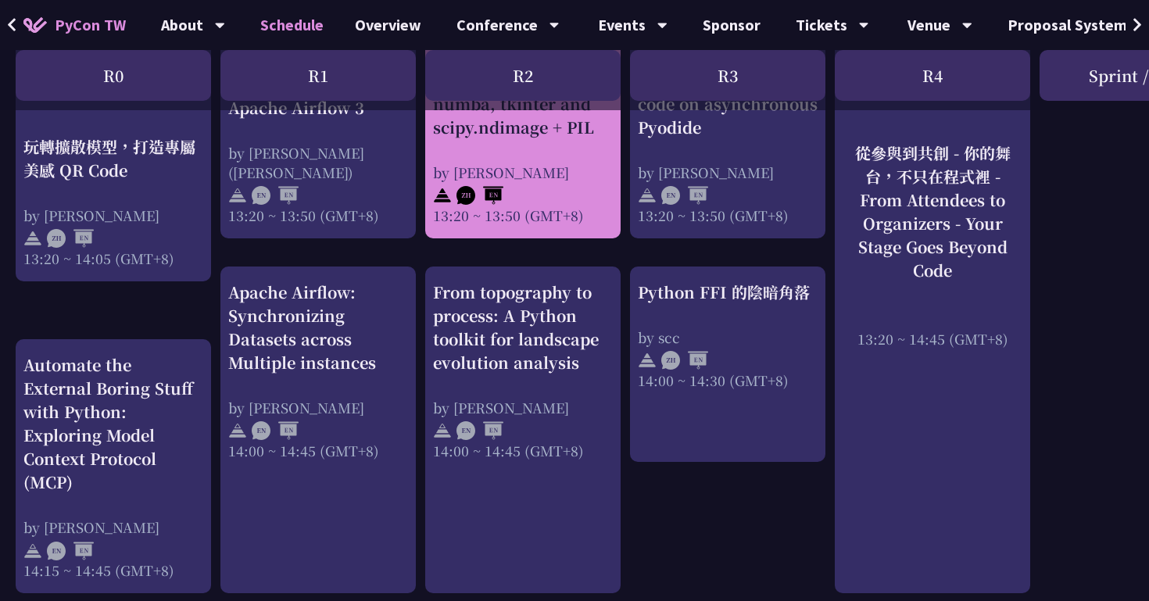
scroll to position [1434, 0]
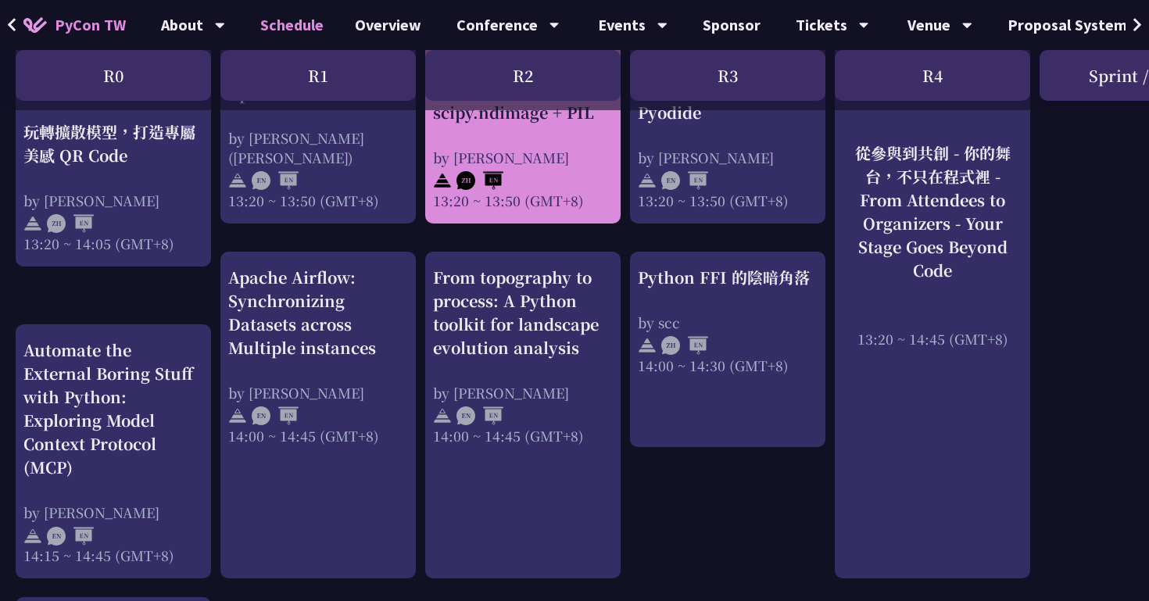
click at [525, 266] on div "From topography to process: A Python toolkit for landscape evolution analysis" at bounding box center [523, 313] width 180 height 94
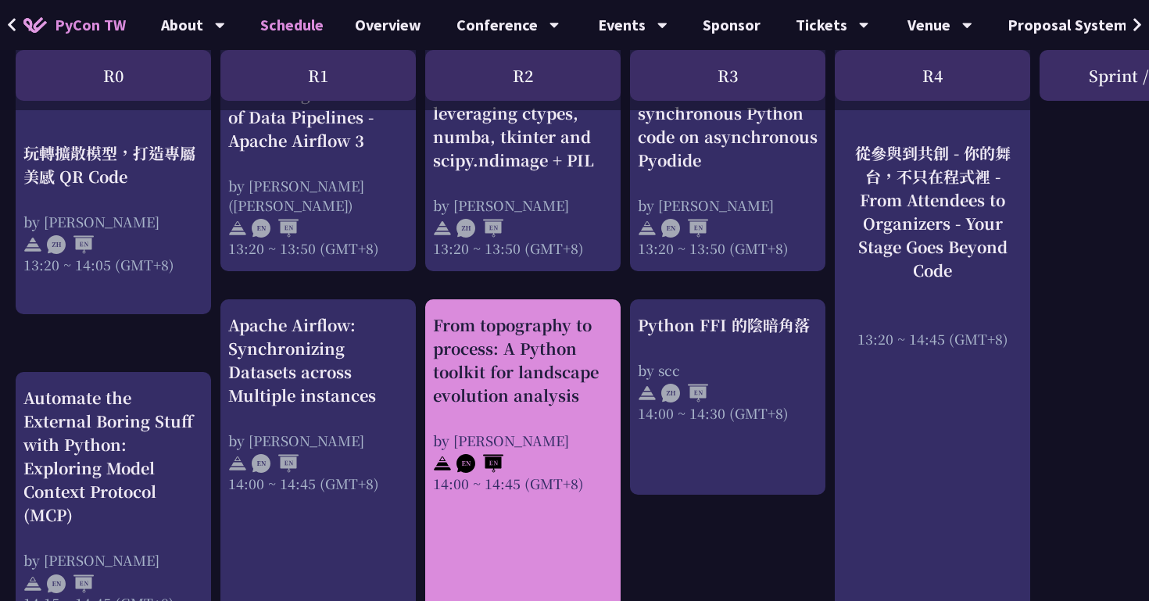
scroll to position [1317, 0]
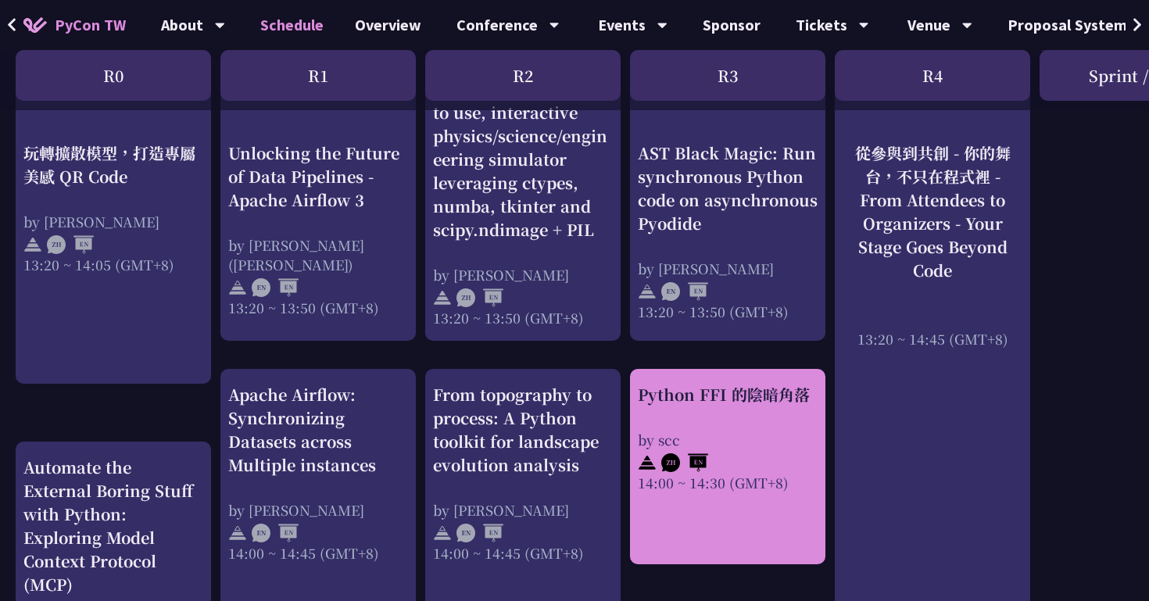
click at [731, 473] on div "14:00 ~ 14:30 (GMT+8)" at bounding box center [728, 483] width 180 height 20
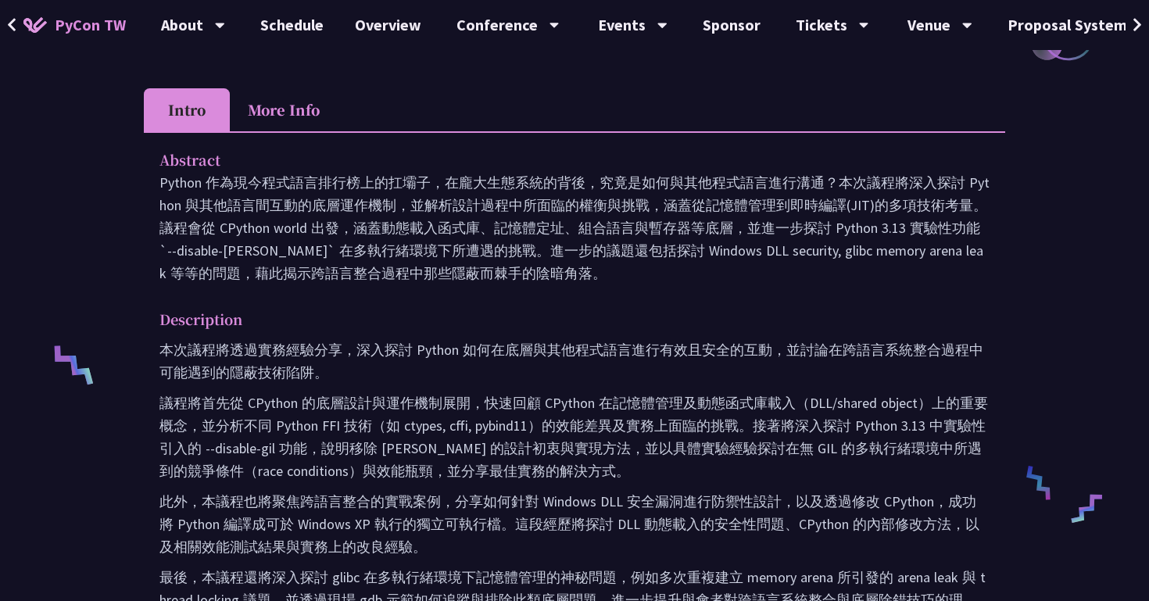
scroll to position [456, 0]
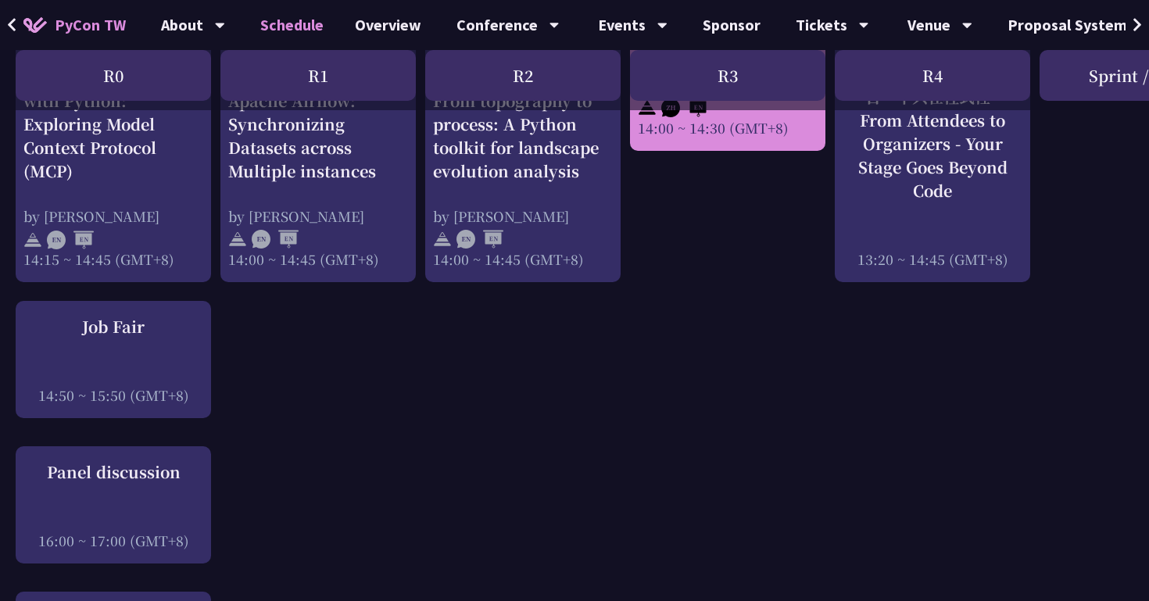
scroll to position [1734, 0]
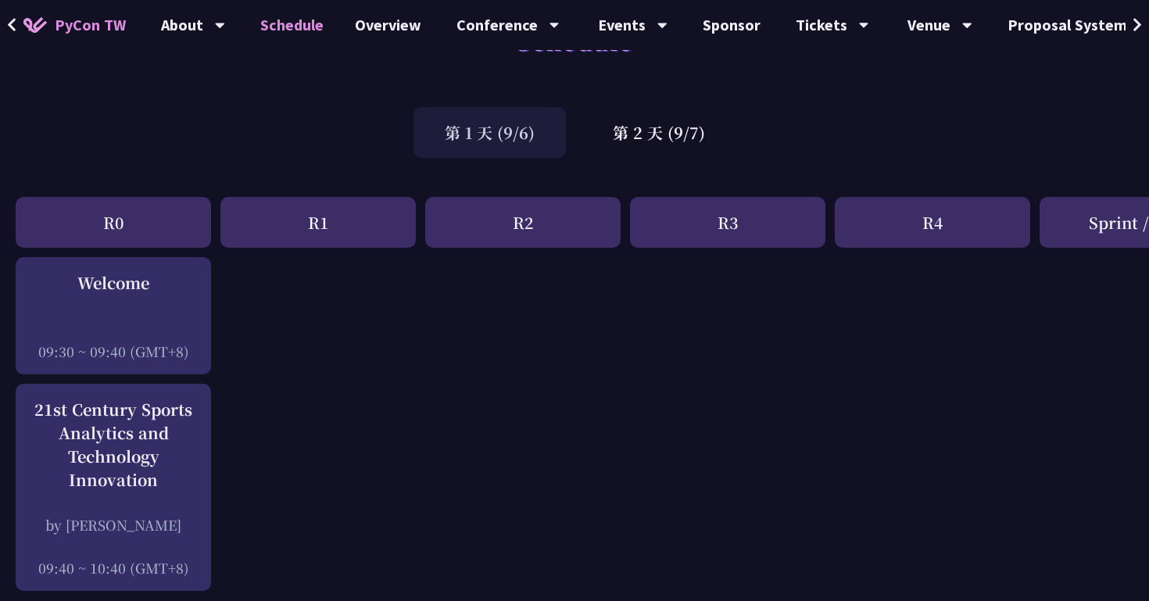
scroll to position [0, 0]
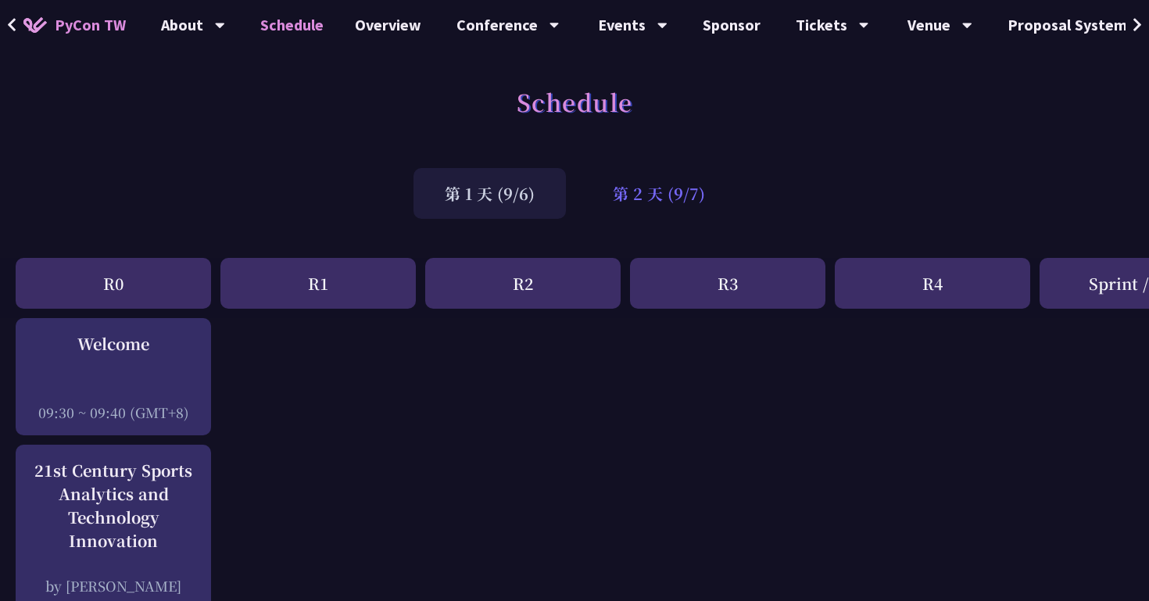
click at [674, 186] on div "第 2 天 (9/7)" at bounding box center [658, 193] width 155 height 51
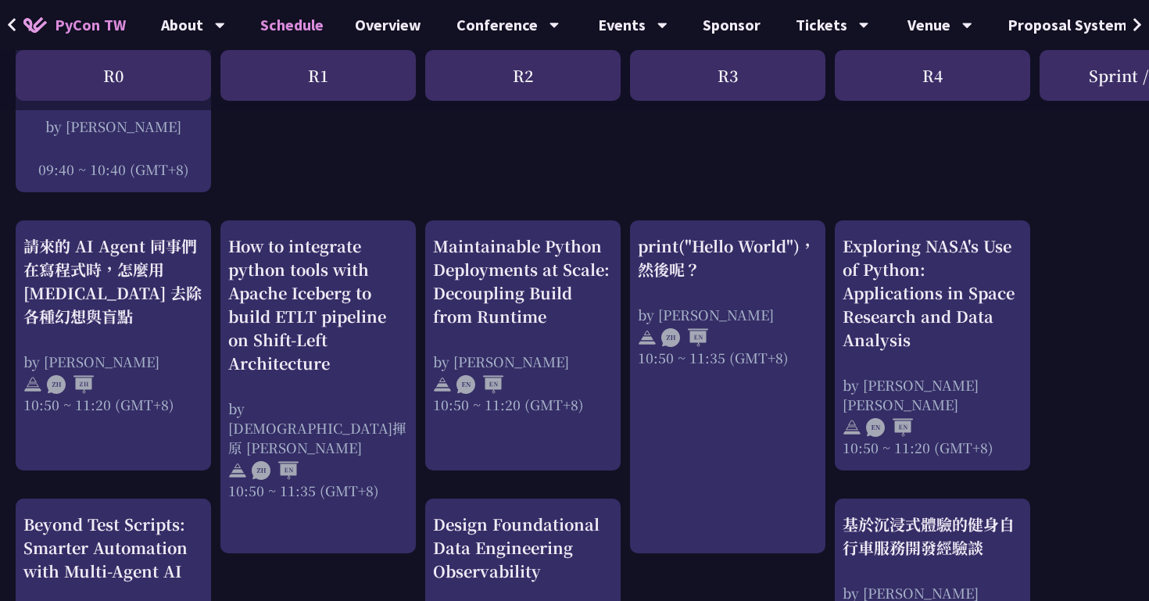
scroll to position [418, 0]
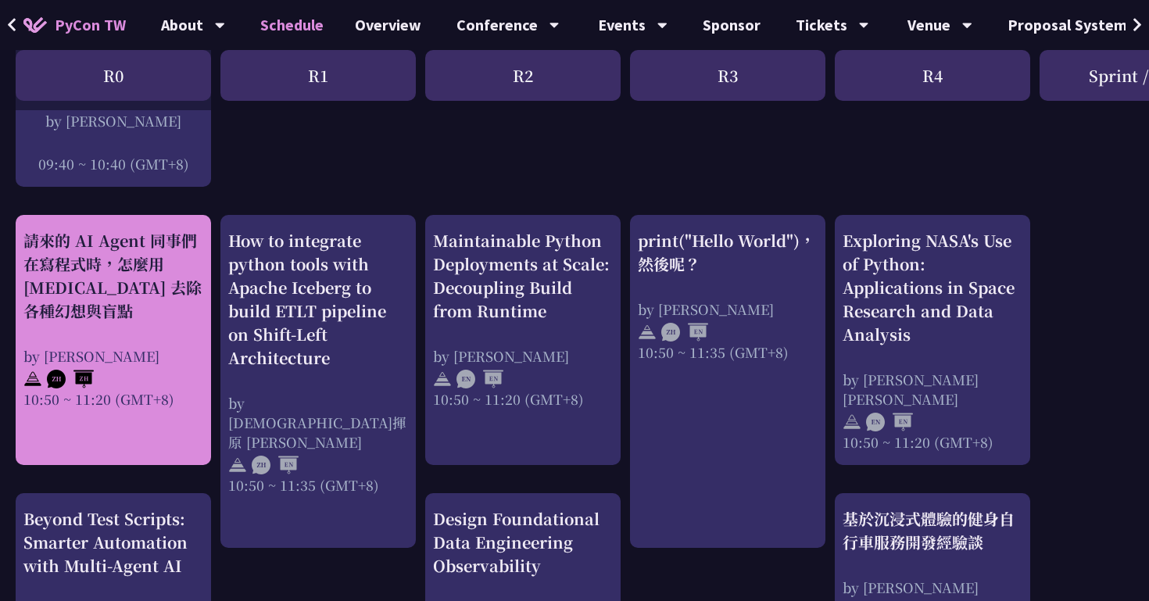
click at [153, 371] on div at bounding box center [113, 377] width 180 height 23
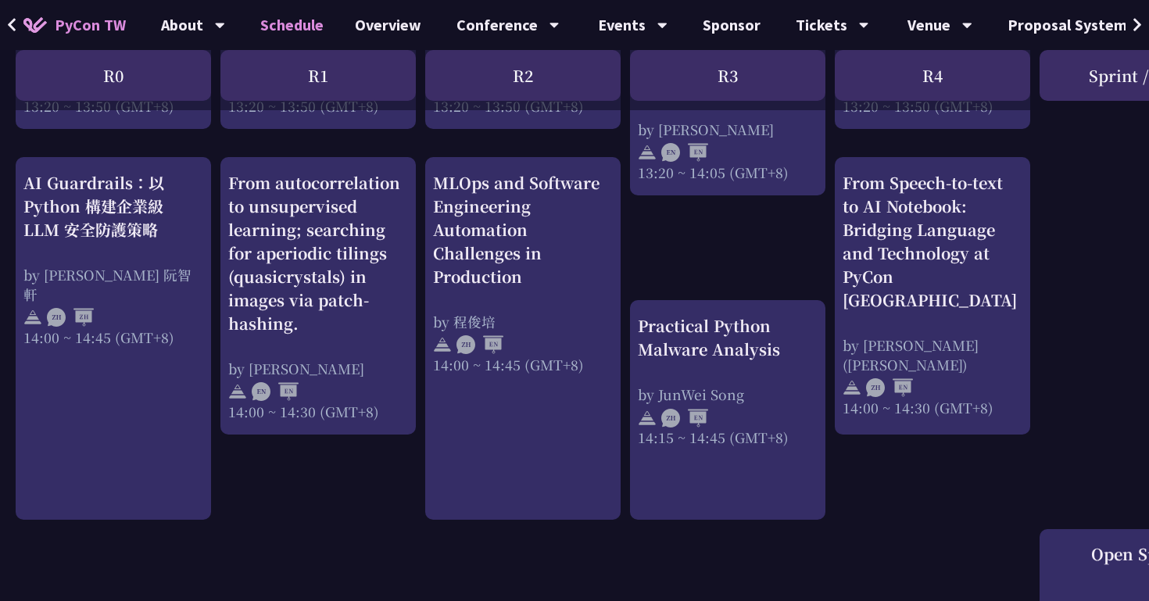
scroll to position [1592, 0]
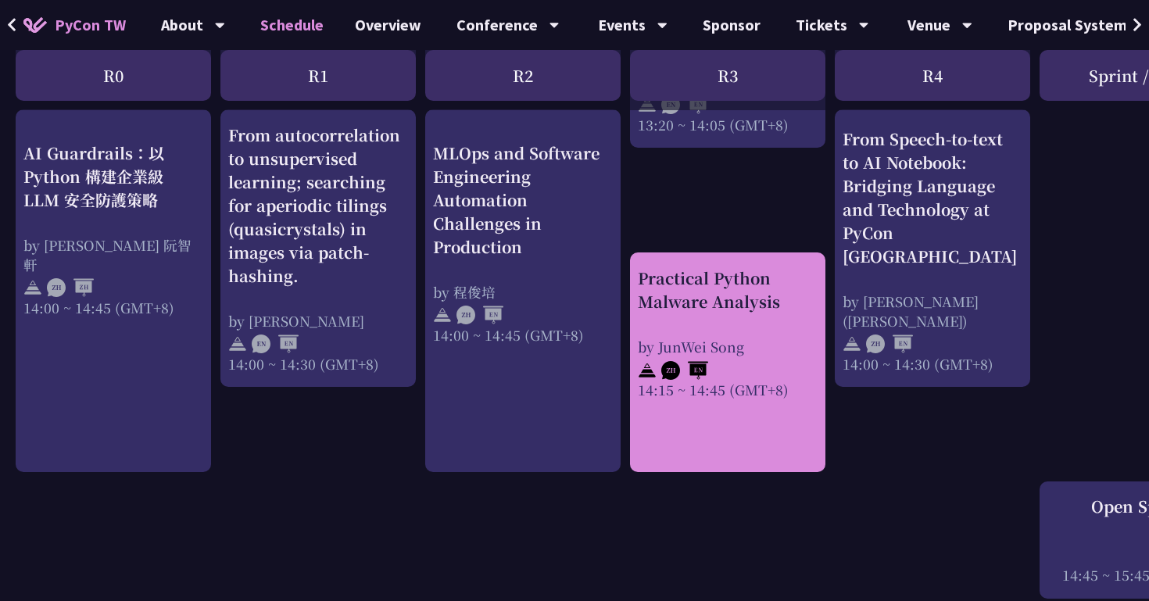
click at [746, 313] on div "Practical Python Malware Analysis" at bounding box center [728, 289] width 180 height 47
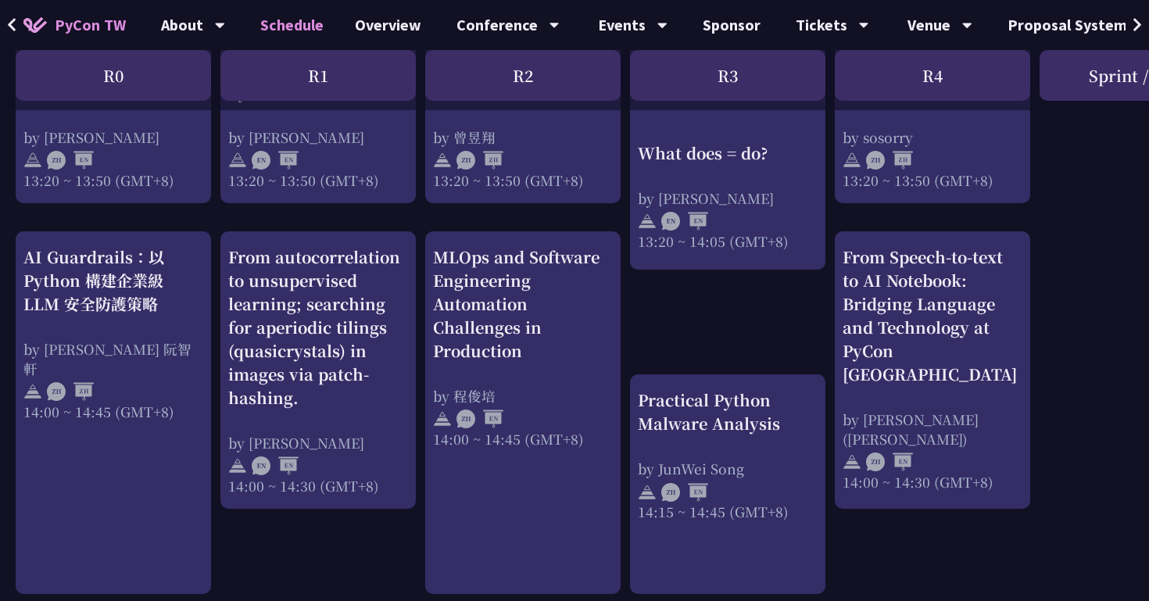
scroll to position [1470, 2]
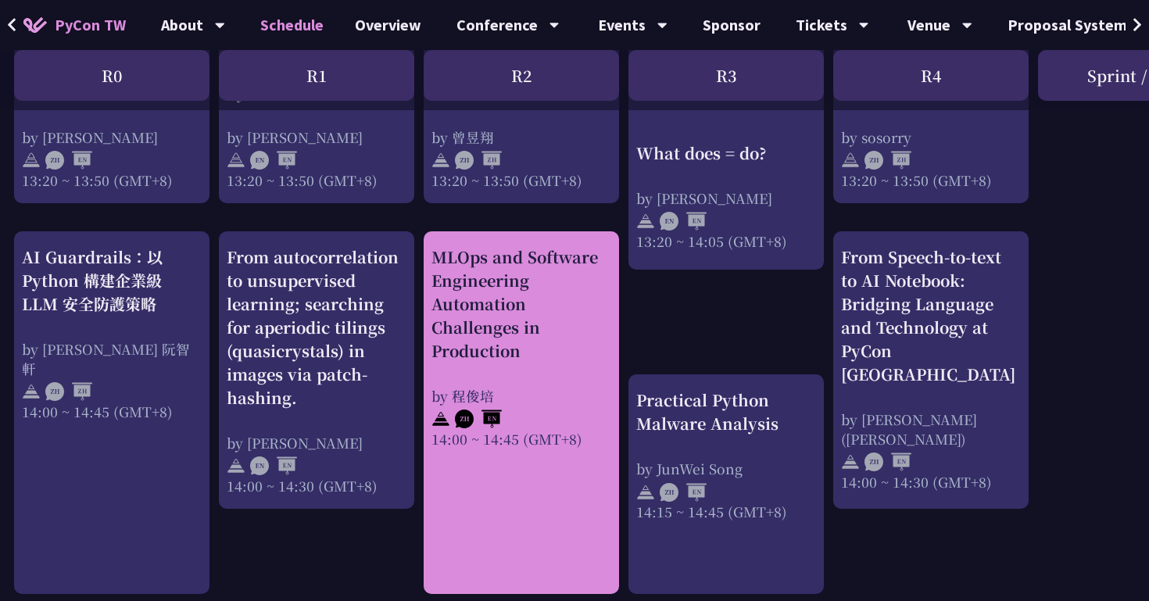
click at [581, 337] on div "MLOps and Software Engineering Automation Challenges in Production" at bounding box center [521, 303] width 180 height 117
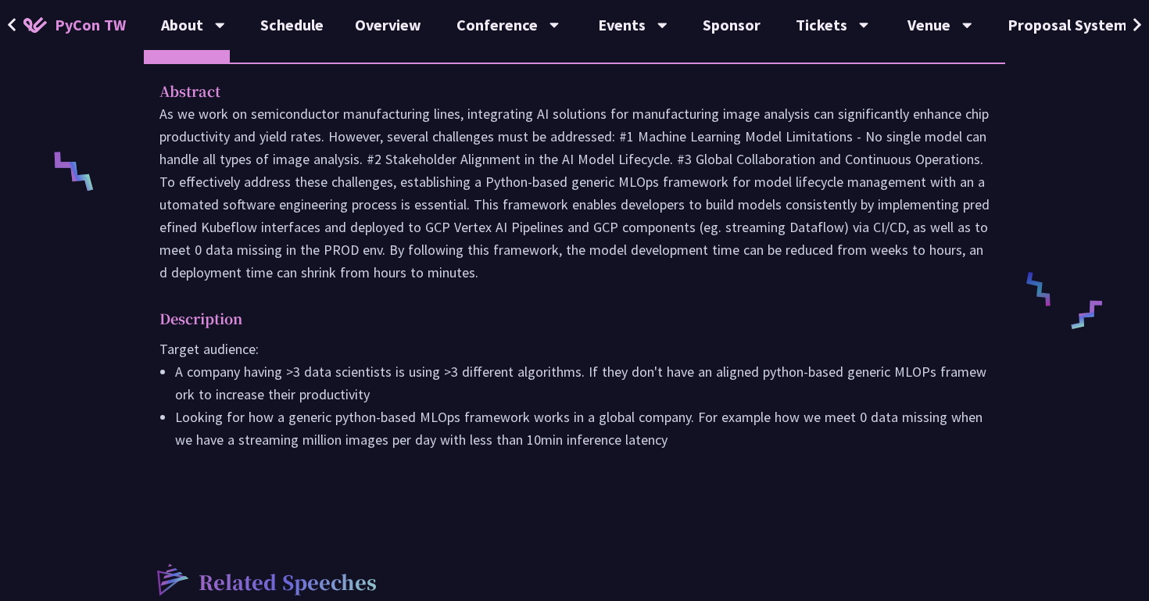
scroll to position [620, 0]
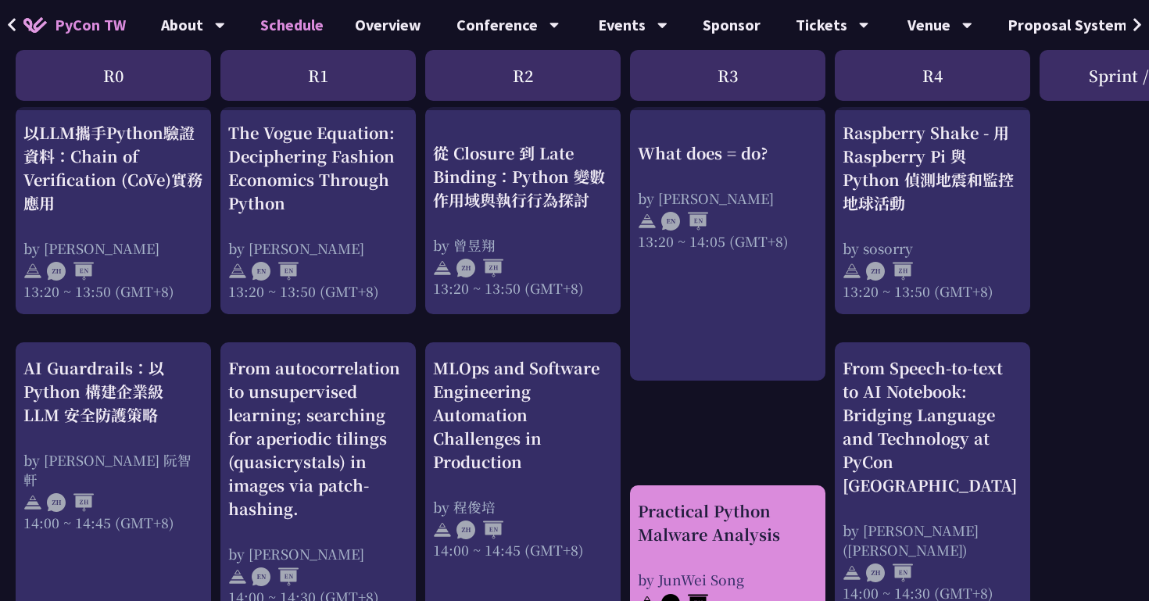
scroll to position [1351, 0]
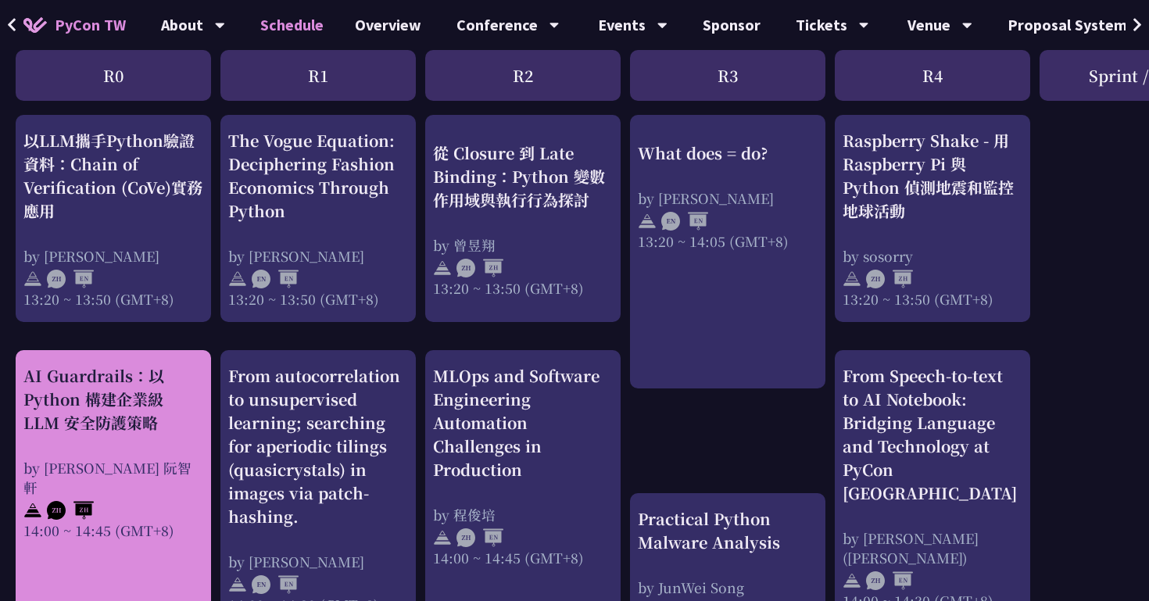
click at [152, 449] on div "AI Guardrails：以 Python 構建企業級 LLM 安全防護策略 by [PERSON_NAME] Un 阮智軒 14:00 ~ 14:45 (…" at bounding box center [113, 452] width 180 height 176
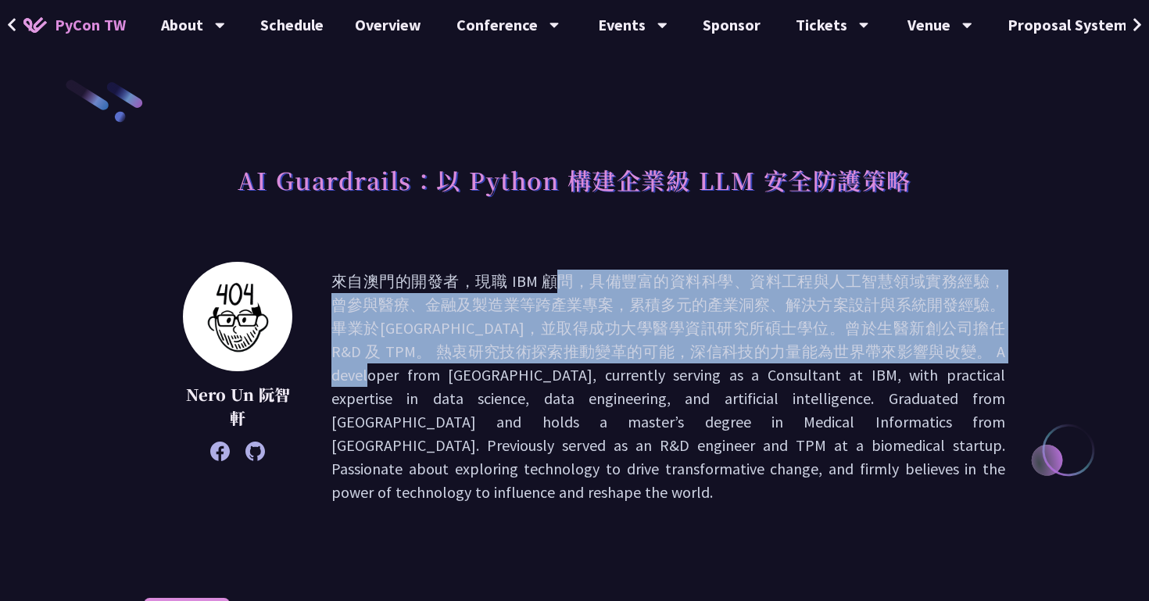
drag, startPoint x: 333, startPoint y: 280, endPoint x: 1018, endPoint y: 349, distance: 688.7
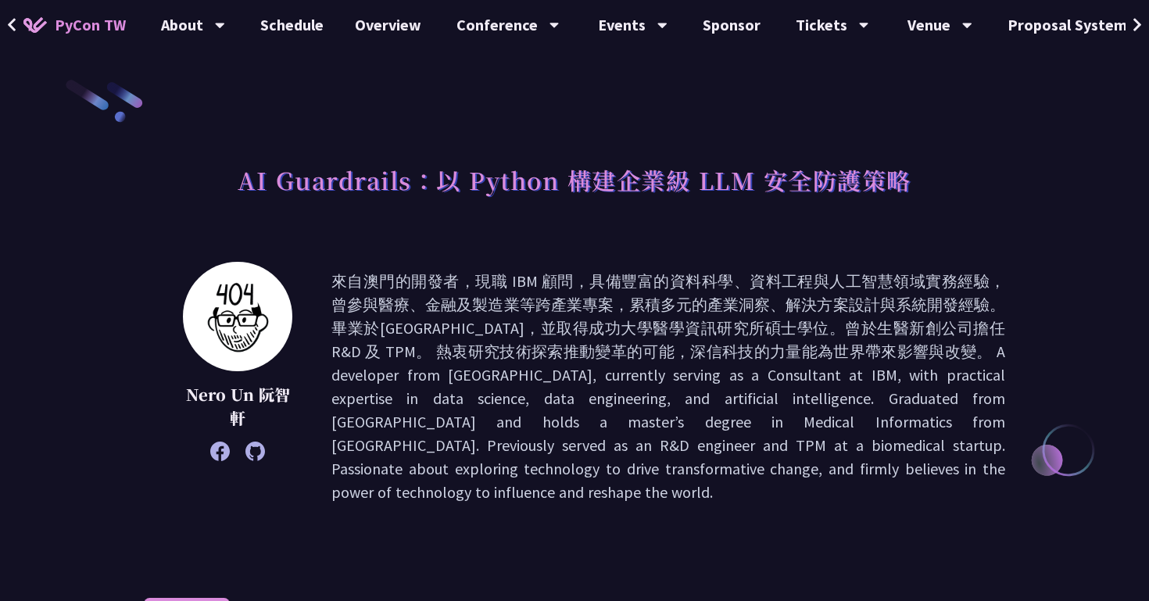
click at [738, 350] on p at bounding box center [668, 387] width 674 height 234
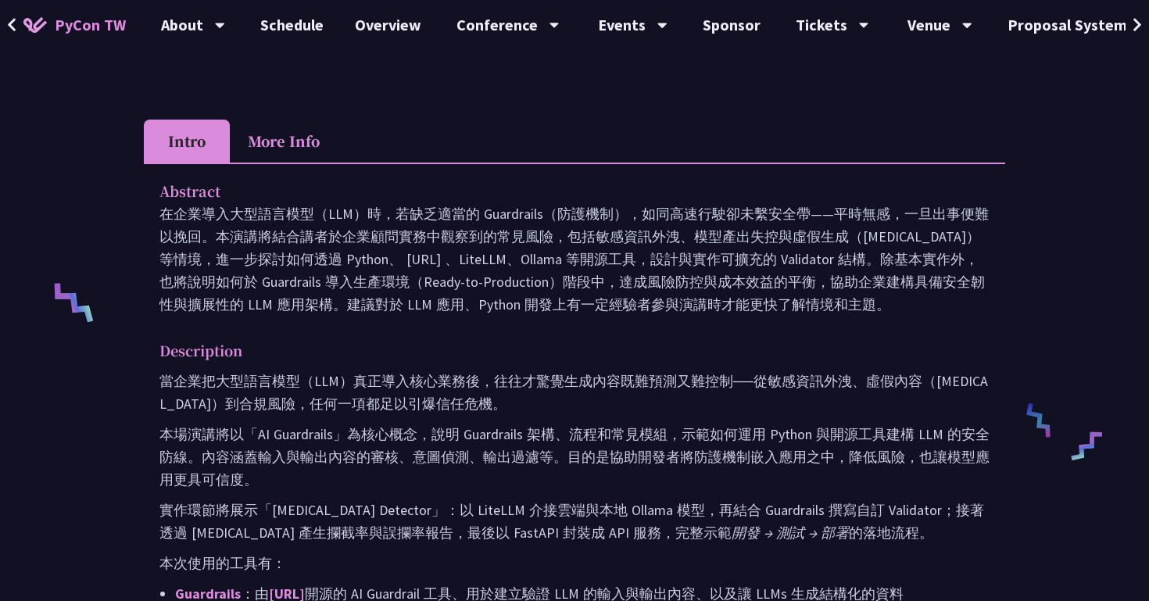
scroll to position [496, 0]
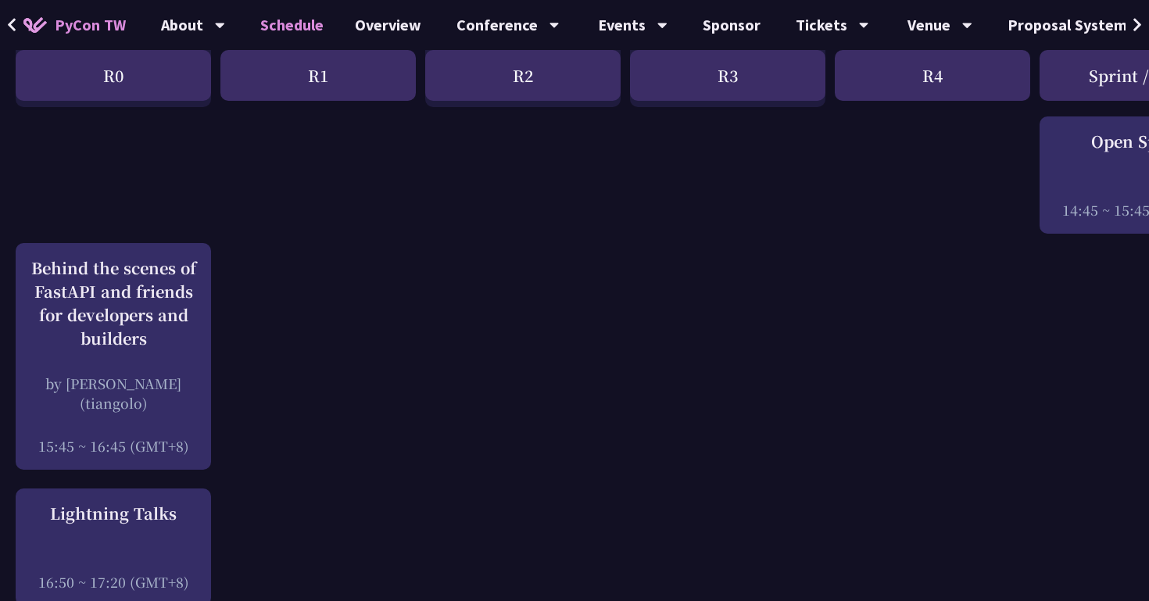
scroll to position [1966, 0]
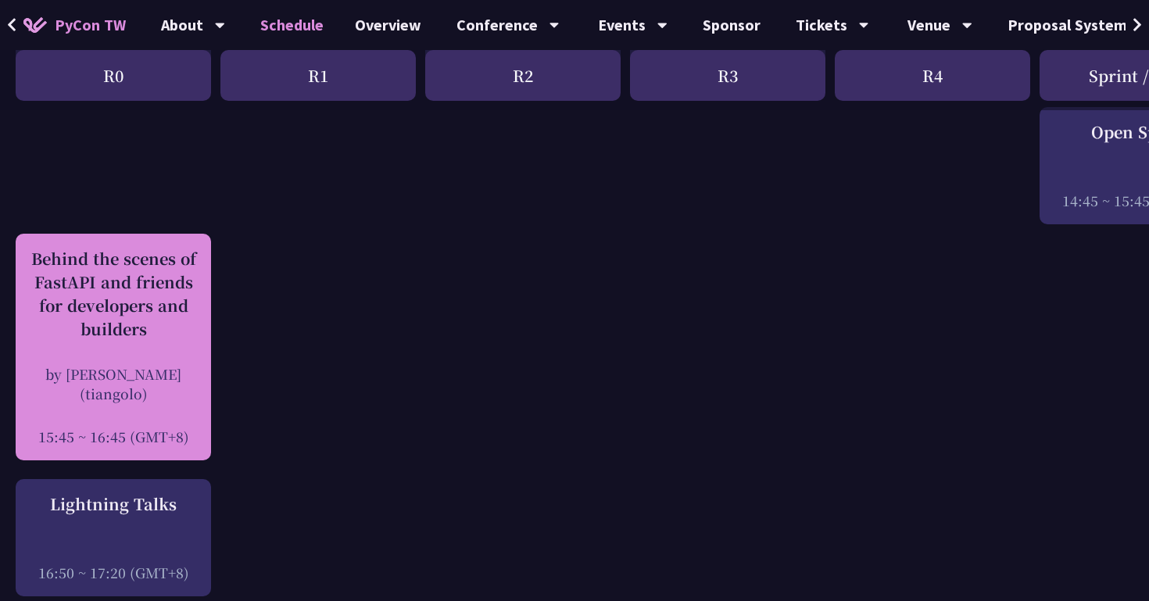
click at [195, 301] on div "Behind the scenes of FastAPI and friends for developers and builders" at bounding box center [113, 294] width 180 height 94
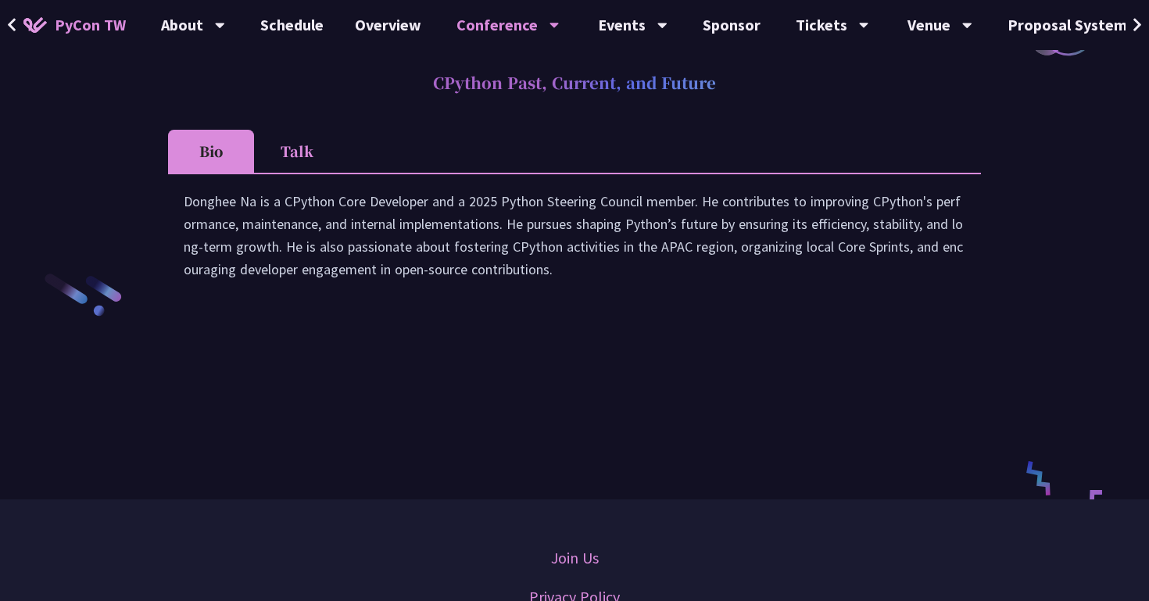
scroll to position [2264, 0]
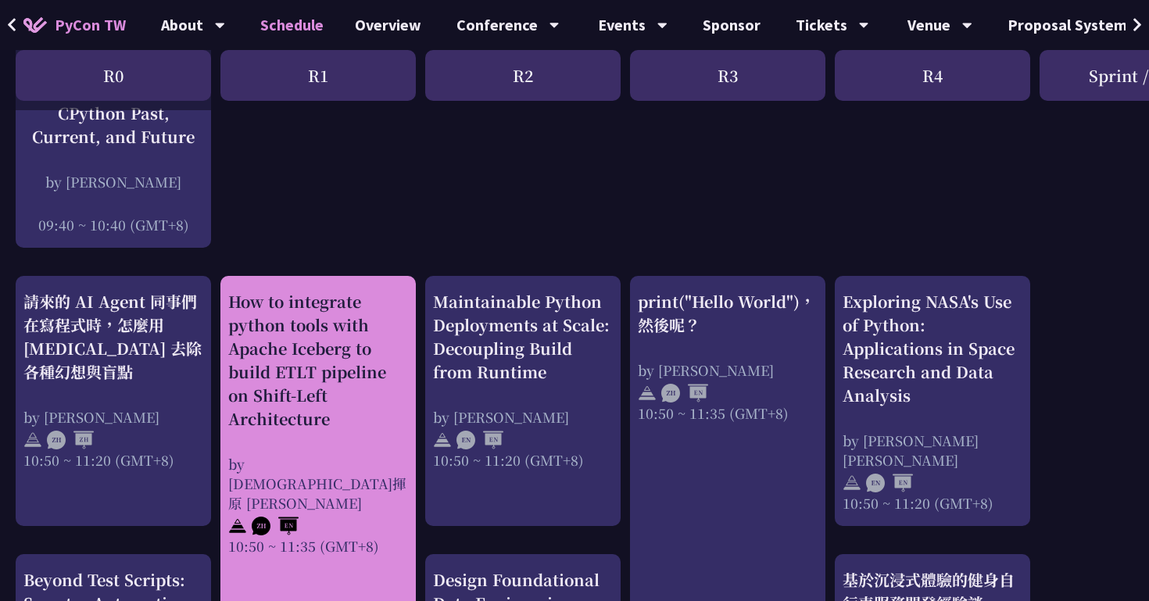
scroll to position [350, 0]
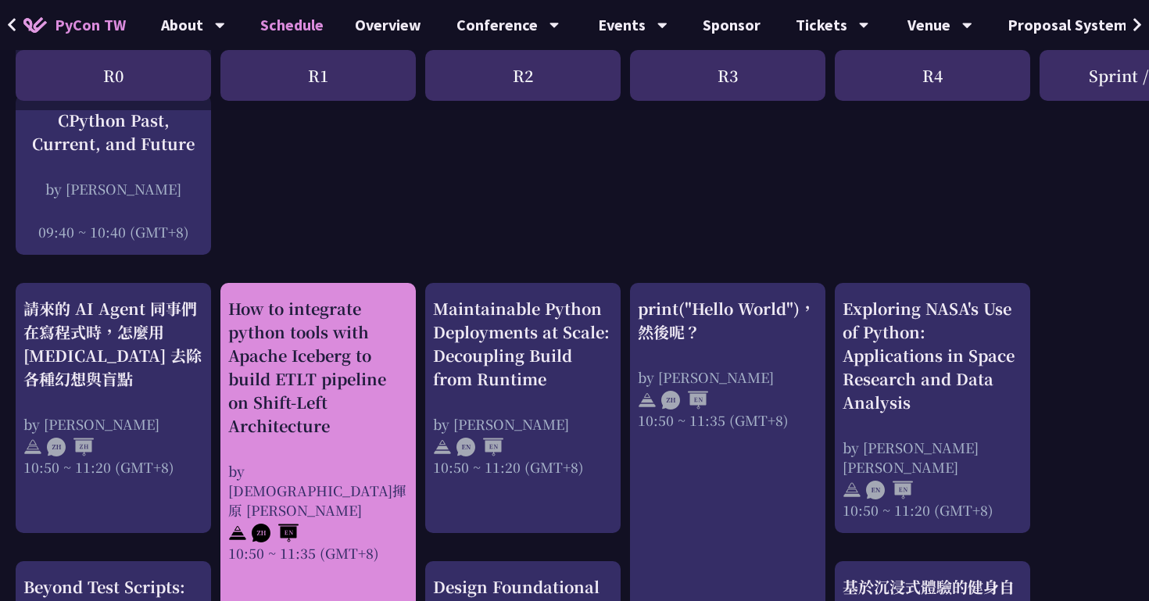
click at [360, 406] on div "How to integrate python tools with Apache Iceberg to build ETLT pipeline on Shi…" at bounding box center [318, 367] width 180 height 141
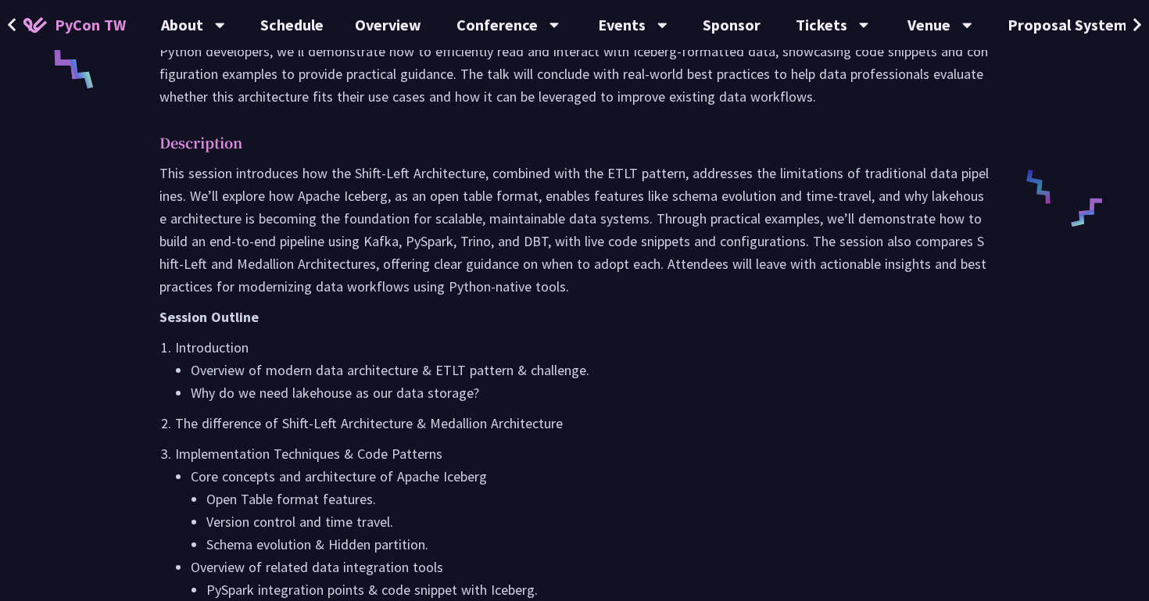
scroll to position [733, 0]
